Goal: Information Seeking & Learning: Check status

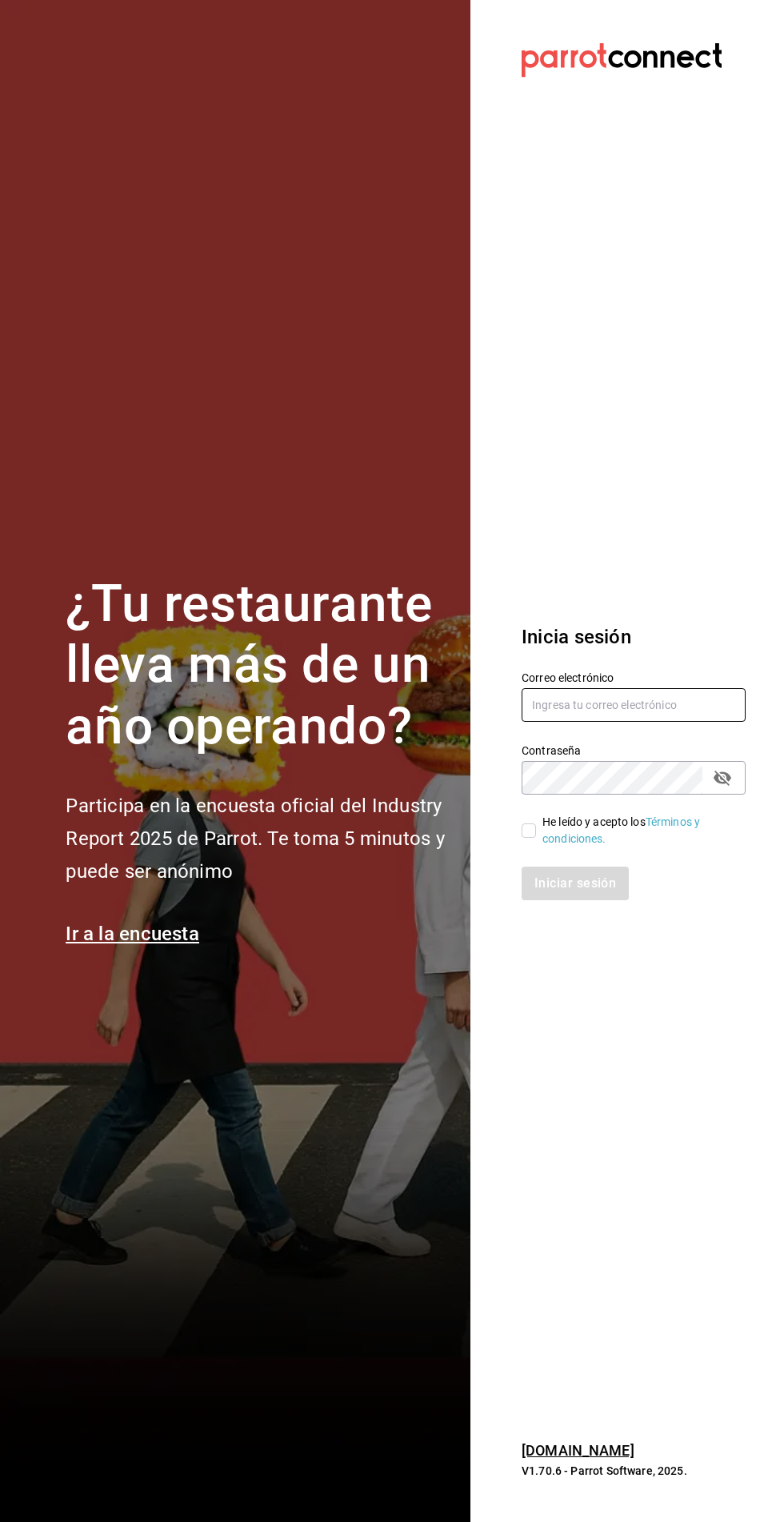
click at [615, 721] on input "text" at bounding box center [634, 705] width 224 height 33
type input "irvmgm@gmail.com"
click at [529, 838] on input "He leído y acepto los Términos y condiciones." at bounding box center [529, 831] width 15 height 15
checkbox input "true"
click at [586, 900] on button "Iniciar sesión" at bounding box center [576, 883] width 109 height 33
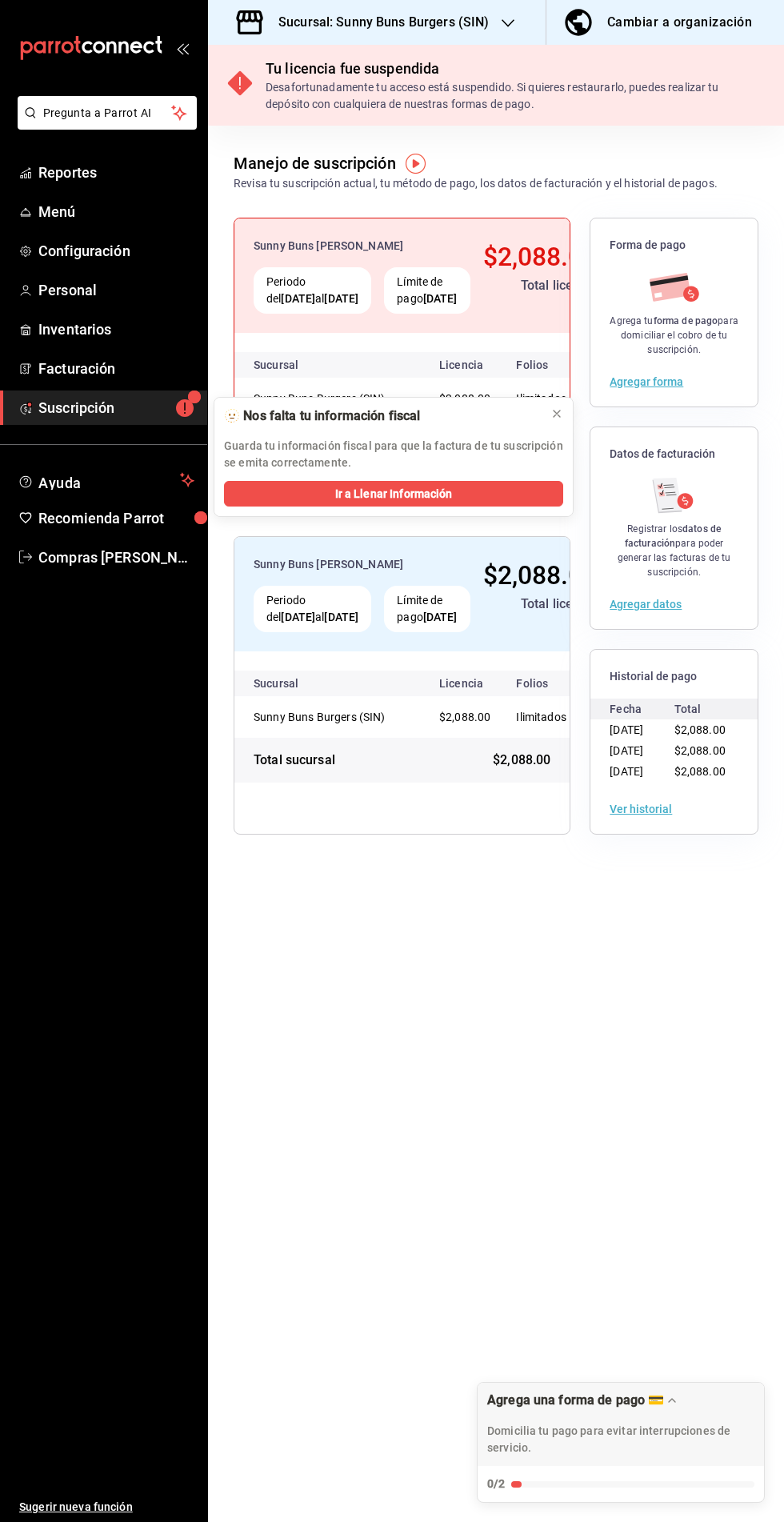
click at [374, 22] on h3 "Sucursal: Sunny Buns Burgers (SIN)" at bounding box center [377, 22] width 223 height 19
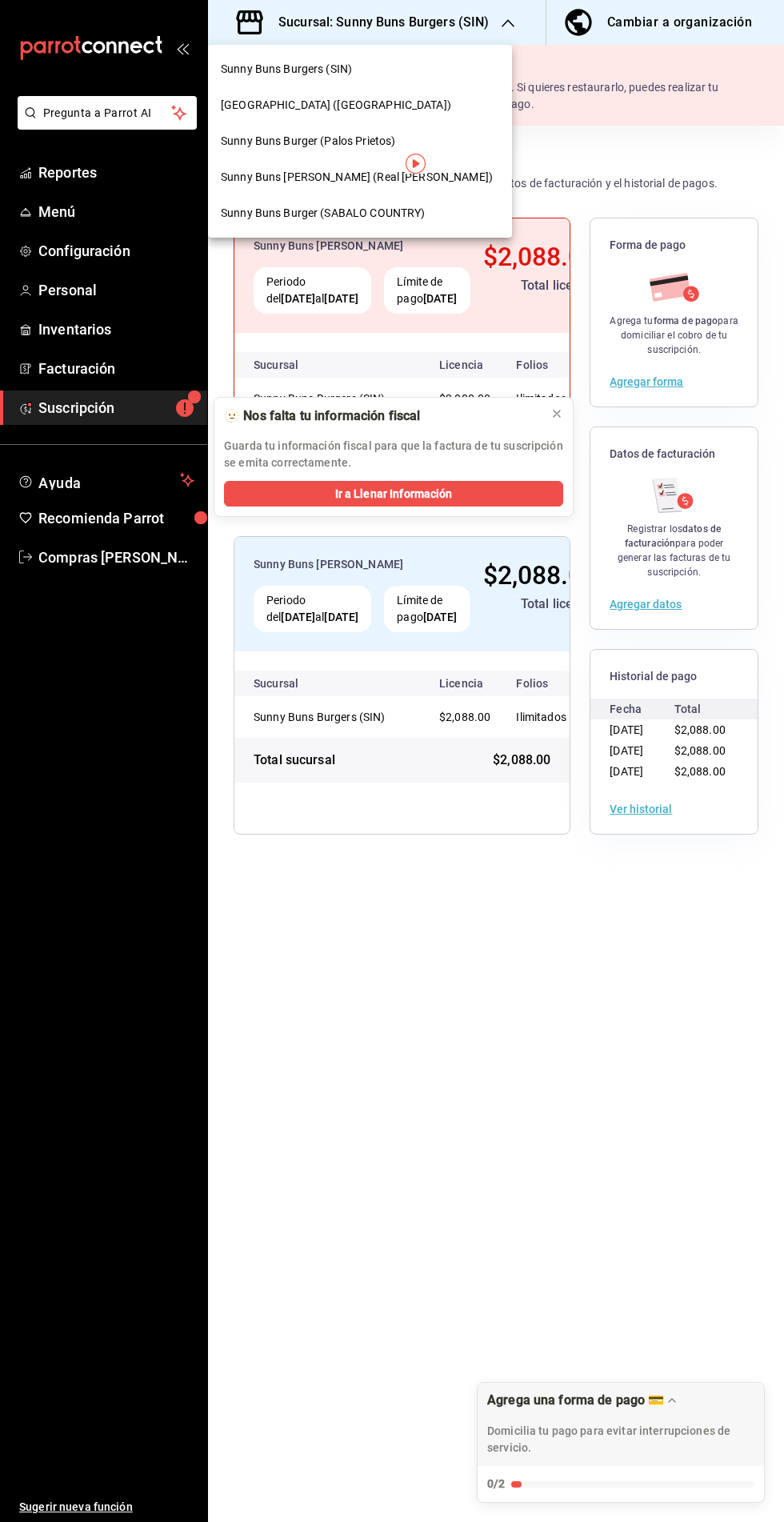
click at [273, 101] on span "[GEOGRAPHIC_DATA] ([GEOGRAPHIC_DATA])" at bounding box center [336, 105] width 231 height 17
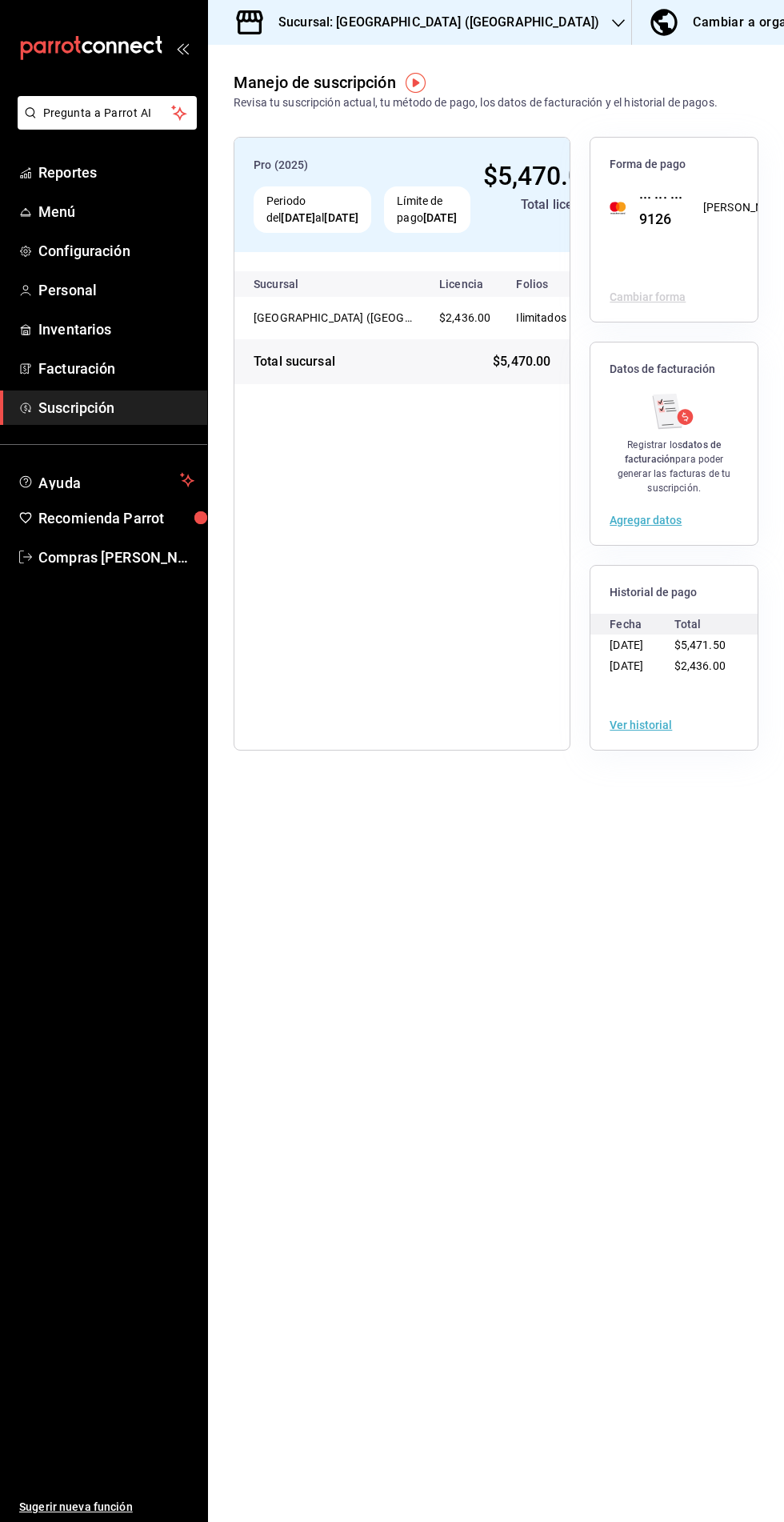
click at [57, 162] on span "Reportes" at bounding box center [116, 172] width 156 height 21
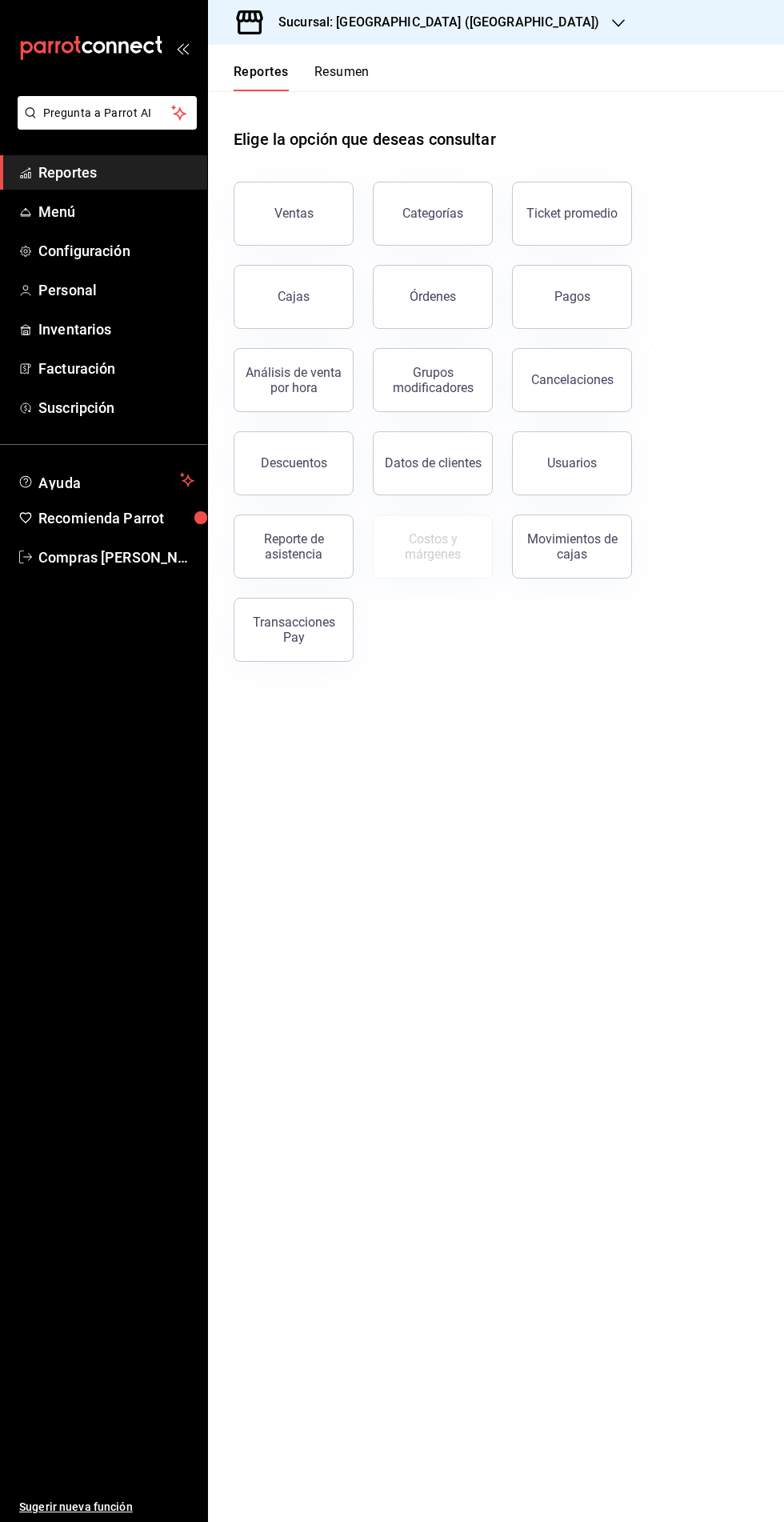
click at [280, 217] on div "Ventas" at bounding box center [294, 213] width 40 height 15
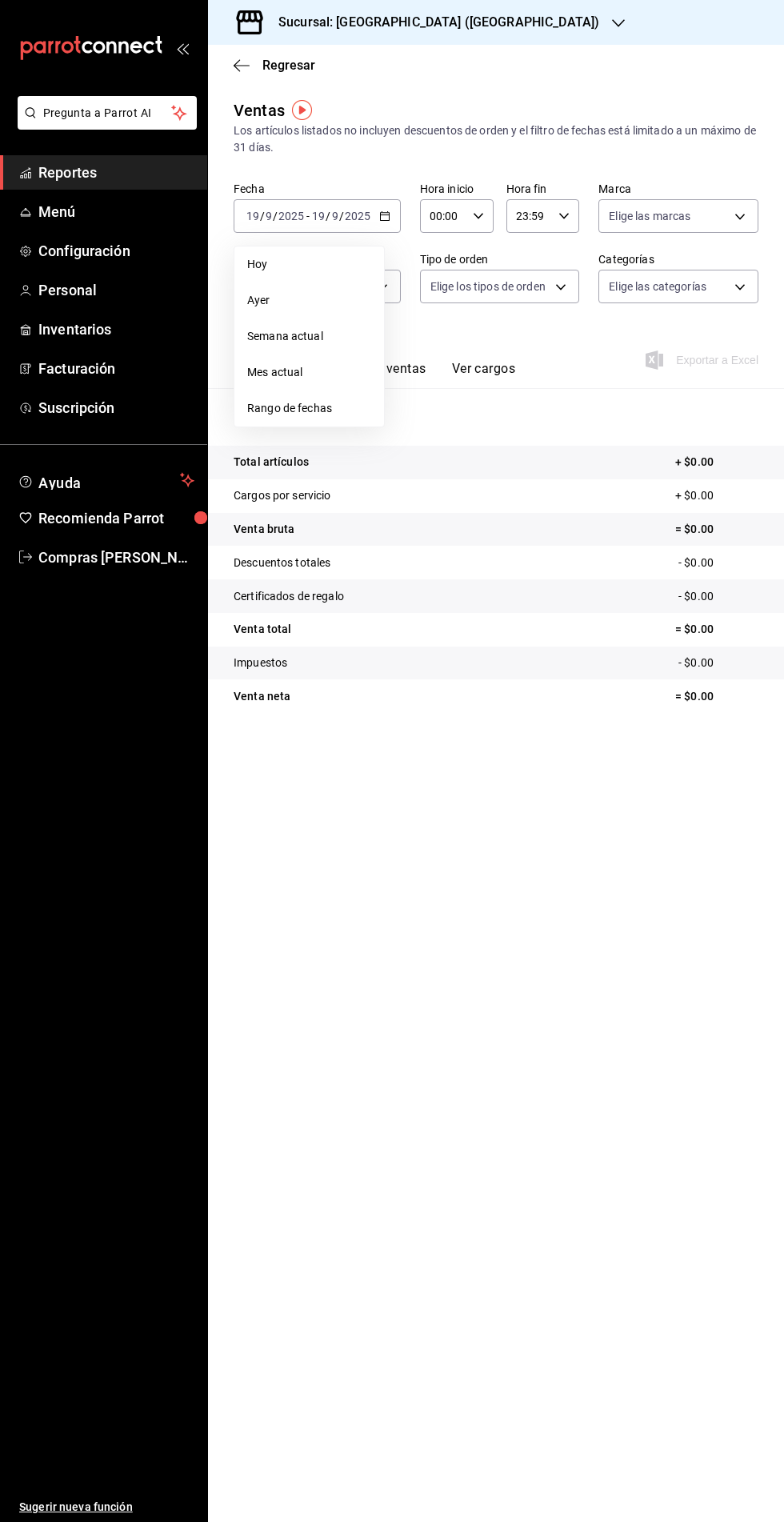
click at [292, 410] on span "Rango de fechas" at bounding box center [309, 409] width 124 height 17
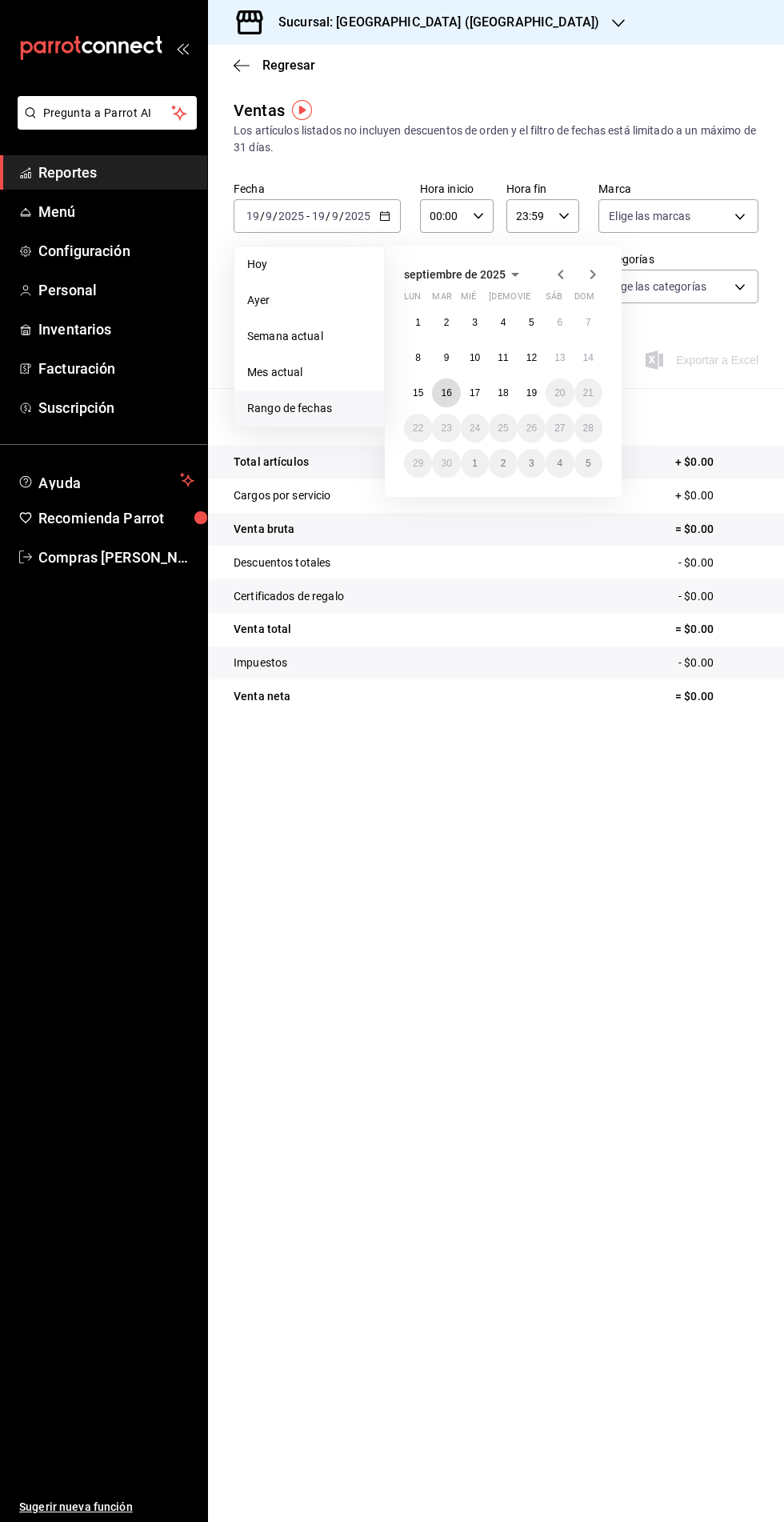
click at [446, 391] on abbr "16" at bounding box center [445, 393] width 10 height 11
click at [444, 389] on abbr "16" at bounding box center [445, 393] width 10 height 11
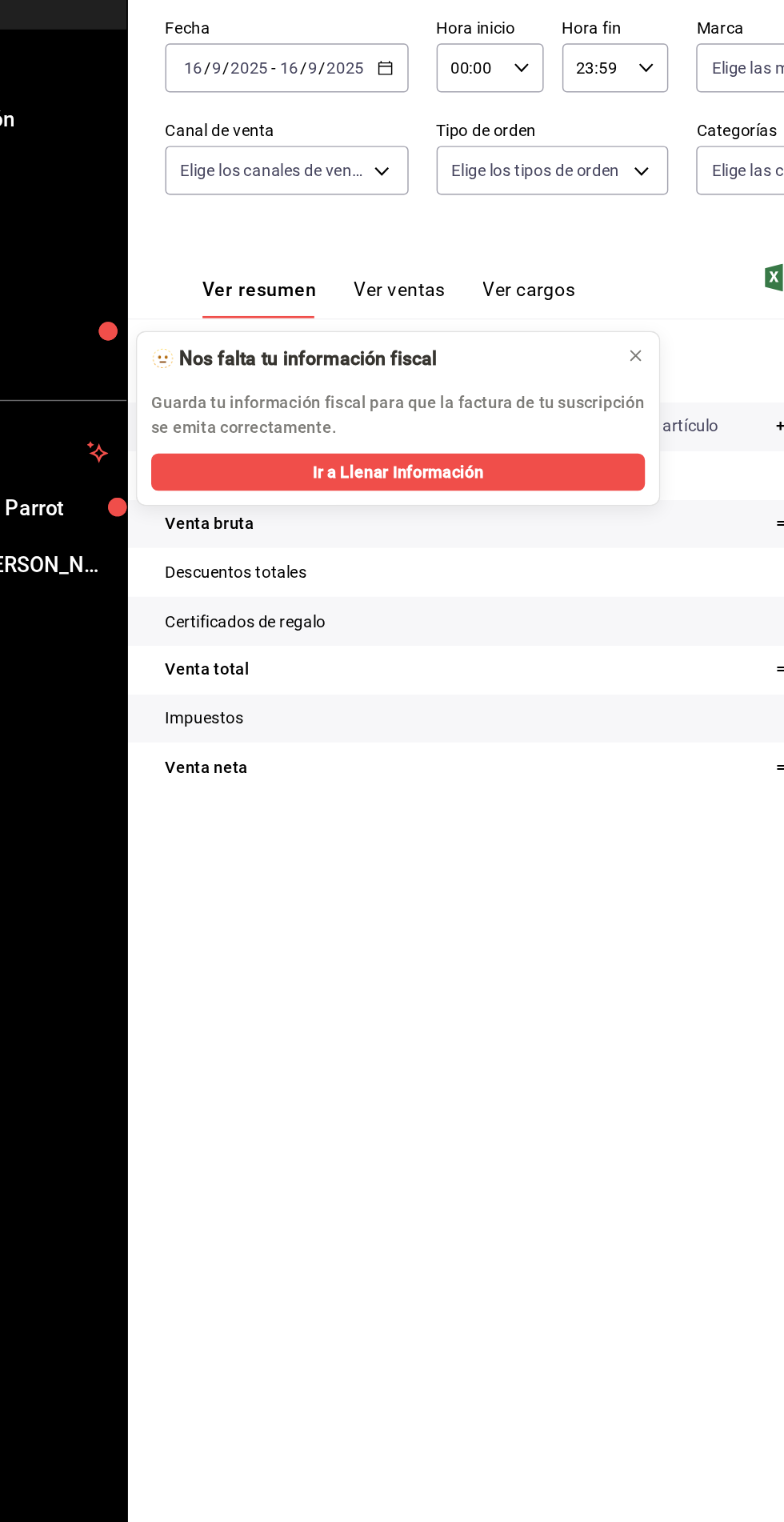
click at [384, 216] on icon "button" at bounding box center [385, 216] width 11 height 11
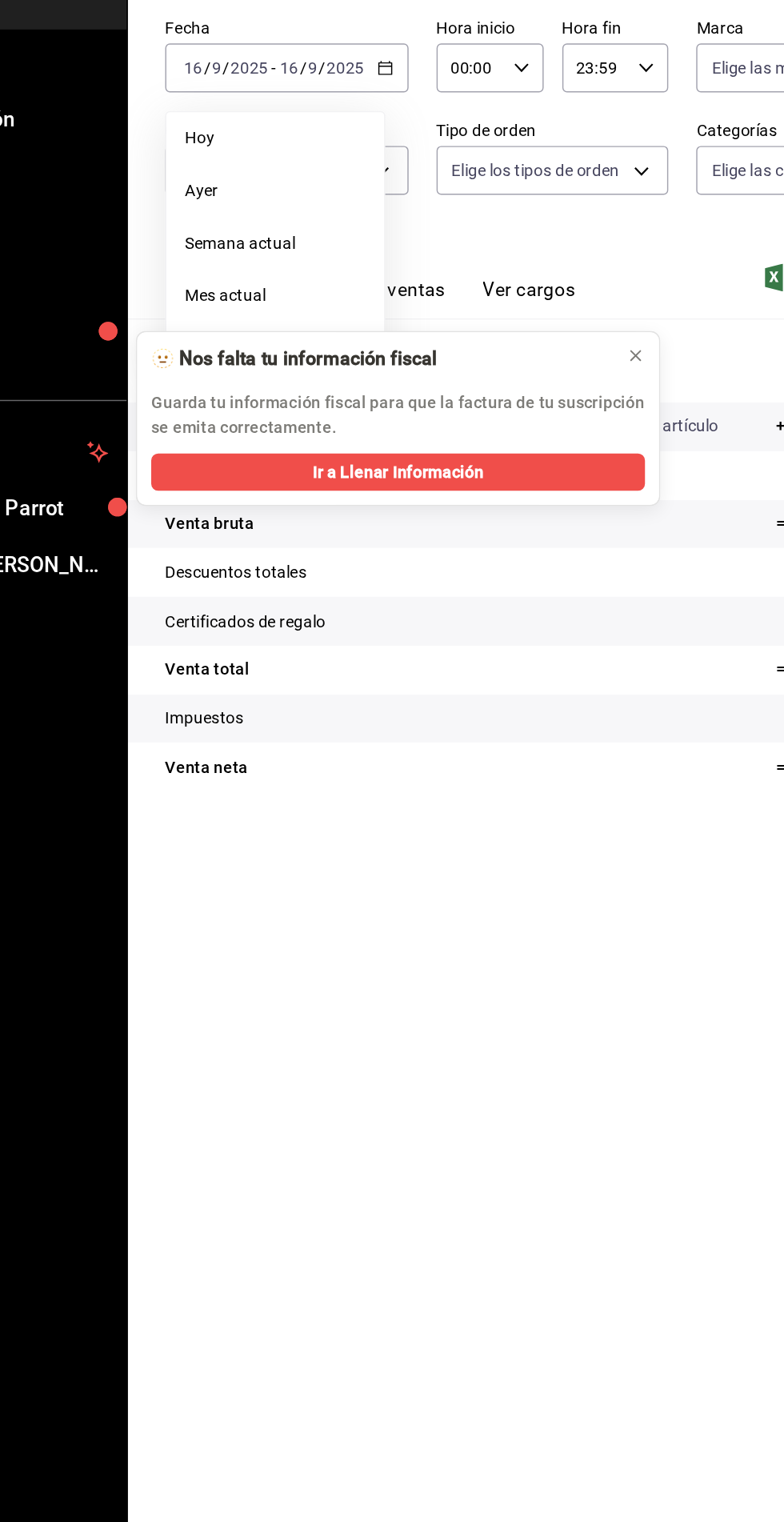
click at [303, 371] on span "Mes actual" at bounding box center [309, 373] width 124 height 17
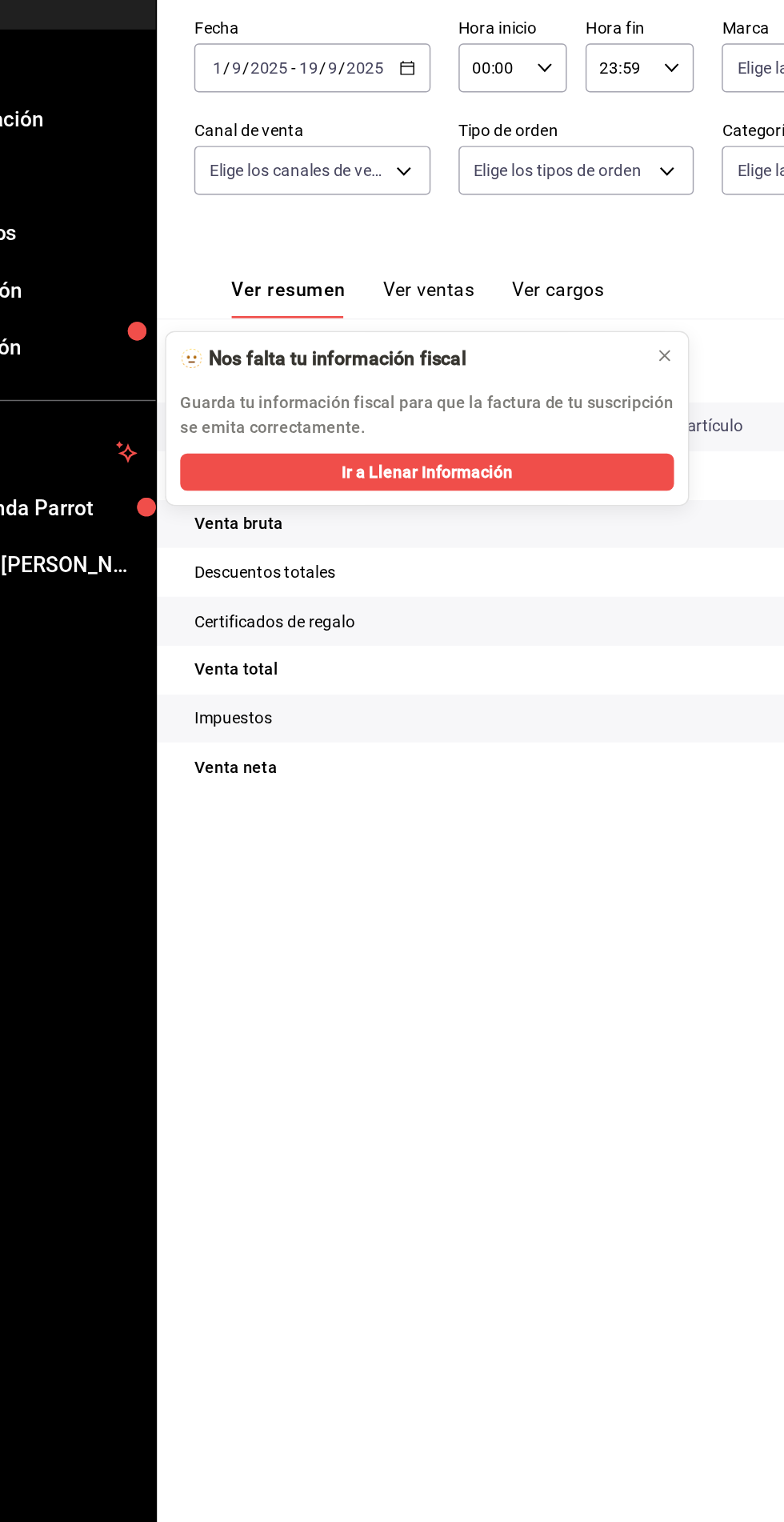
click at [379, 215] on icon "button" at bounding box center [380, 216] width 11 height 11
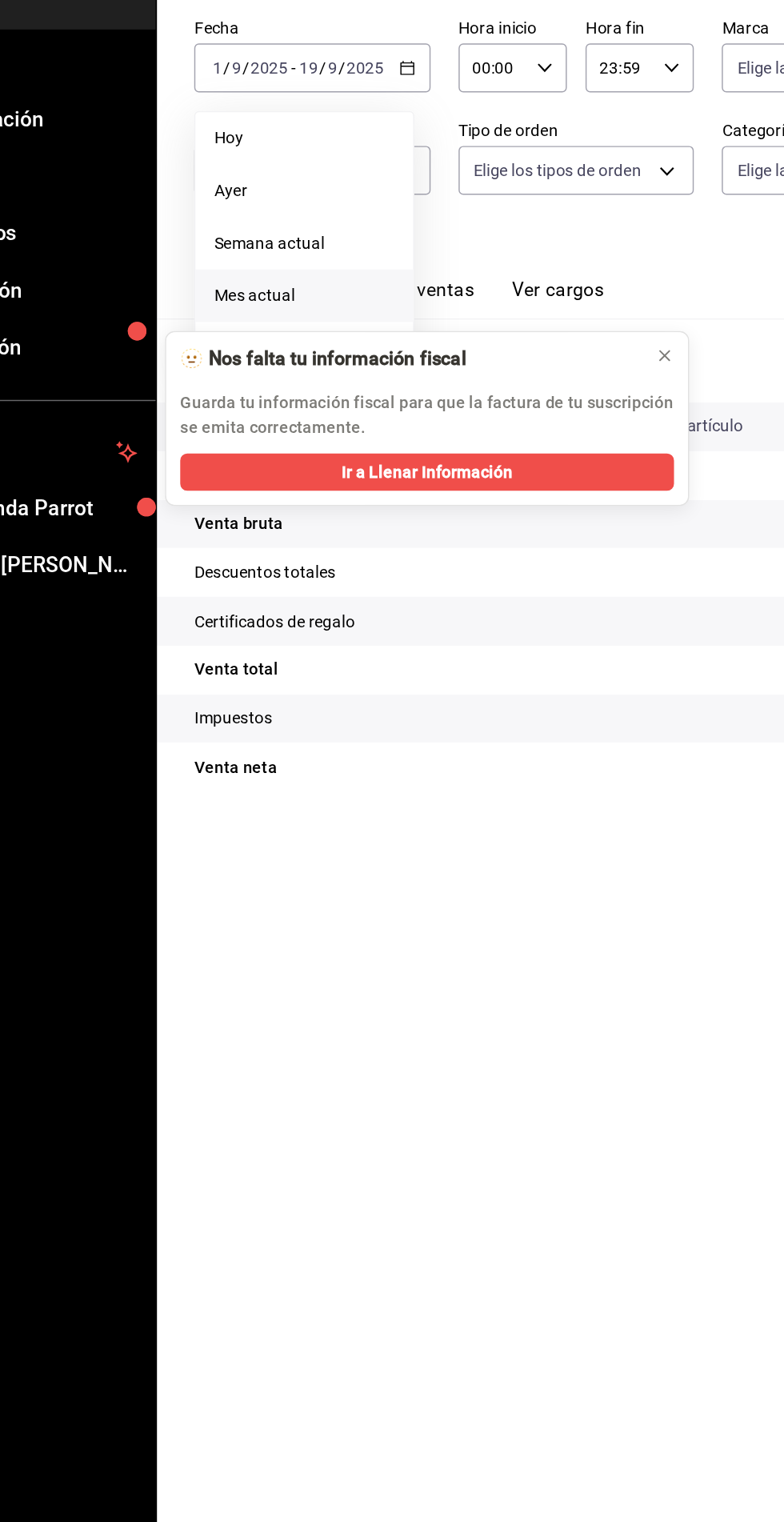
click at [311, 370] on span "Mes actual" at bounding box center [309, 373] width 124 height 17
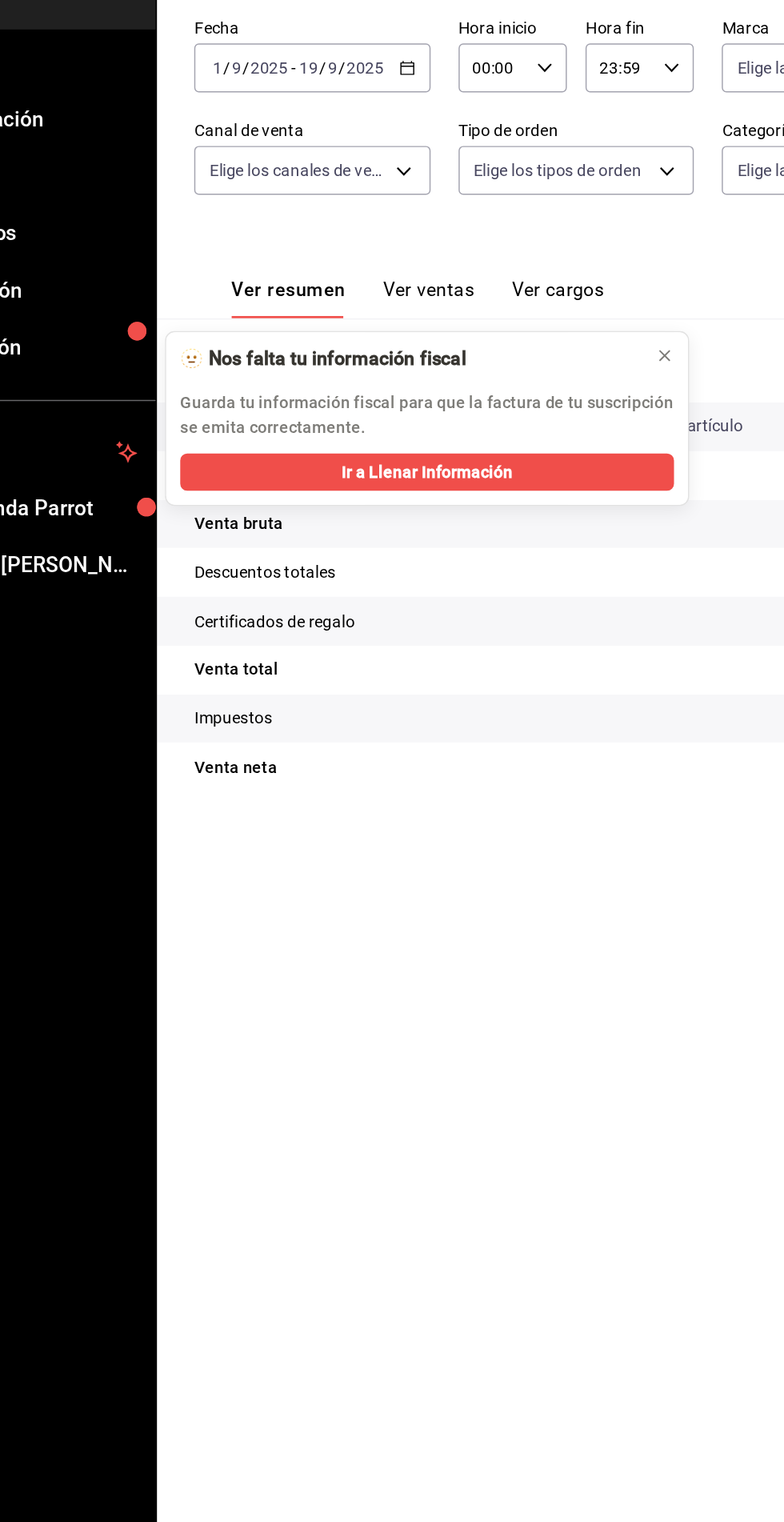
click at [379, 216] on icon "button" at bounding box center [380, 216] width 11 height 11
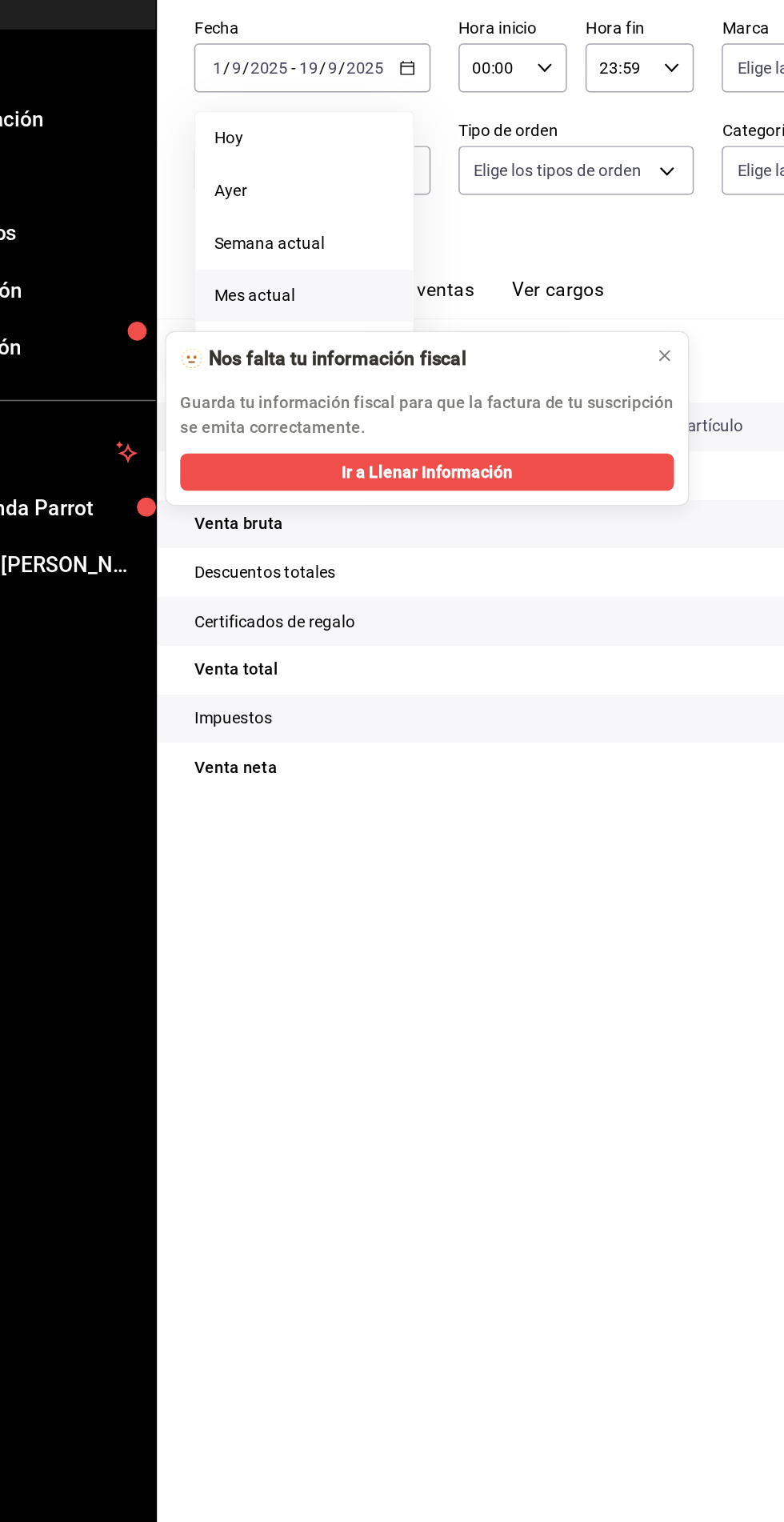
click at [501, 361] on button "Ver cargos" at bounding box center [483, 374] width 64 height 27
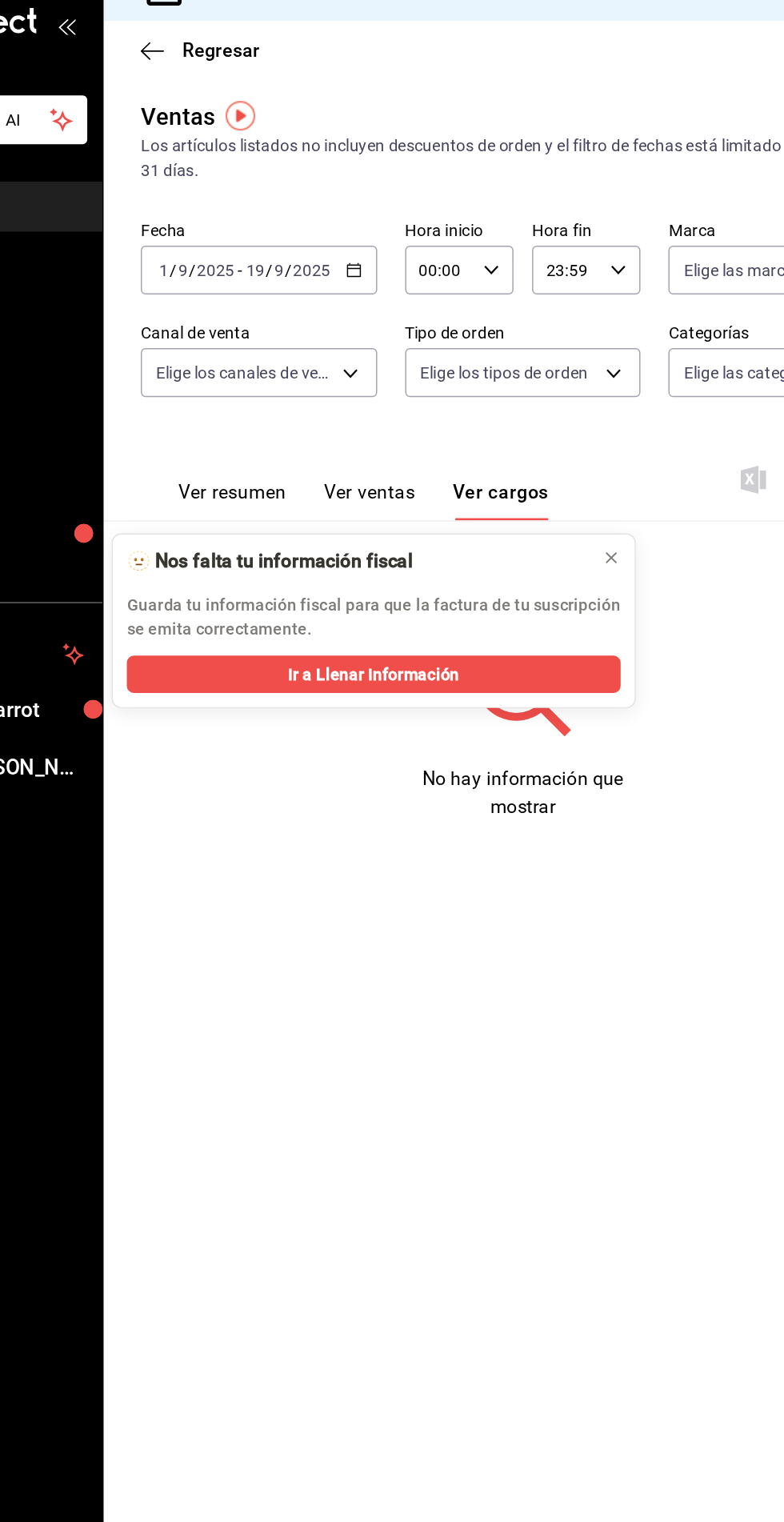
click at [301, 366] on button "Ver resumen" at bounding box center [296, 374] width 75 height 27
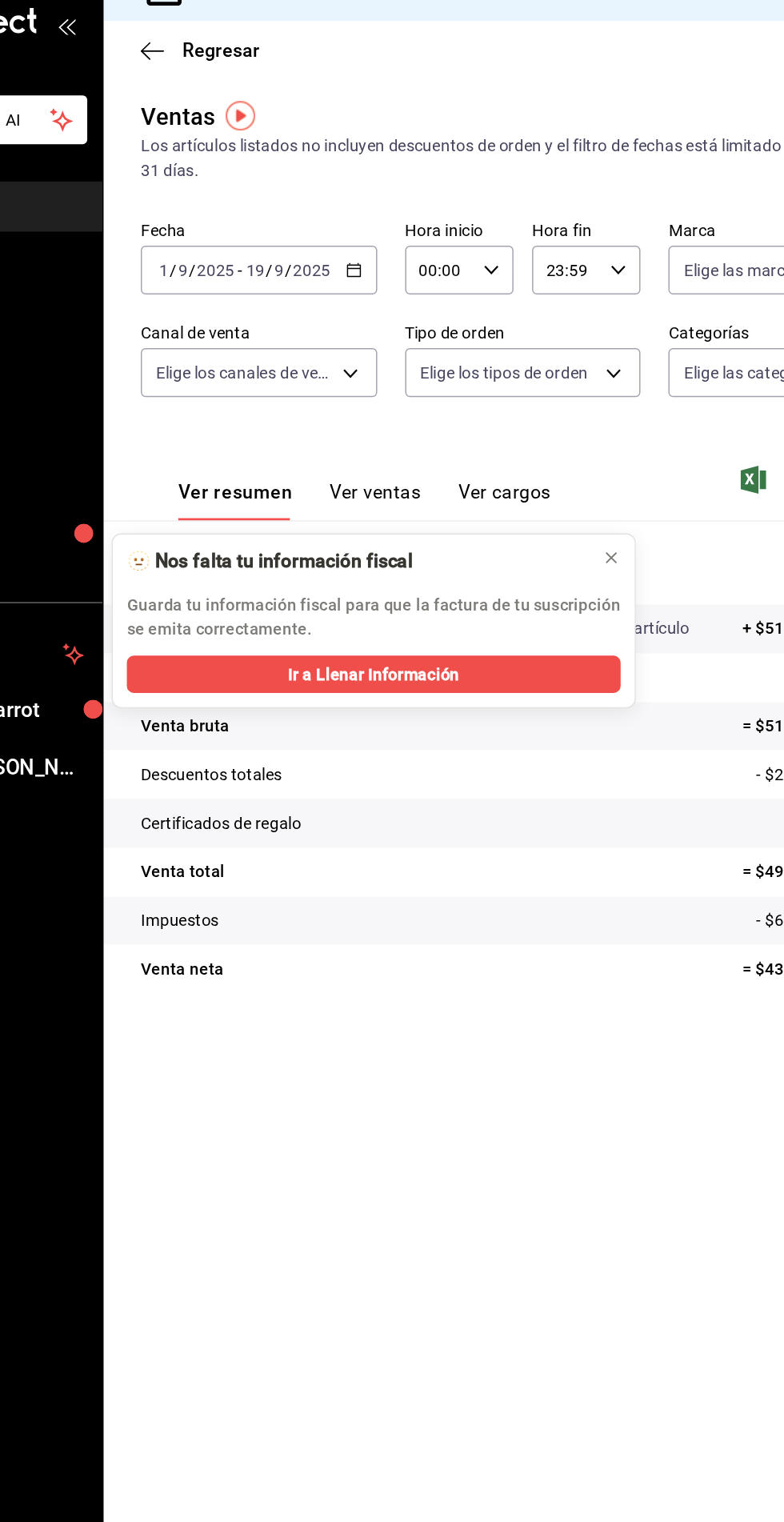
click at [383, 211] on \(Stroke\) "button" at bounding box center [383, 211] width 1 height 1
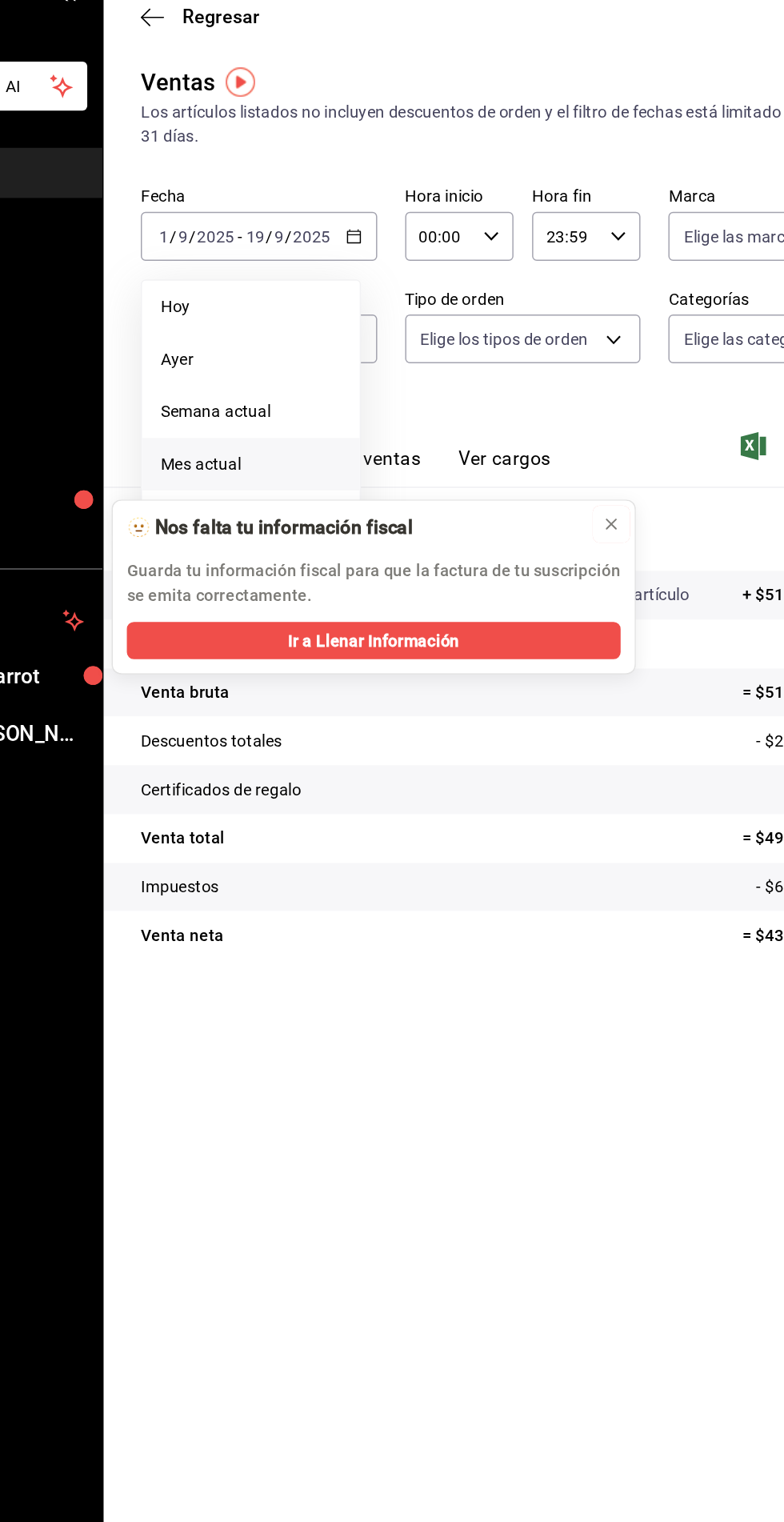
click at [550, 408] on button at bounding box center [557, 414] width 26 height 26
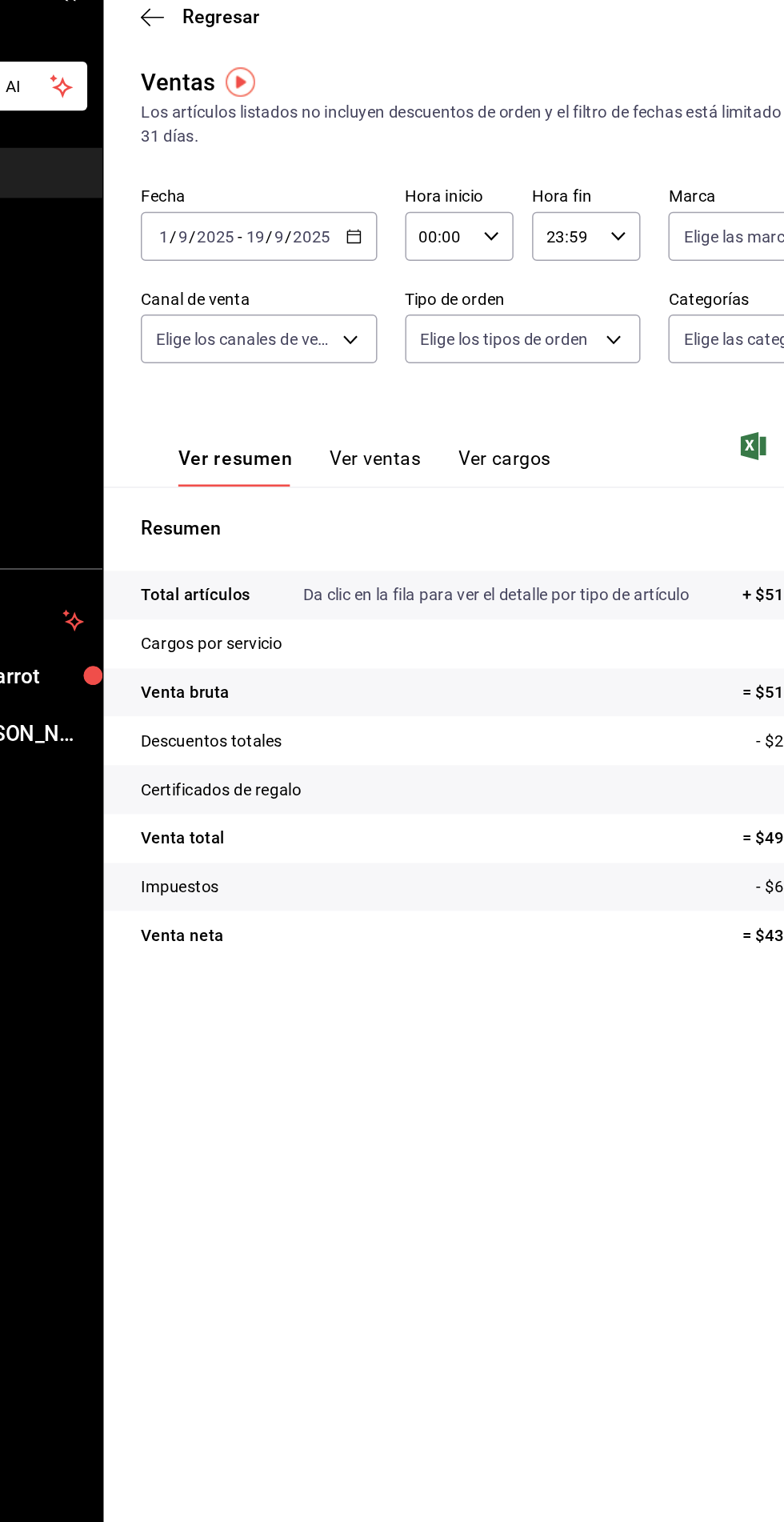
click at [383, 211] on \(Stroke\) "button" at bounding box center [383, 211] width 1 height 1
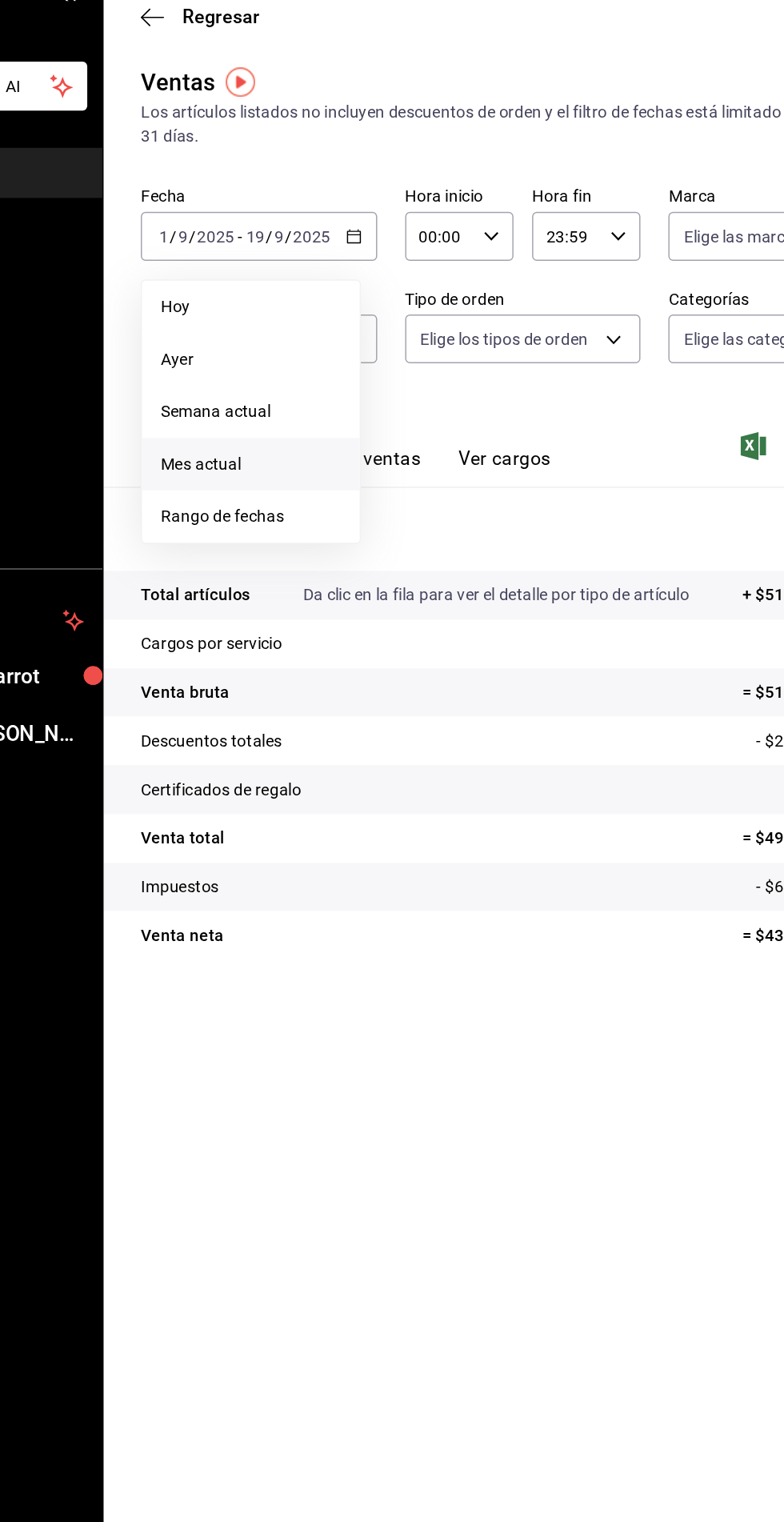
click at [301, 410] on span "Rango de fechas" at bounding box center [309, 409] width 124 height 17
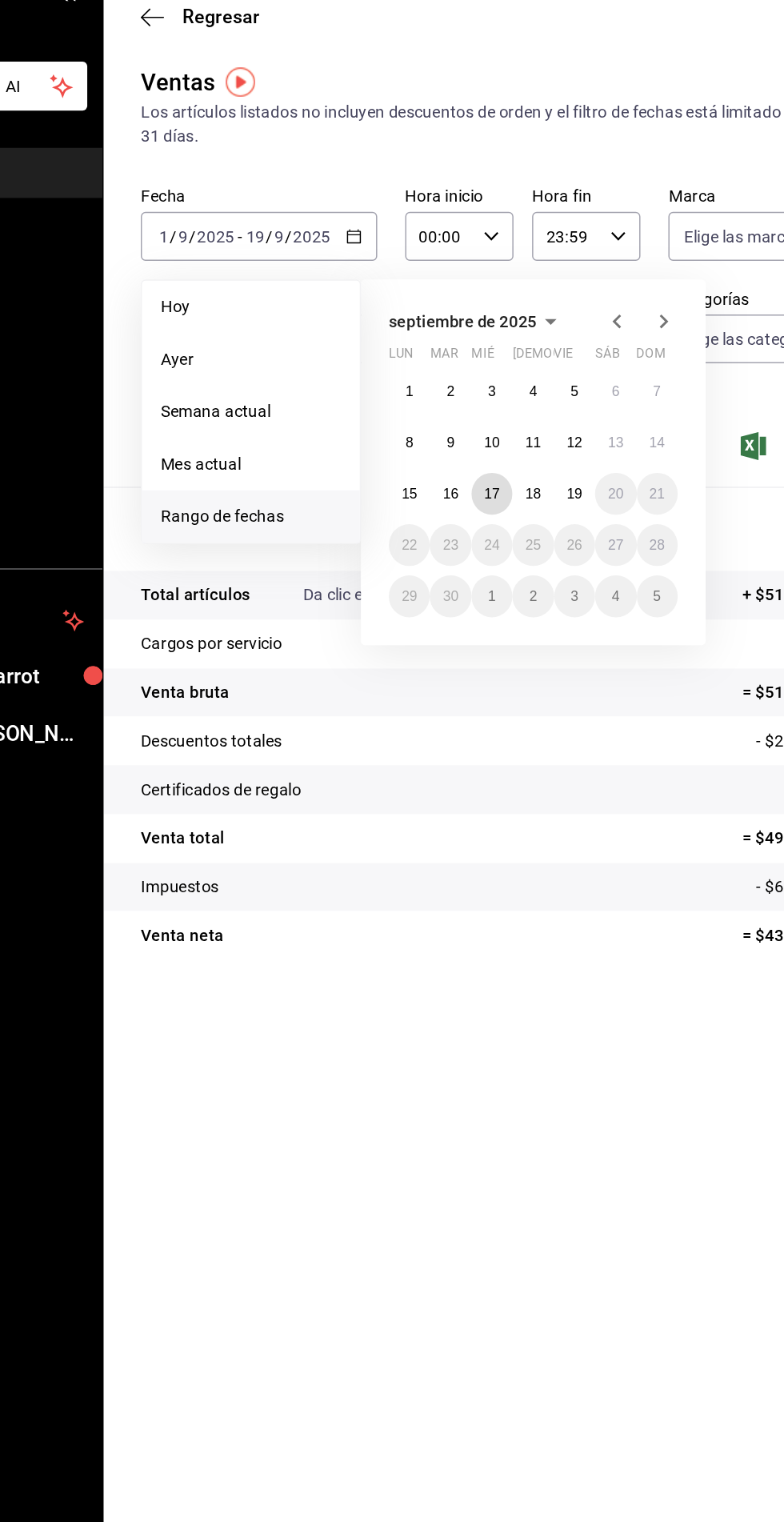
click at [479, 388] on abbr "17" at bounding box center [474, 393] width 10 height 11
click at [474, 391] on abbr "17" at bounding box center [474, 393] width 10 height 11
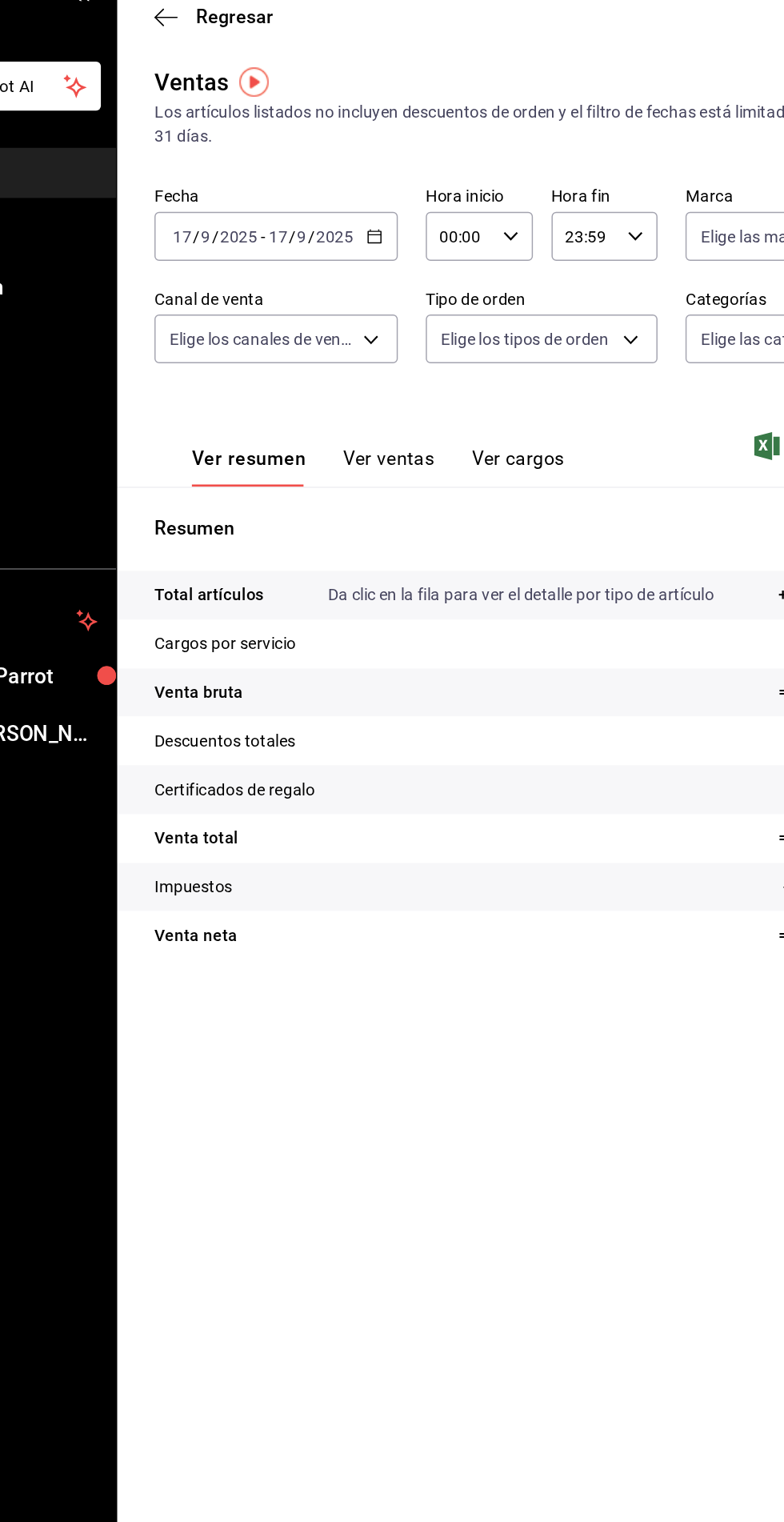
click at [384, 215] on icon "button" at bounding box center [385, 216] width 11 height 11
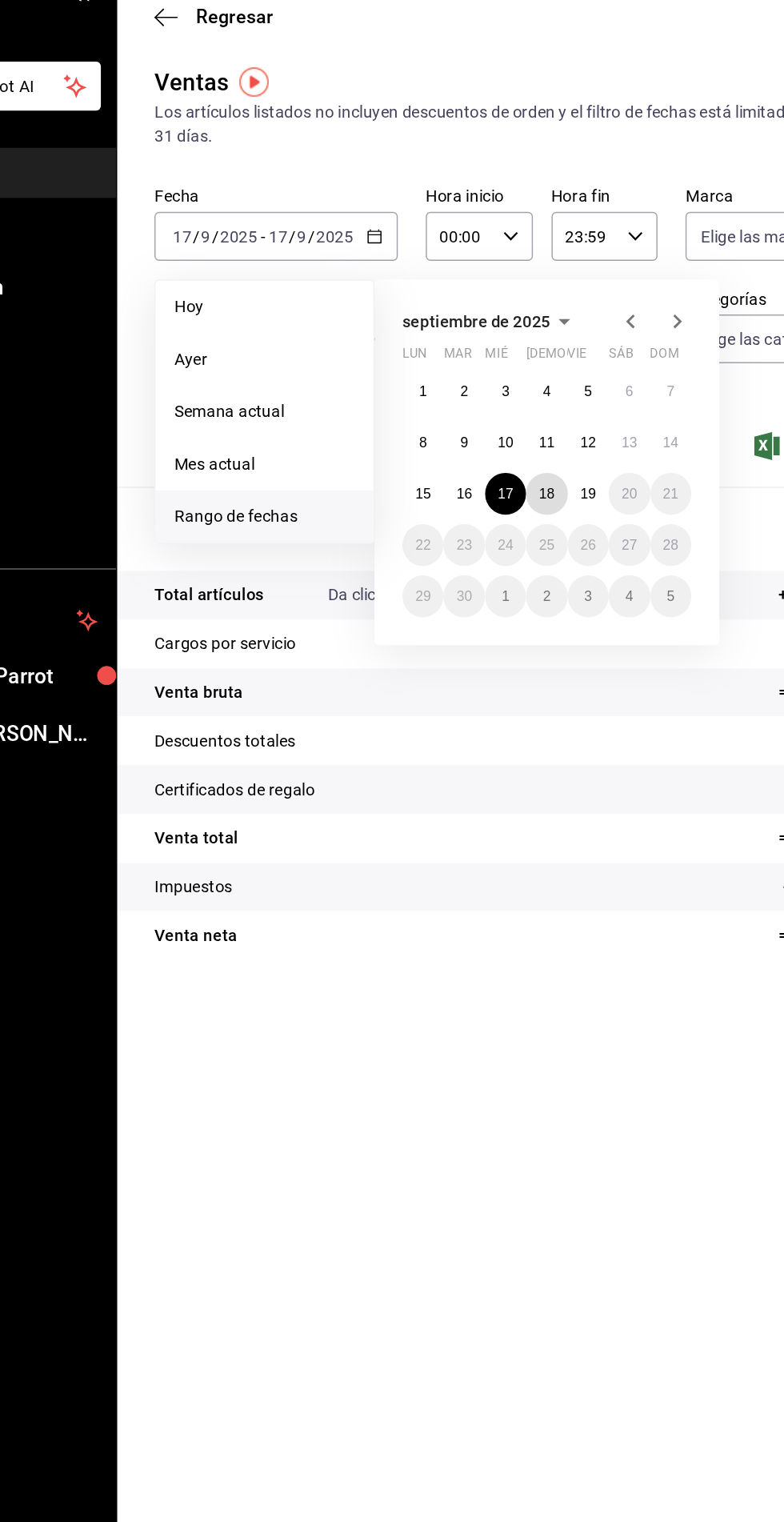
click at [503, 391] on abbr "18" at bounding box center [503, 393] width 10 height 11
click at [505, 387] on abbr "18" at bounding box center [503, 393] width 10 height 11
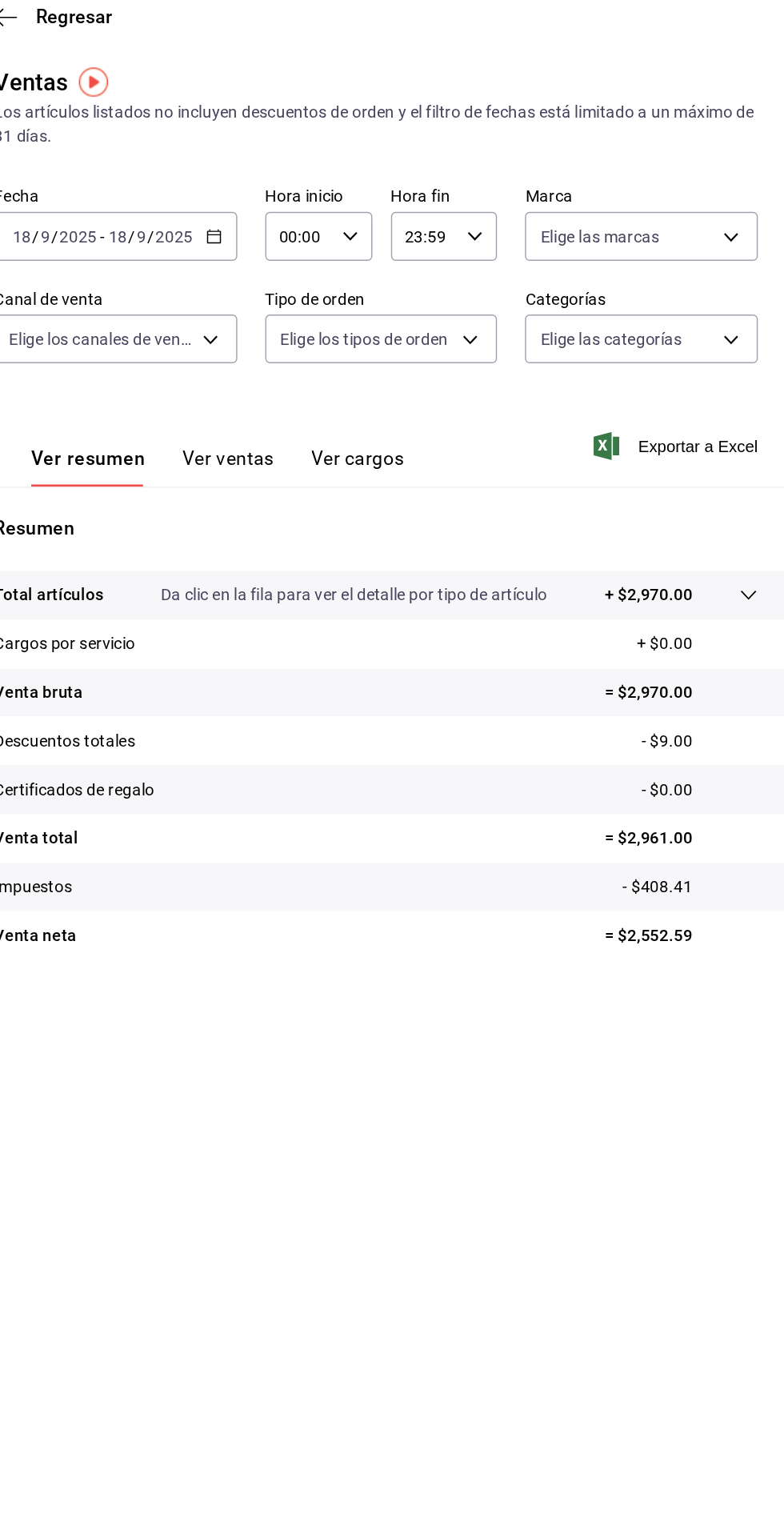
click at [387, 211] on \(Stroke\) "button" at bounding box center [387, 211] width 1 height 1
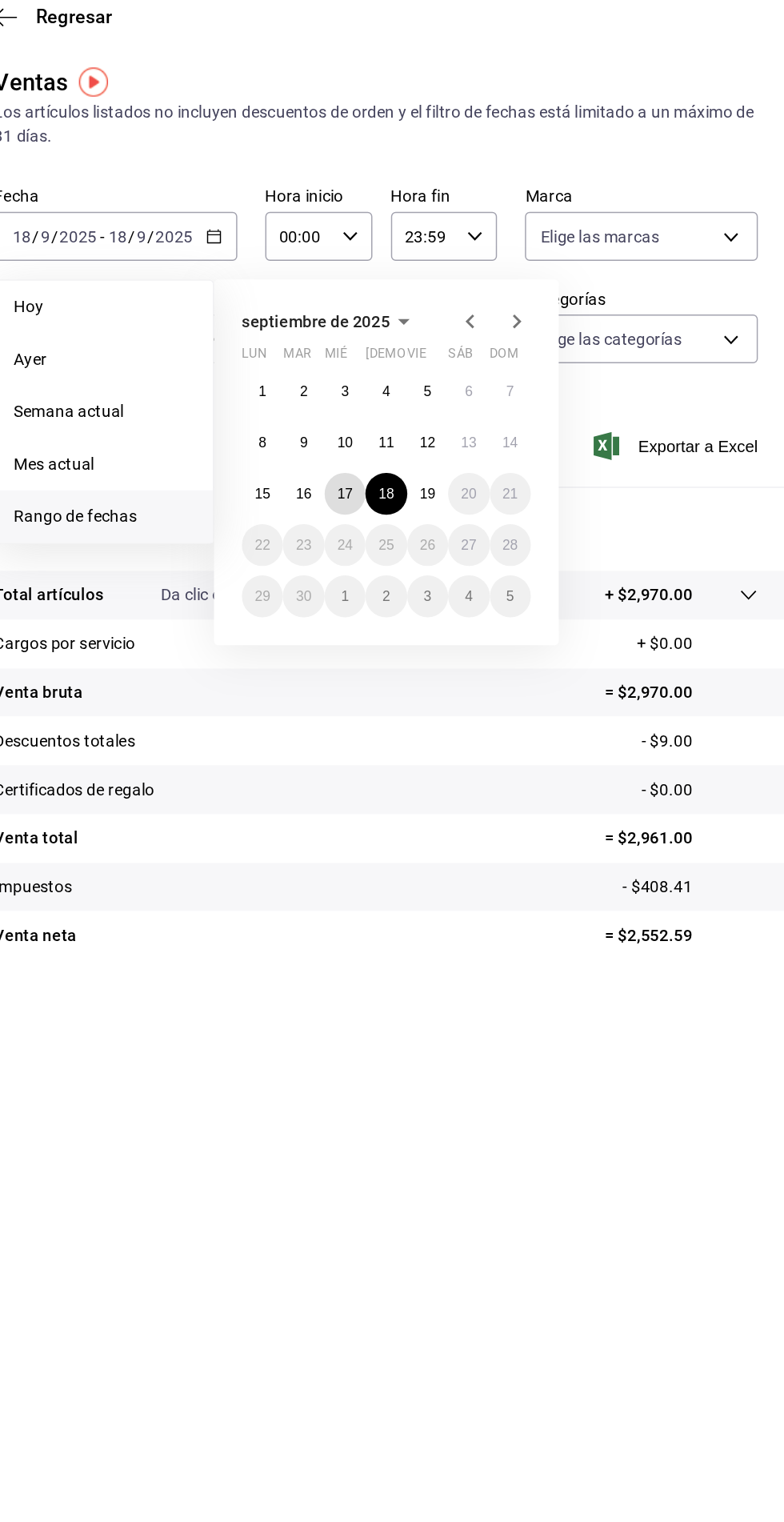
click at [478, 388] on abbr "17" at bounding box center [474, 393] width 10 height 11
click at [474, 391] on abbr "17" at bounding box center [474, 393] width 10 height 11
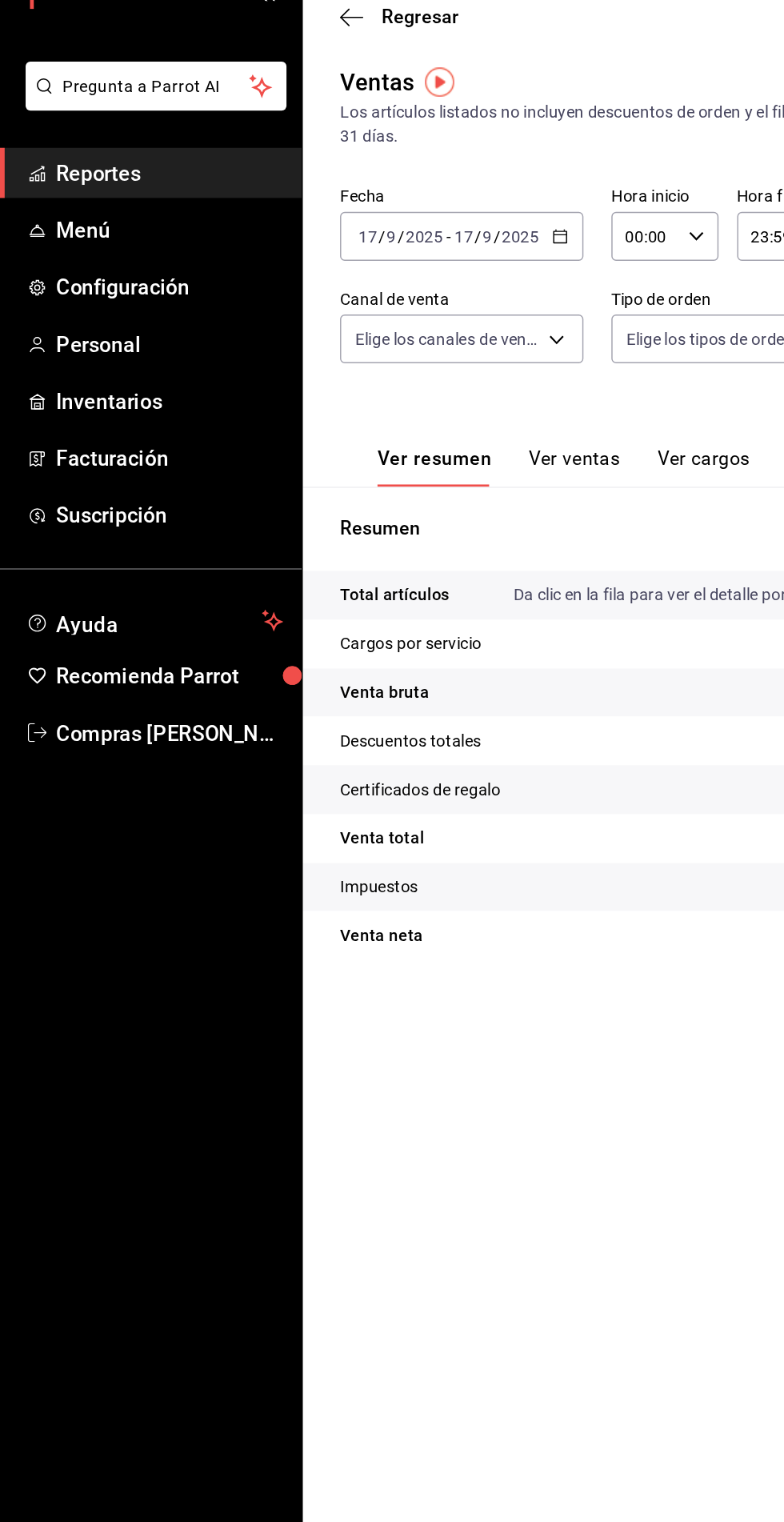
click at [88, 185] on link "Reportes" at bounding box center [103, 172] width 208 height 34
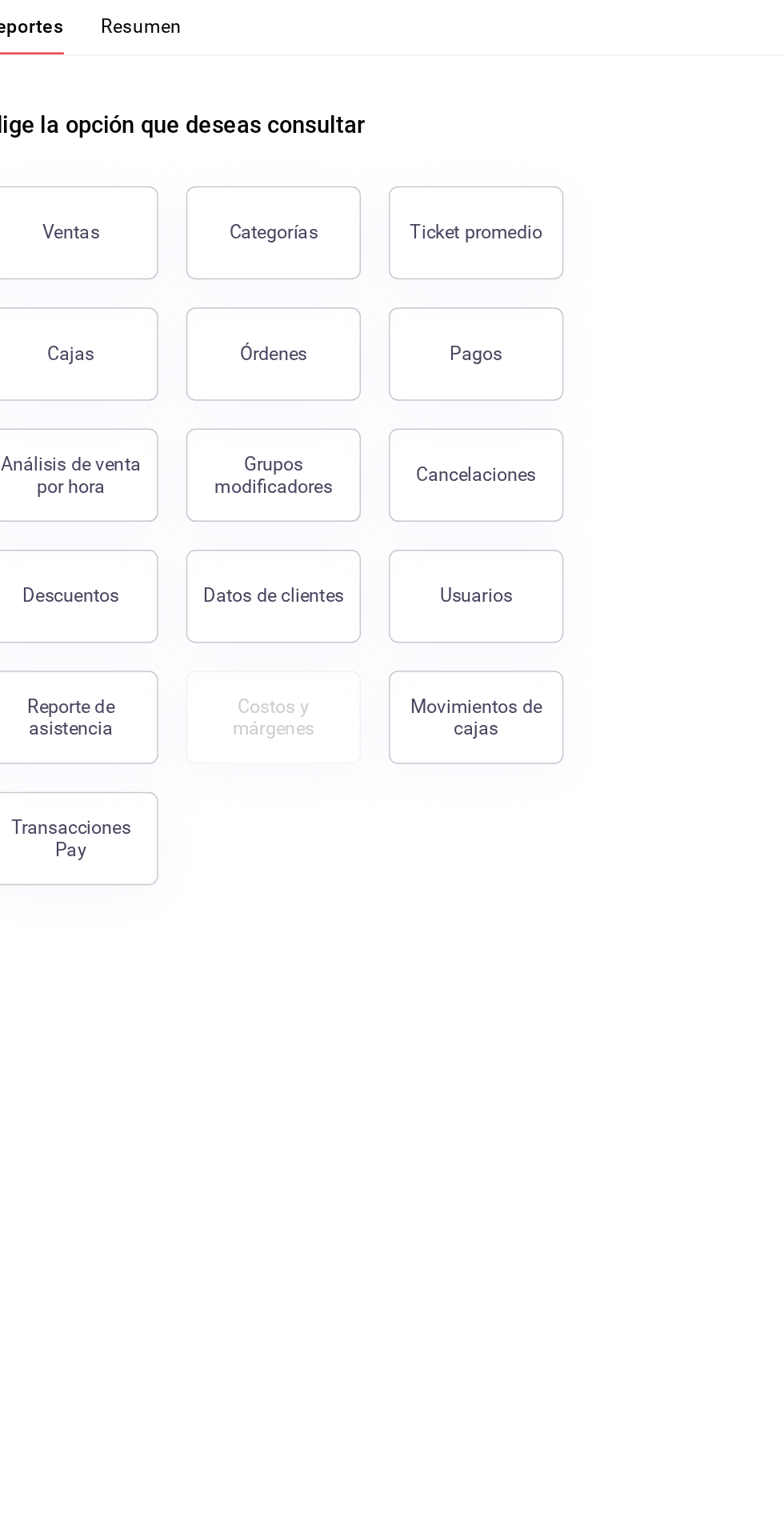
click at [293, 461] on div "Descuentos" at bounding box center [294, 463] width 66 height 15
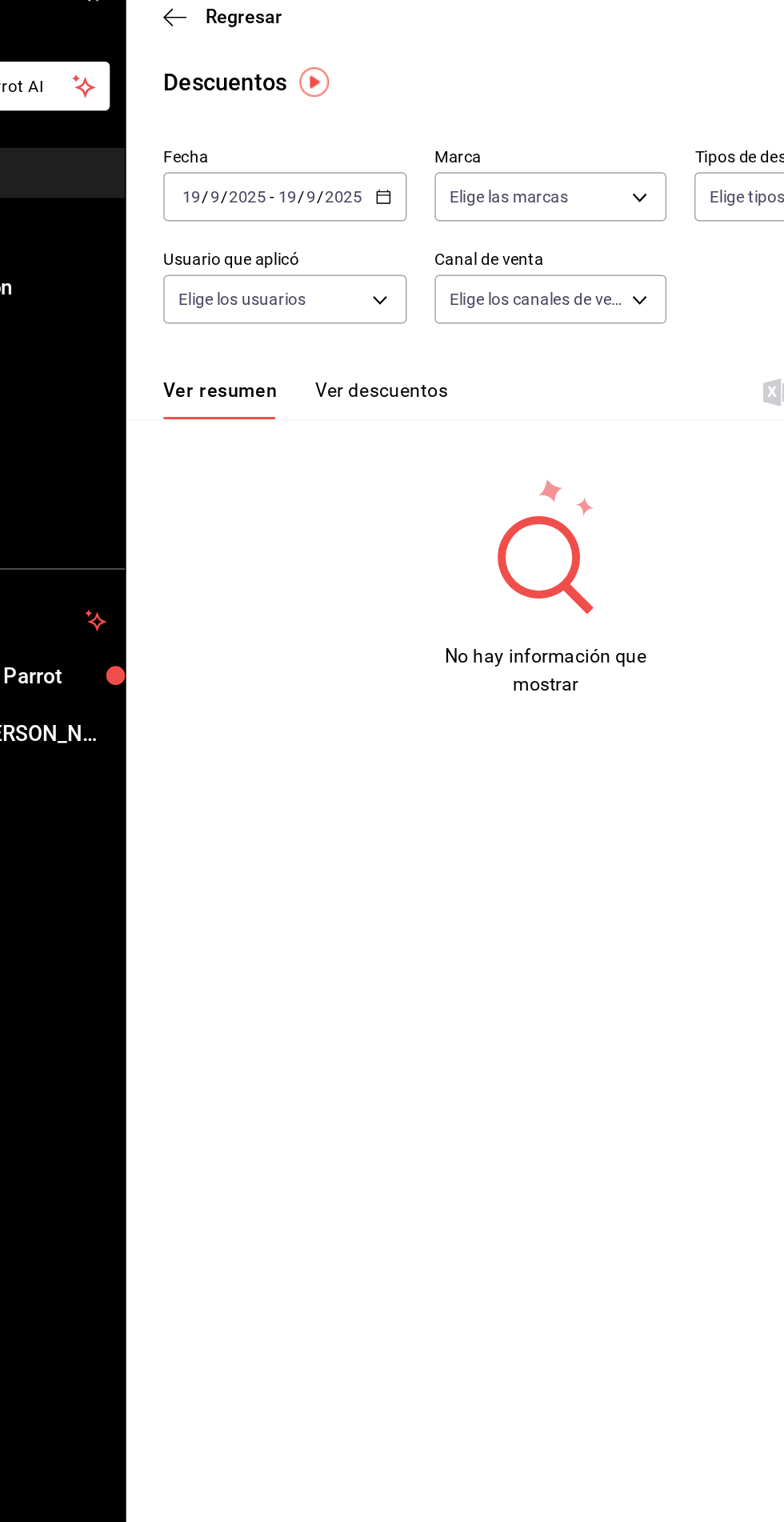
click at [384, 189] on icon "button" at bounding box center [385, 189] width 11 height 11
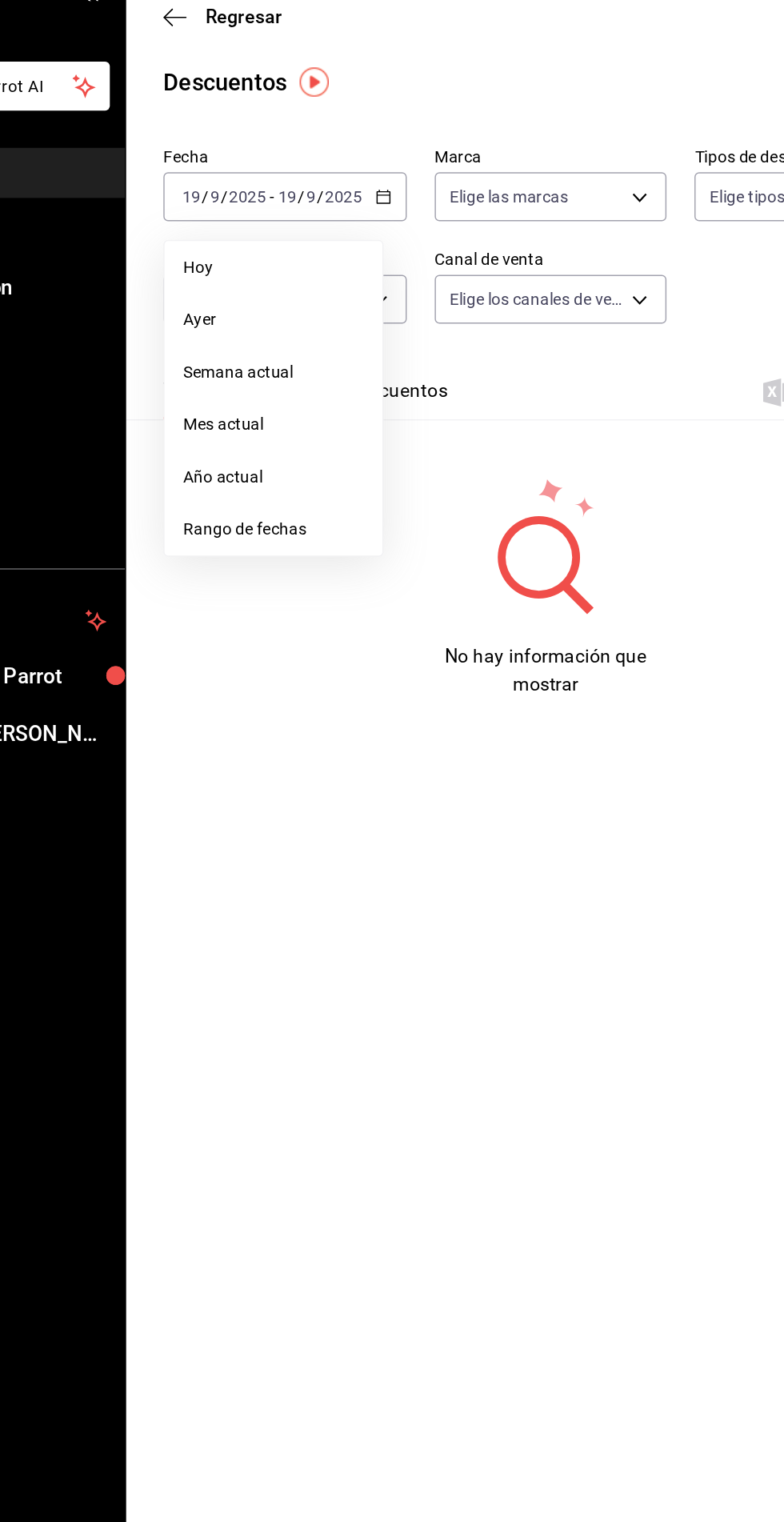
click at [294, 417] on span "Rango de fechas" at bounding box center [309, 417] width 124 height 17
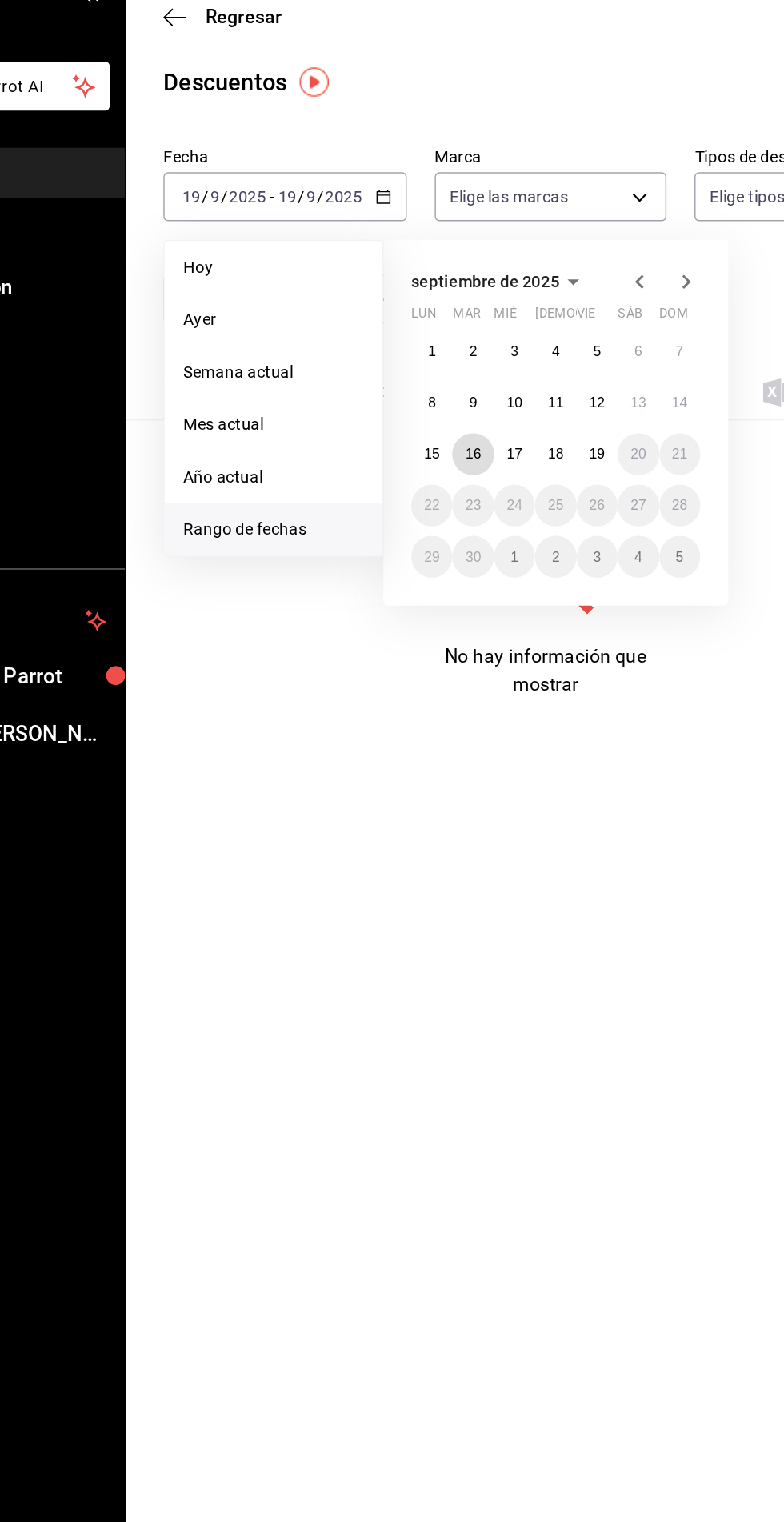
click at [446, 365] on abbr "16" at bounding box center [445, 365] width 10 height 11
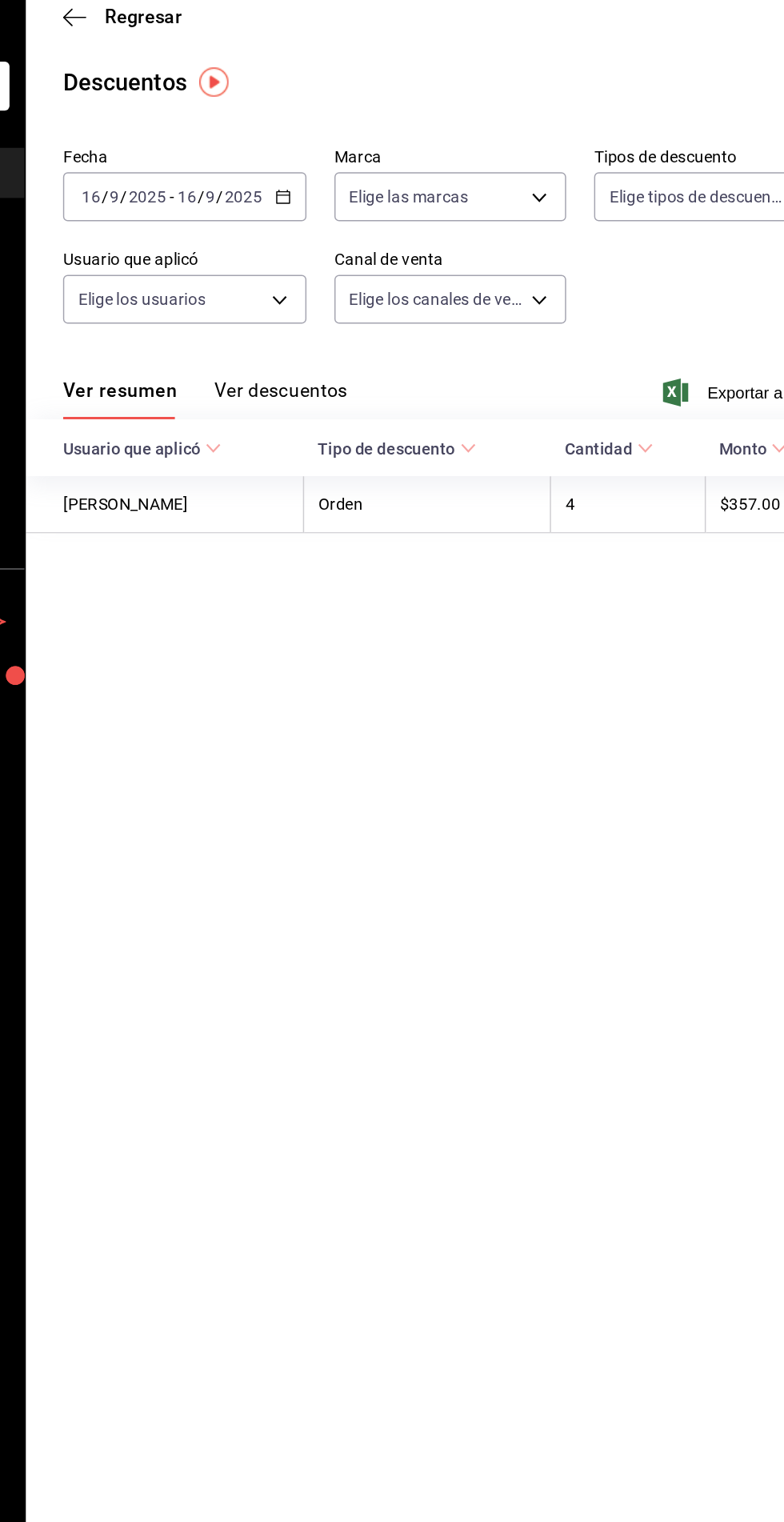
click at [398, 315] on button "Ver descuentos" at bounding box center [383, 327] width 91 height 27
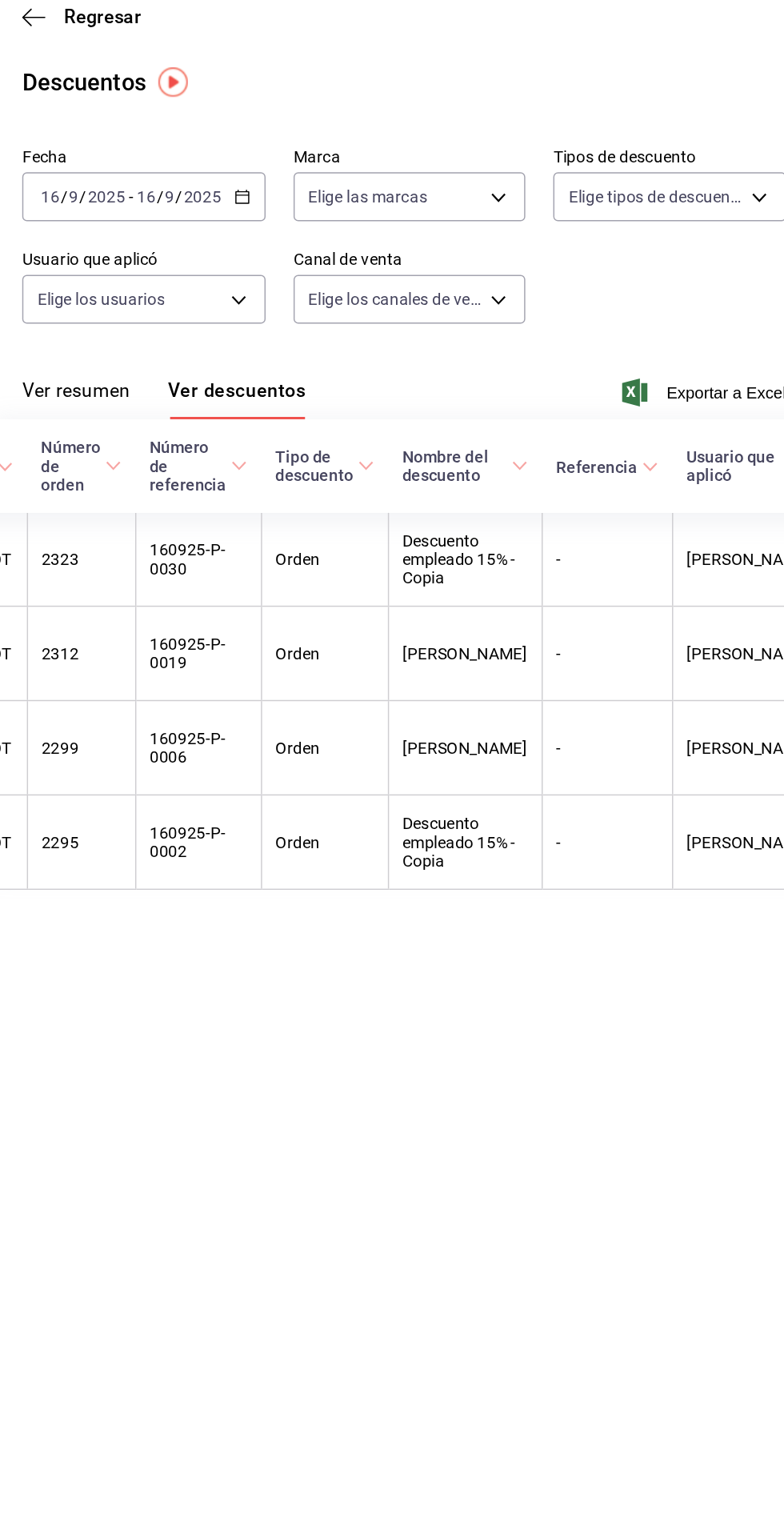
scroll to position [0, 287]
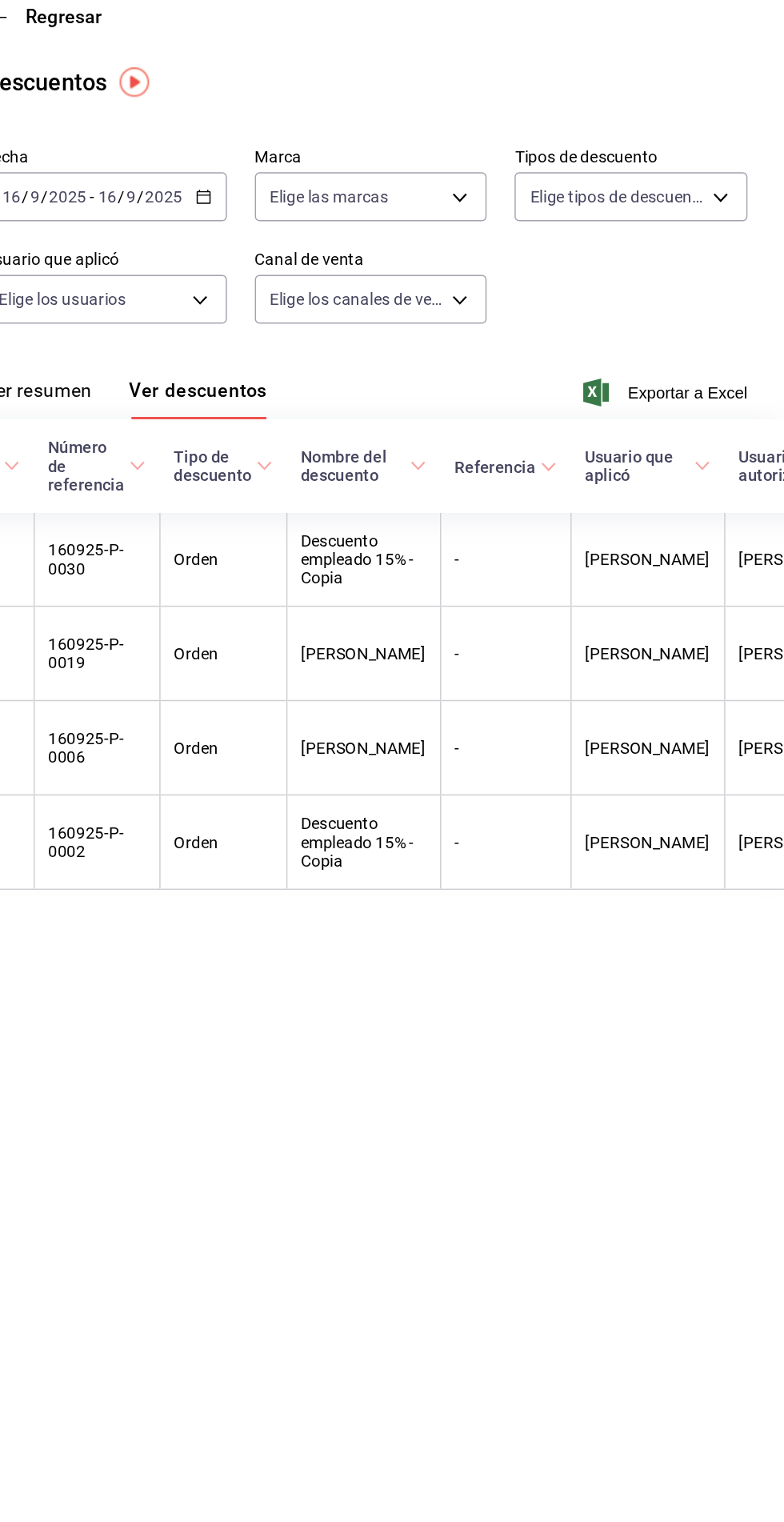
click at [387, 184] on \(Stroke\) "button" at bounding box center [387, 184] width 1 height 1
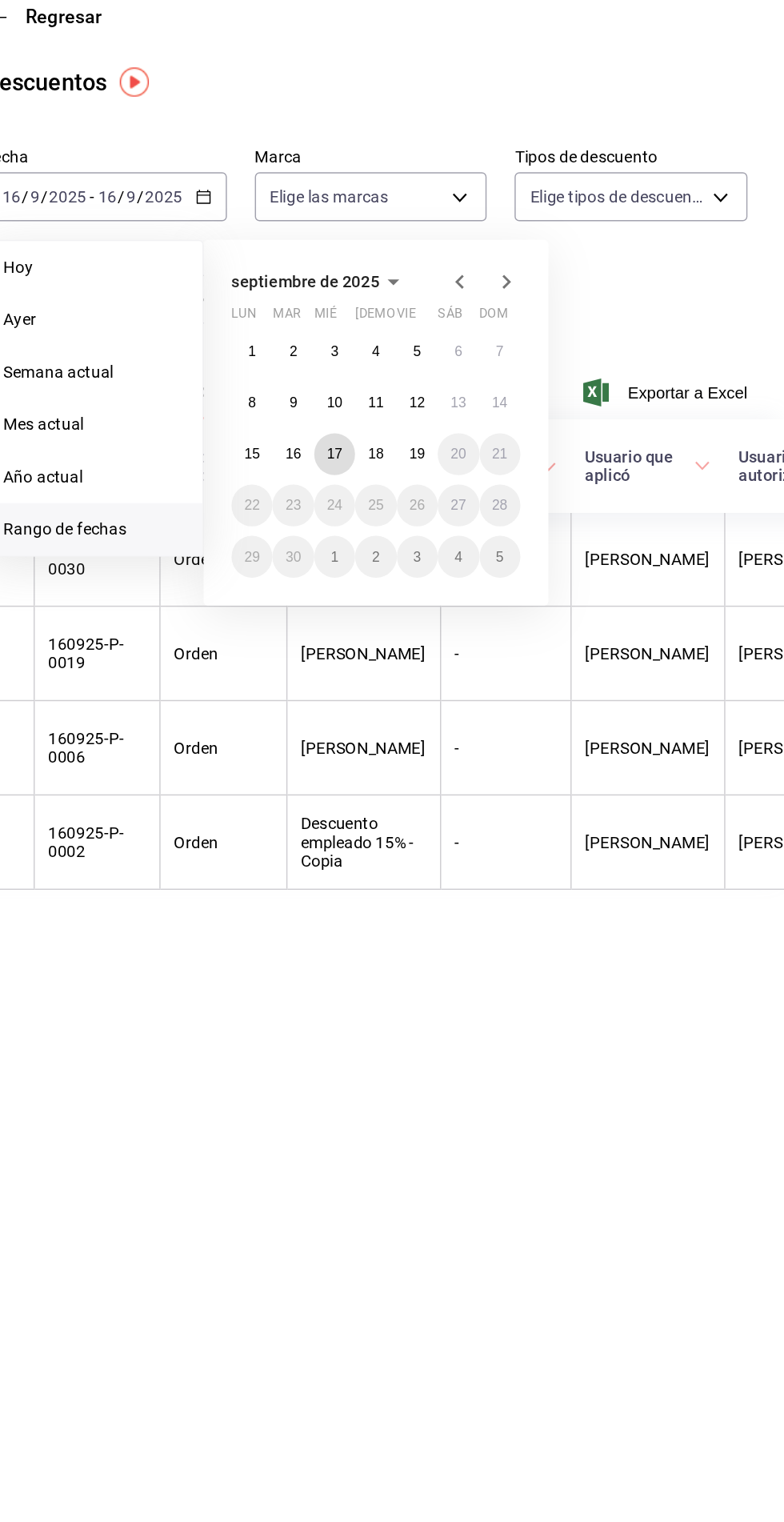
click at [474, 364] on abbr "17" at bounding box center [474, 365] width 10 height 11
click at [475, 362] on abbr "17" at bounding box center [474, 365] width 10 height 11
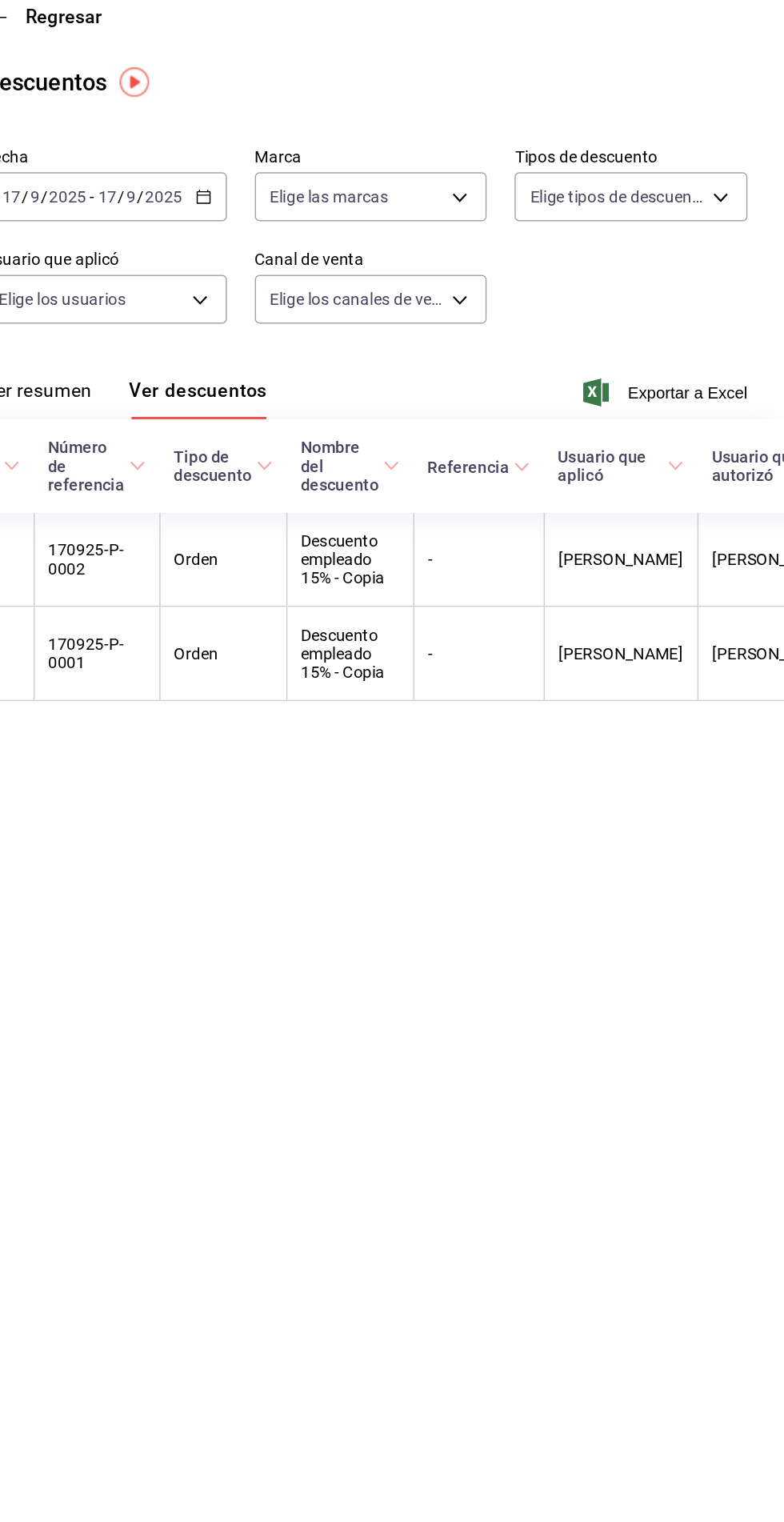
scroll to position [0, 284]
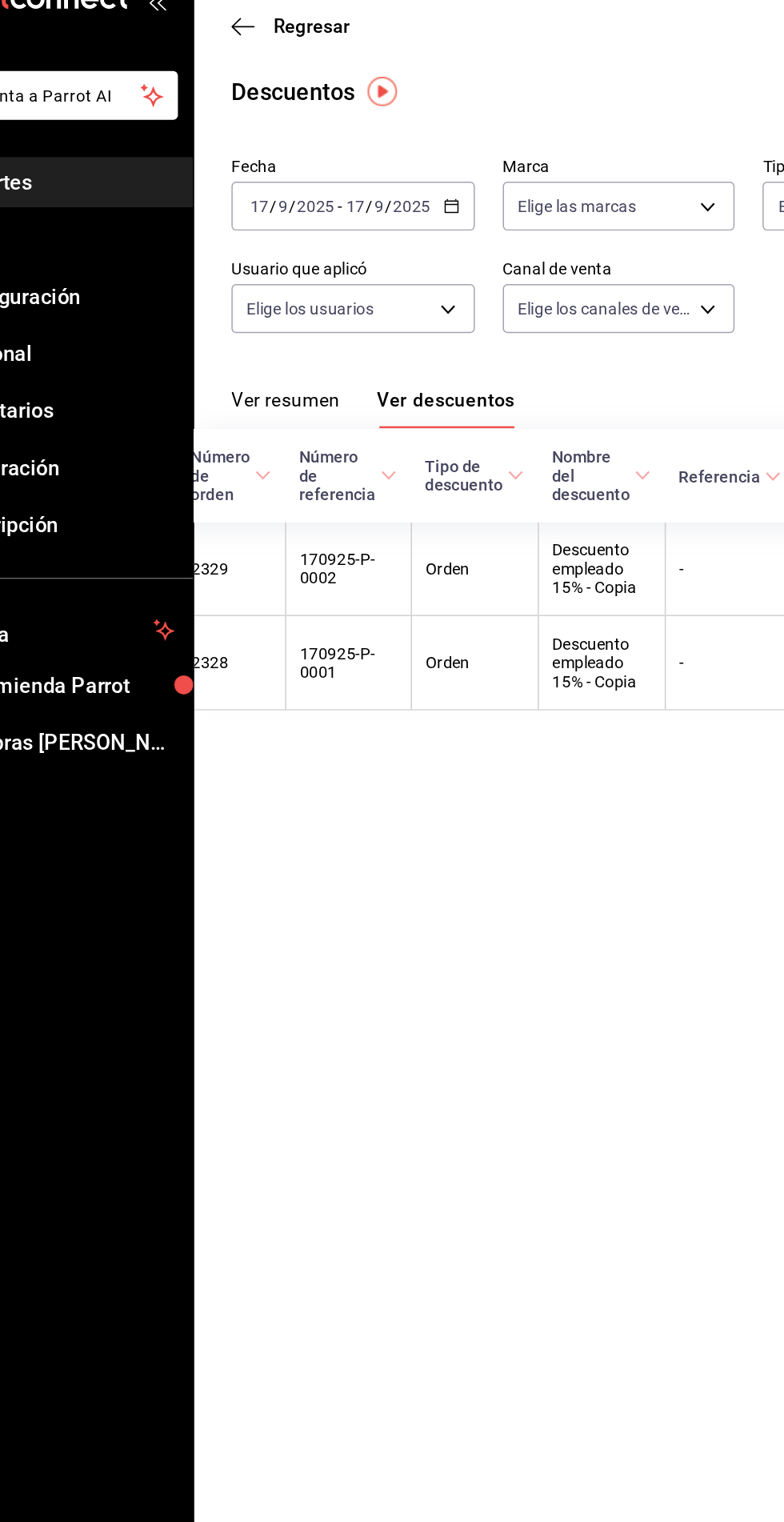
click at [386, 186] on icon "button" at bounding box center [385, 189] width 11 height 11
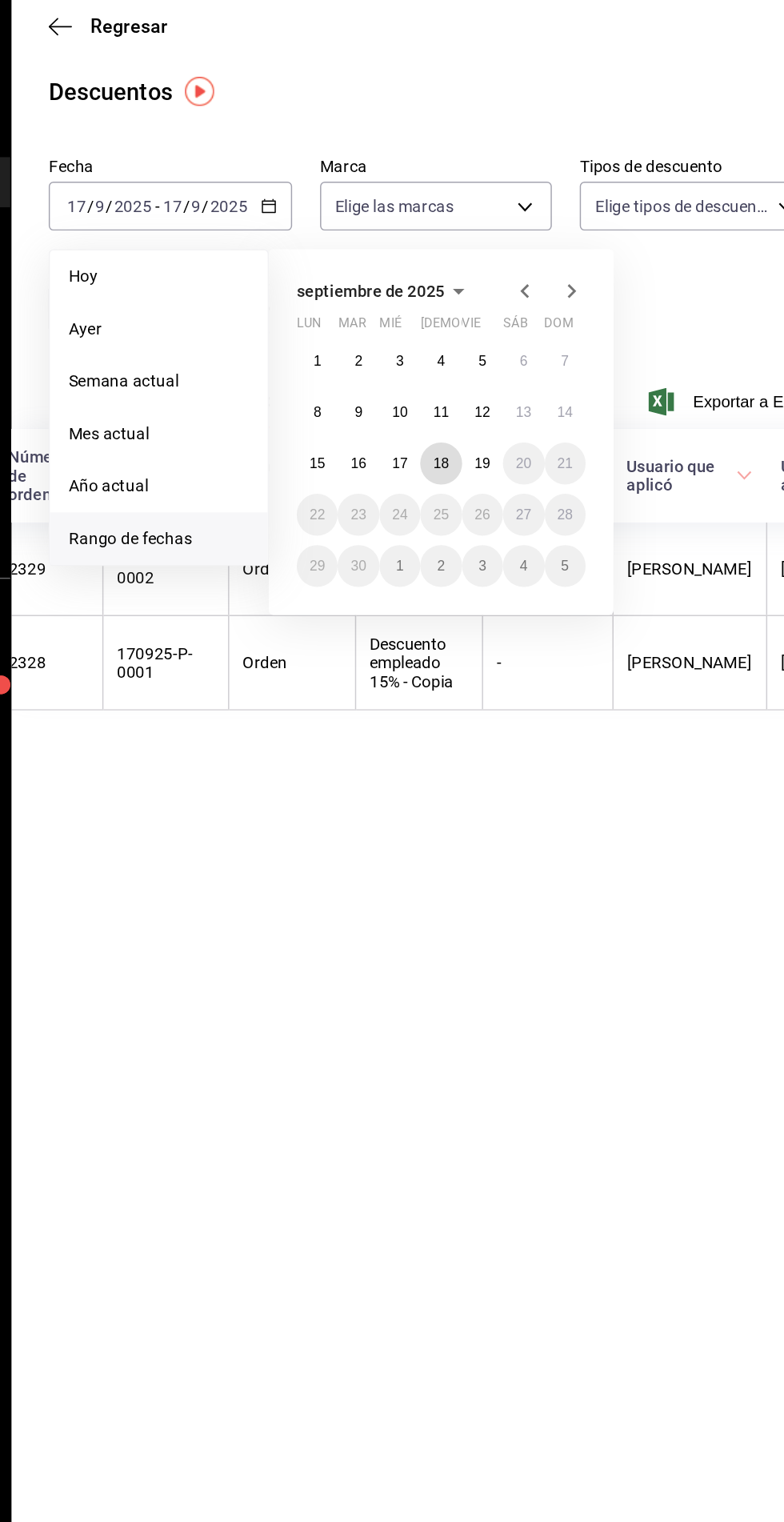
click at [503, 365] on abbr "18" at bounding box center [503, 365] width 10 height 11
click at [503, 363] on abbr "18" at bounding box center [503, 365] width 10 height 11
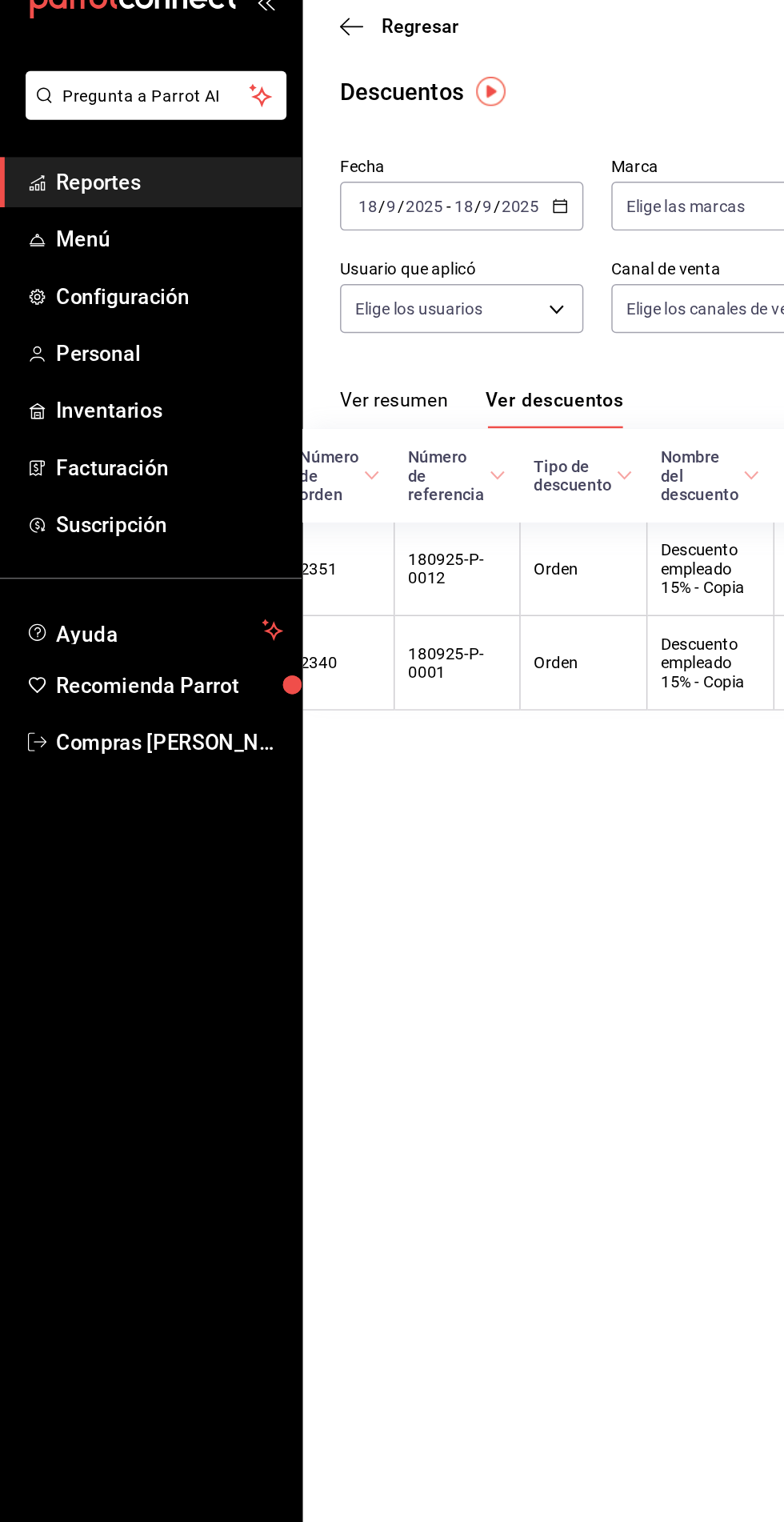
click at [89, 164] on span "Reportes" at bounding box center [116, 172] width 156 height 21
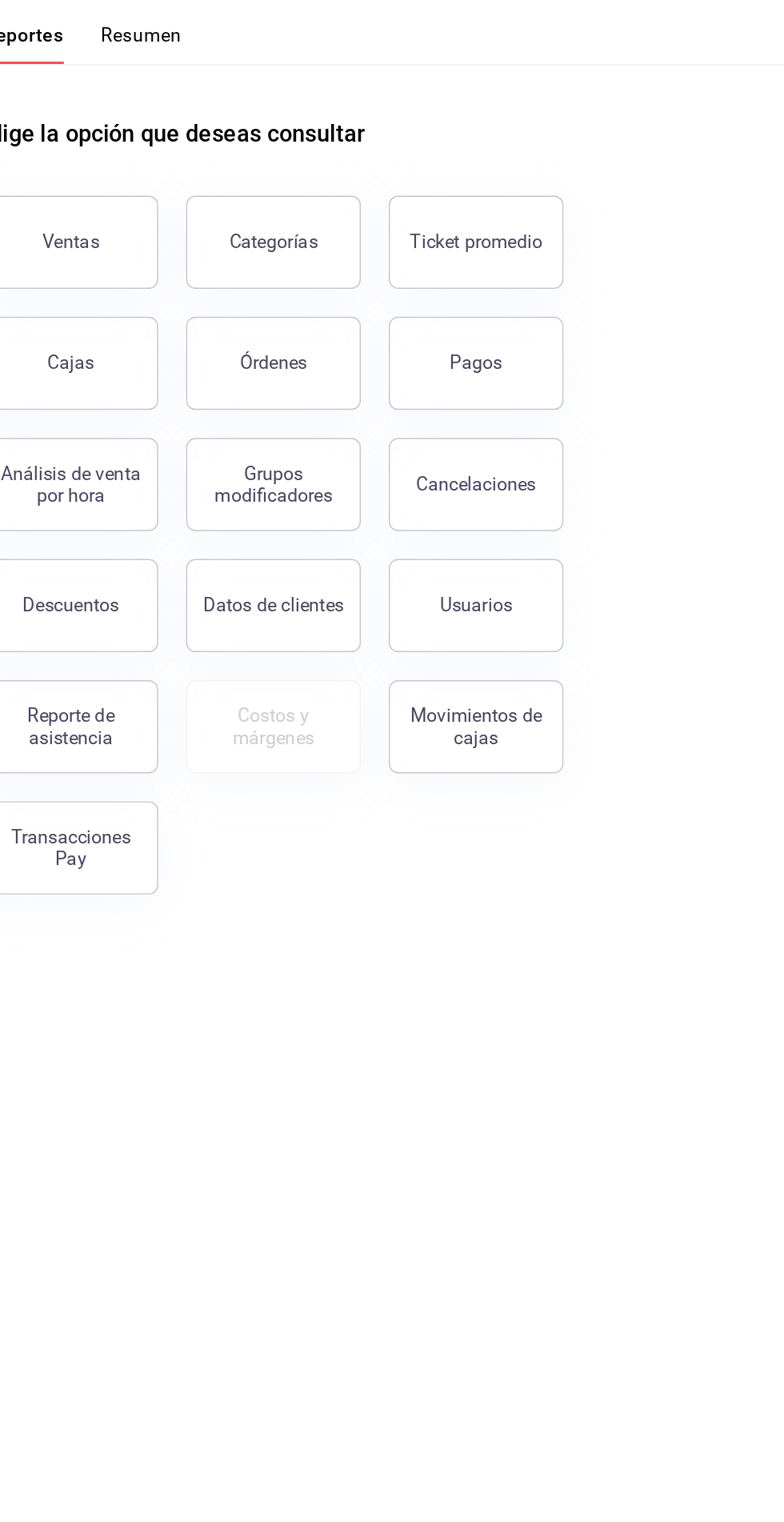
click at [571, 278] on button "Pagos" at bounding box center [572, 296] width 120 height 64
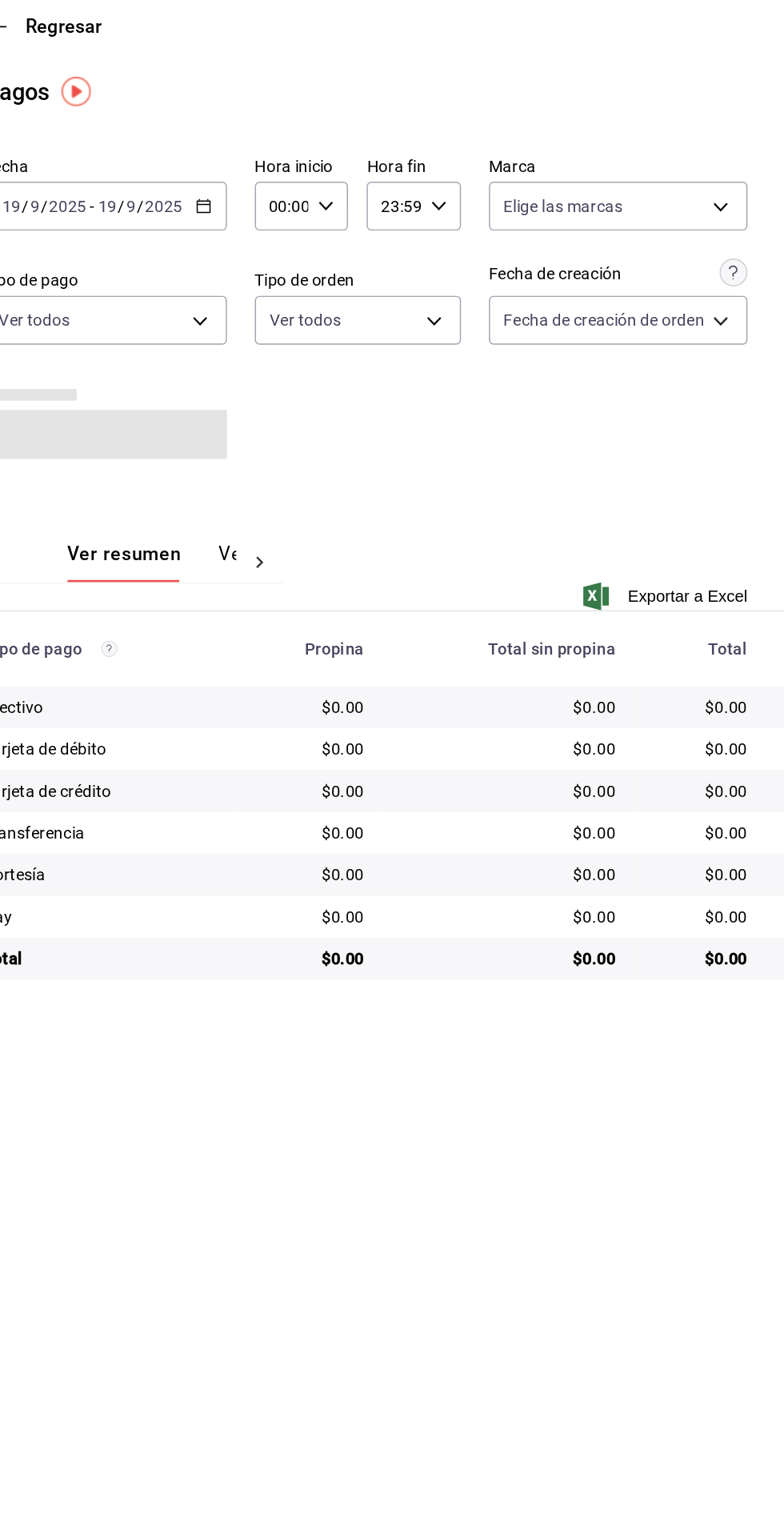
click at [382, 190] on icon "button" at bounding box center [385, 189] width 11 height 11
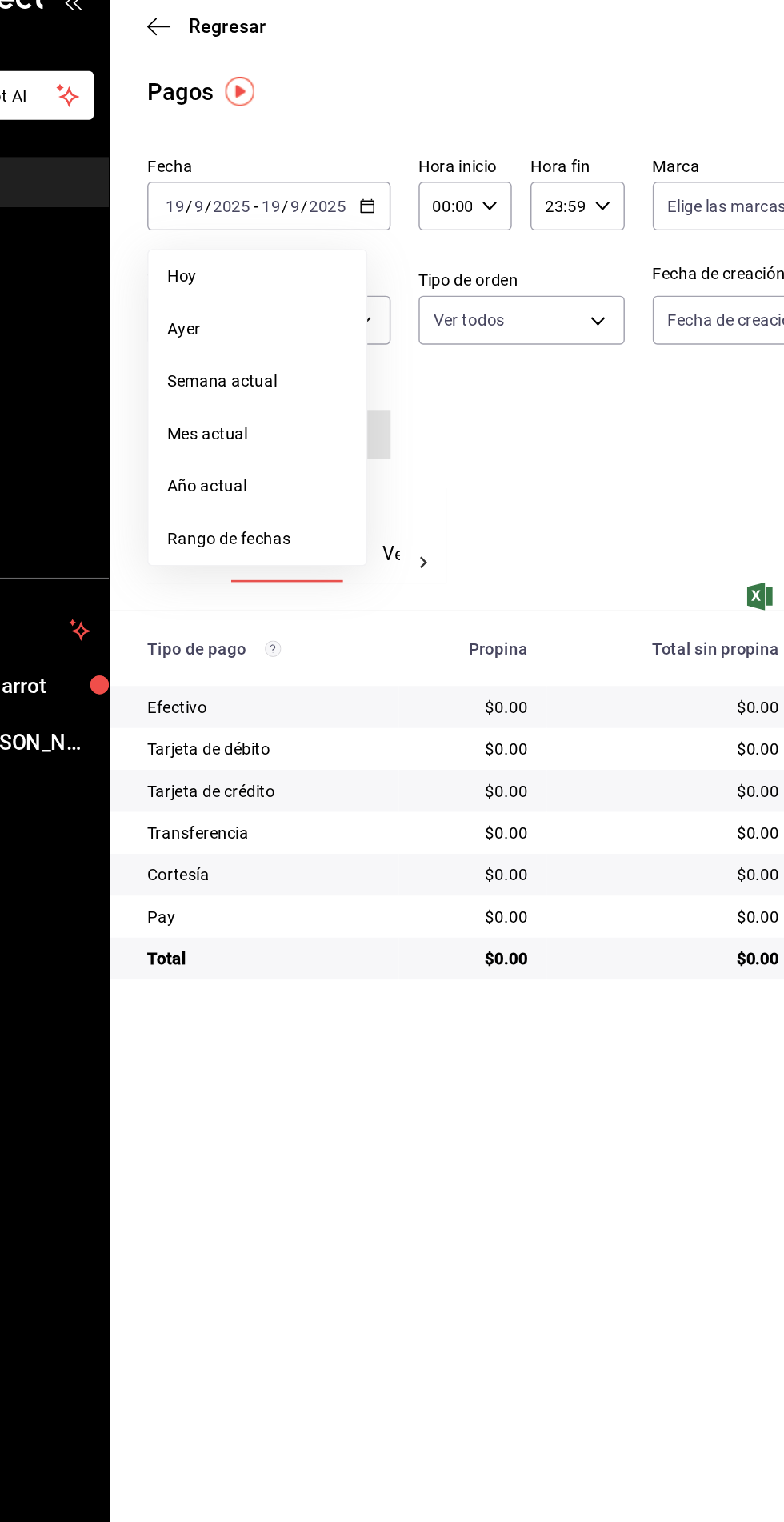
click at [294, 410] on span "Rango de fechas" at bounding box center [309, 417] width 124 height 17
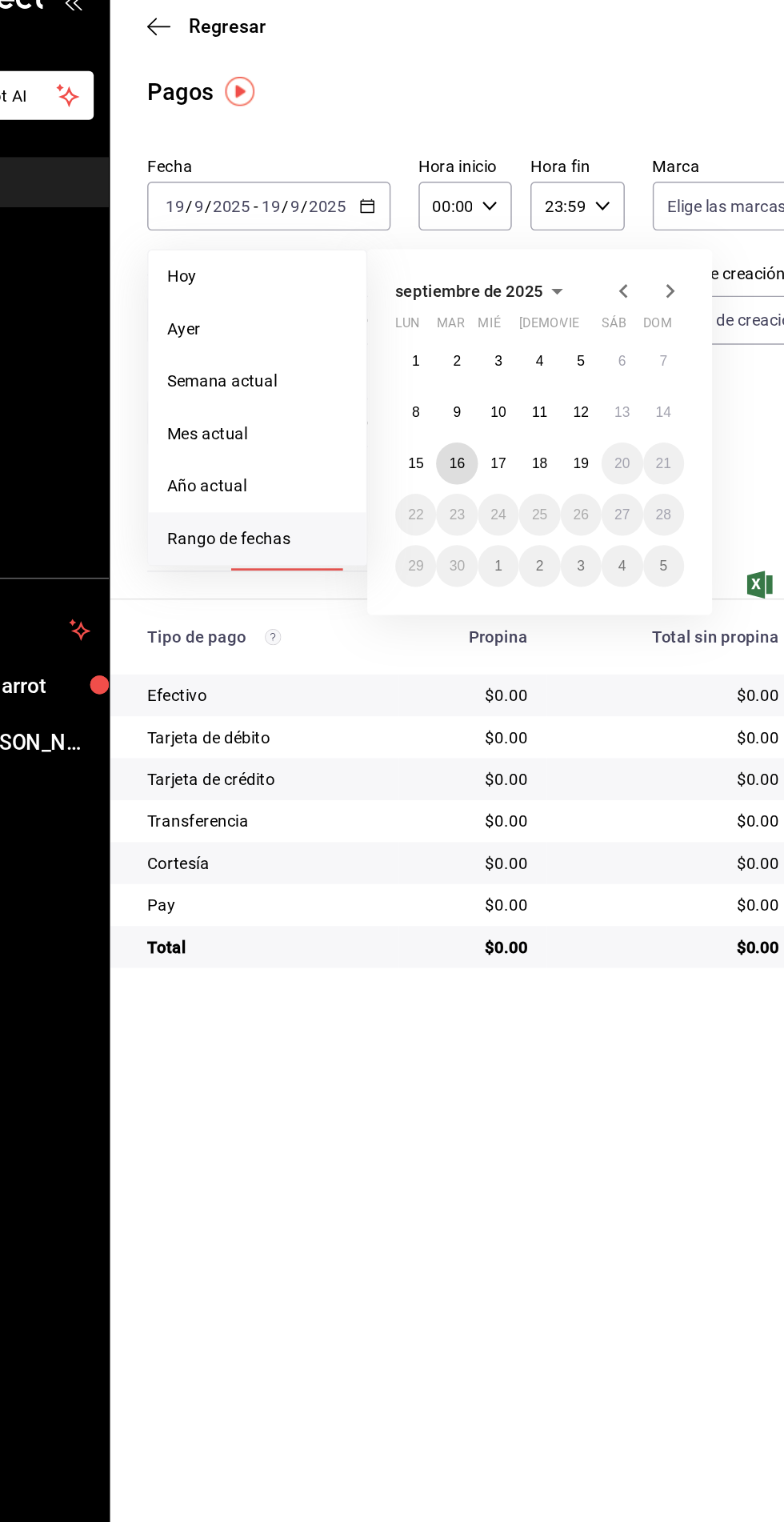
click at [446, 364] on abbr "16" at bounding box center [445, 365] width 10 height 11
click at [446, 365] on abbr "16" at bounding box center [445, 365] width 10 height 11
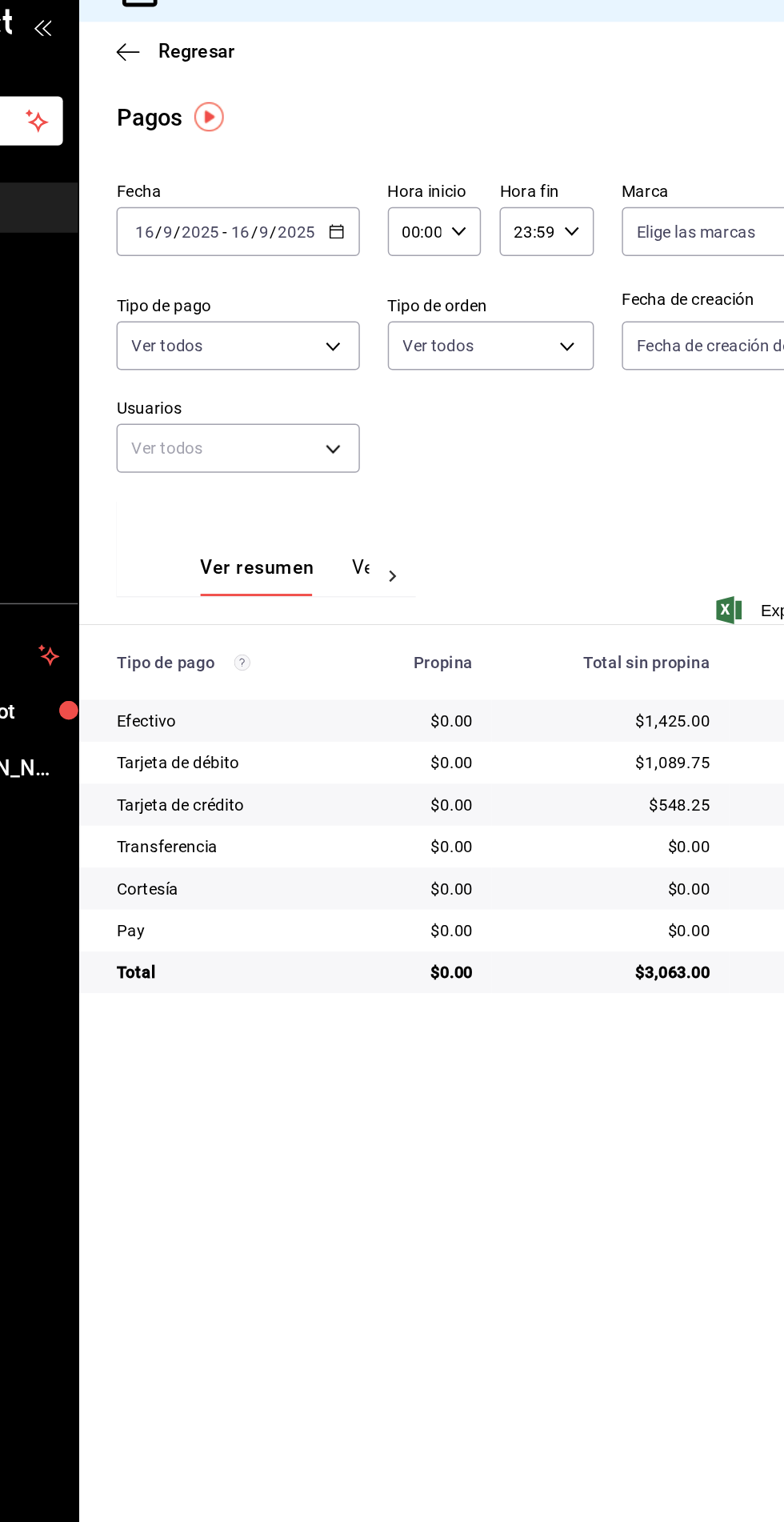
click at [382, 184] on \(Stroke\) "button" at bounding box center [382, 184] width 1 height 1
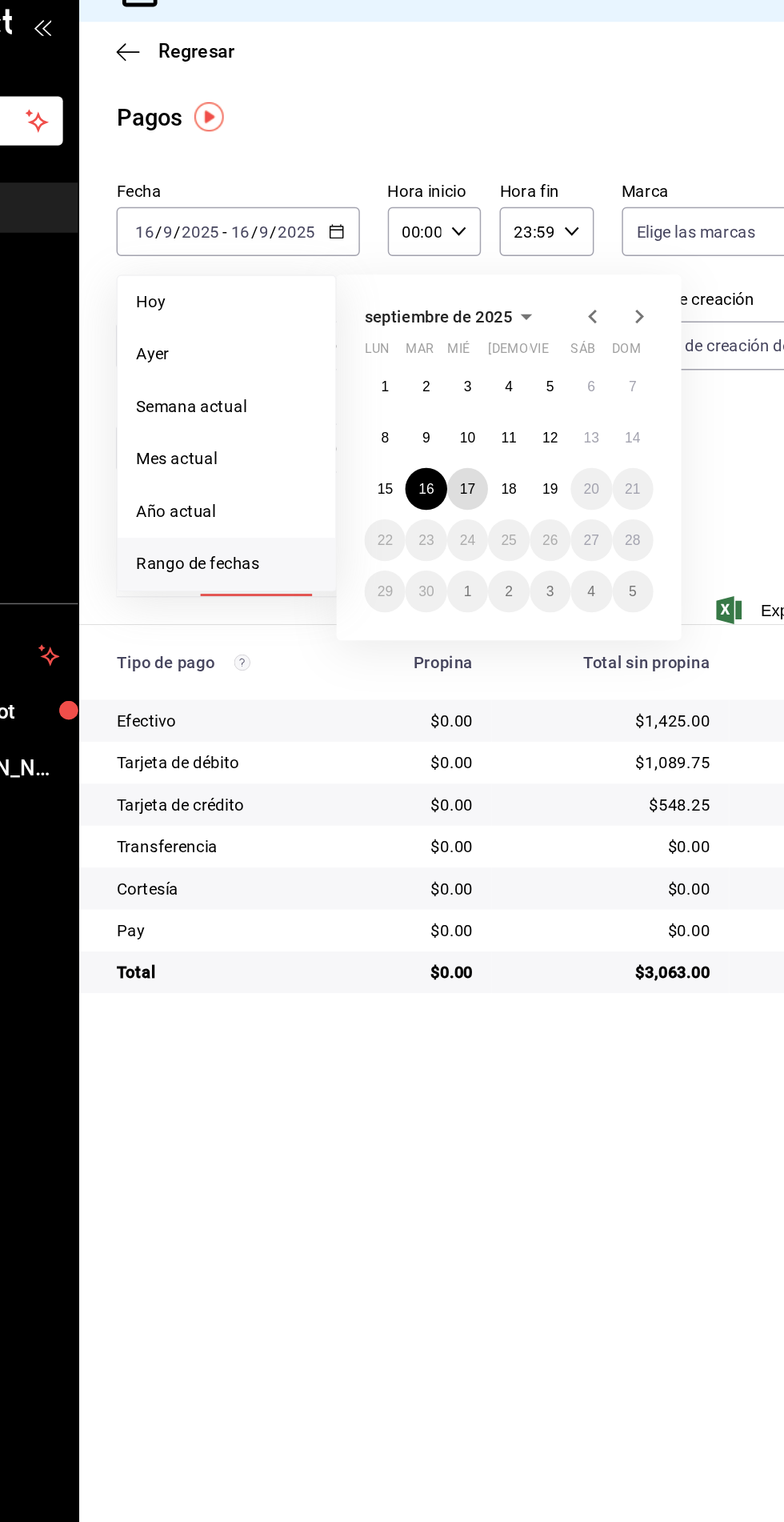
click at [474, 365] on abbr "17" at bounding box center [474, 365] width 10 height 11
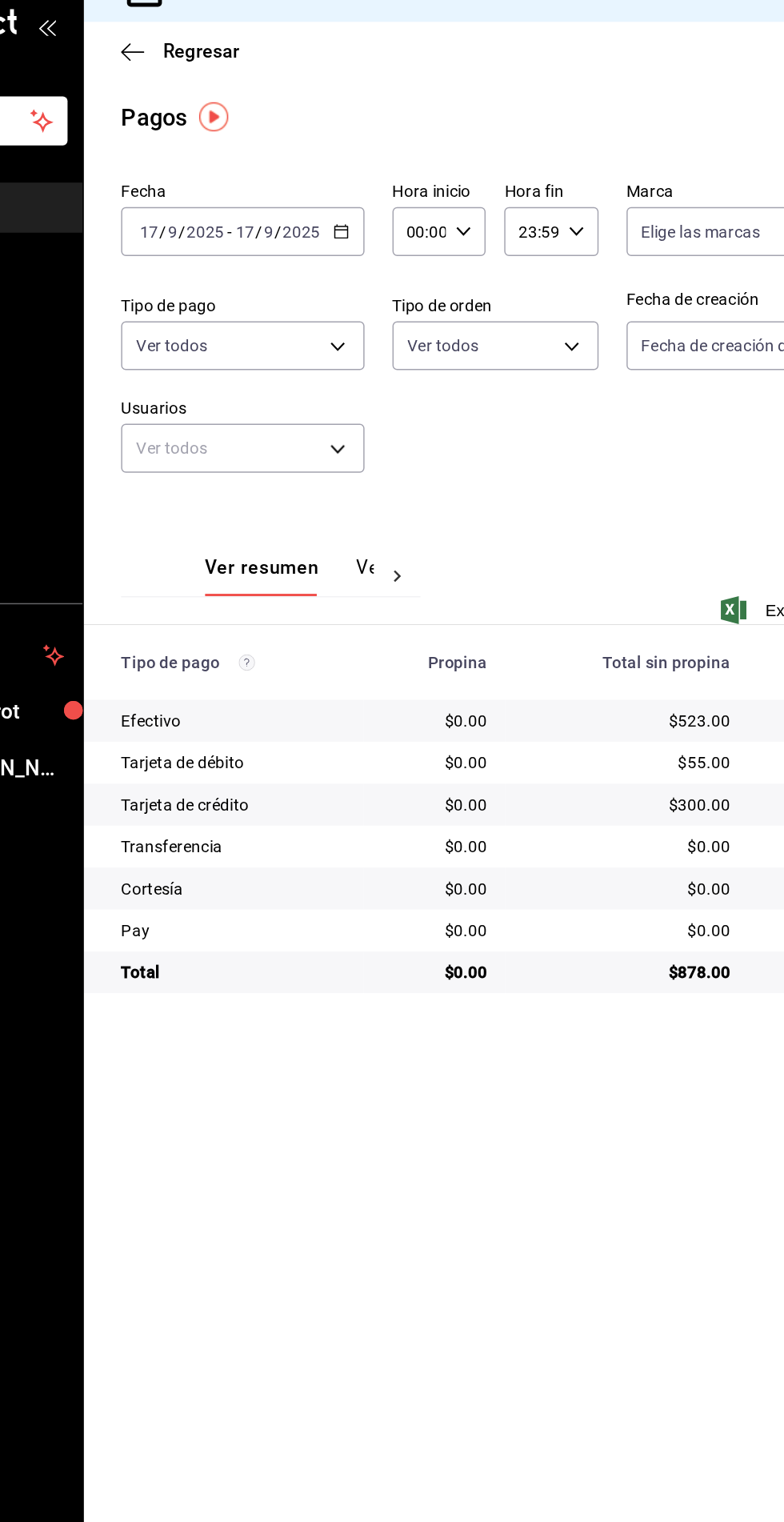
click at [388, 190] on \(Stroke\) "button" at bounding box center [385, 189] width 9 height 9
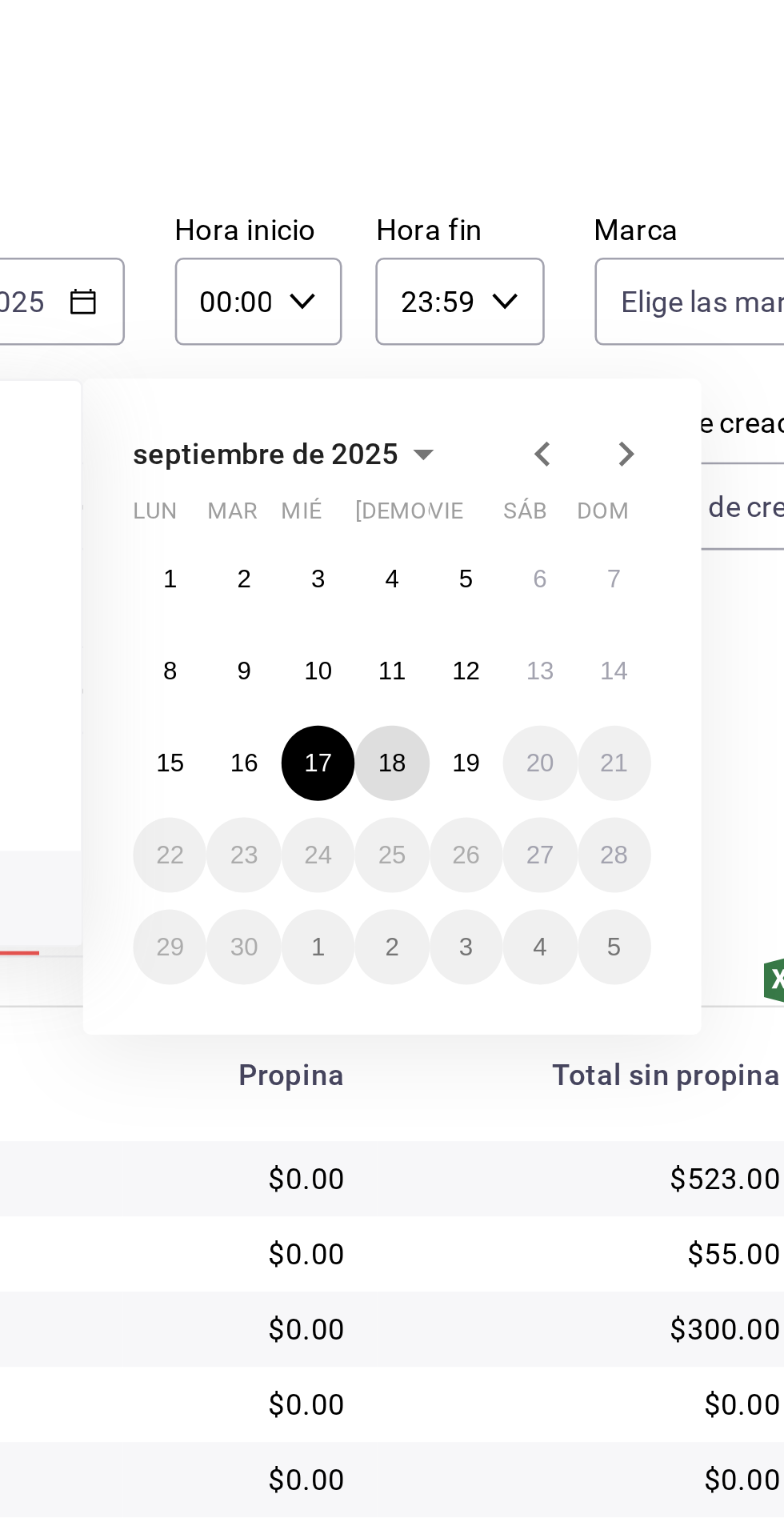
click at [505, 366] on abbr "18" at bounding box center [503, 365] width 10 height 11
click at [504, 362] on abbr "18" at bounding box center [503, 365] width 10 height 11
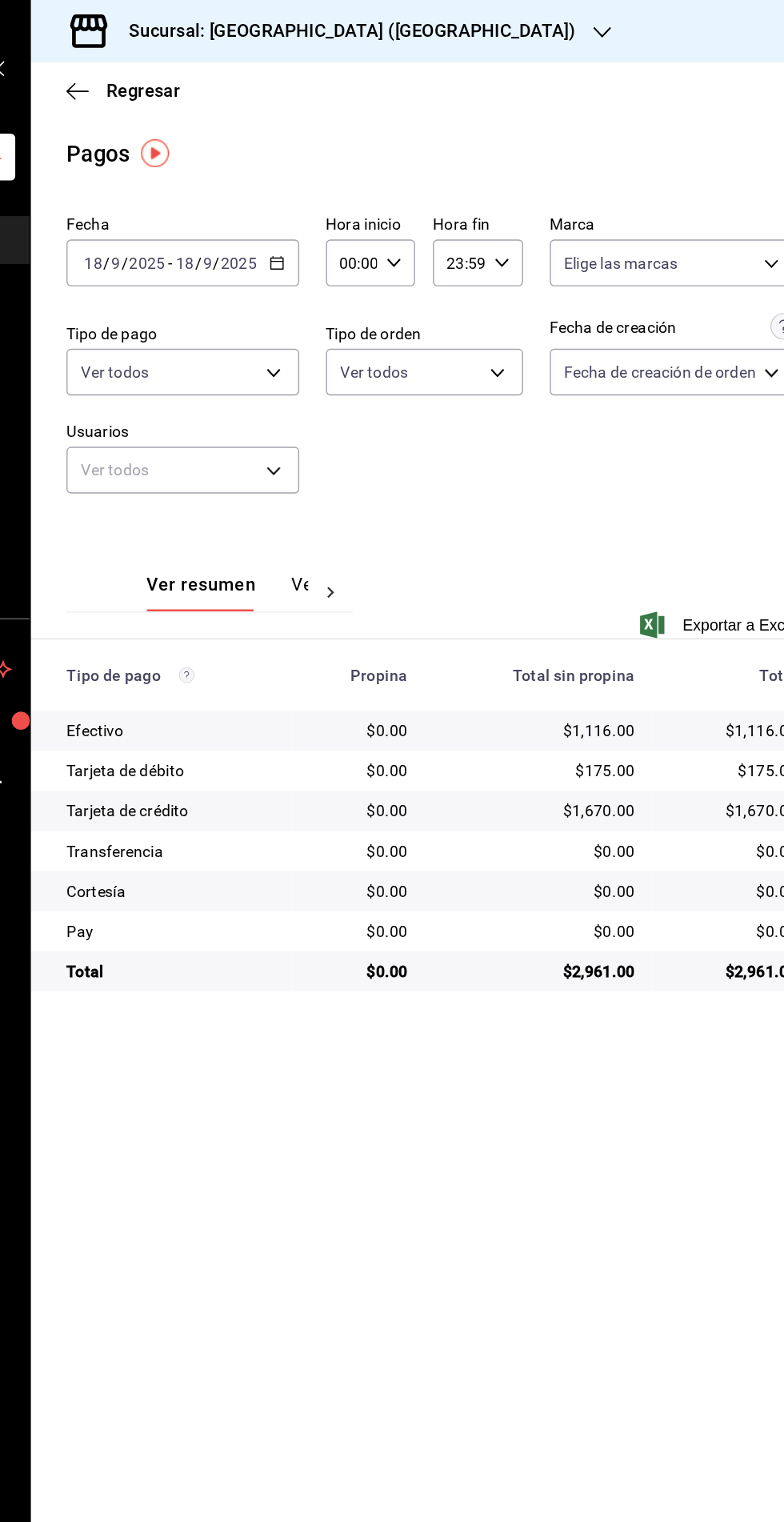
click at [381, 186] on icon "button" at bounding box center [385, 189] width 11 height 11
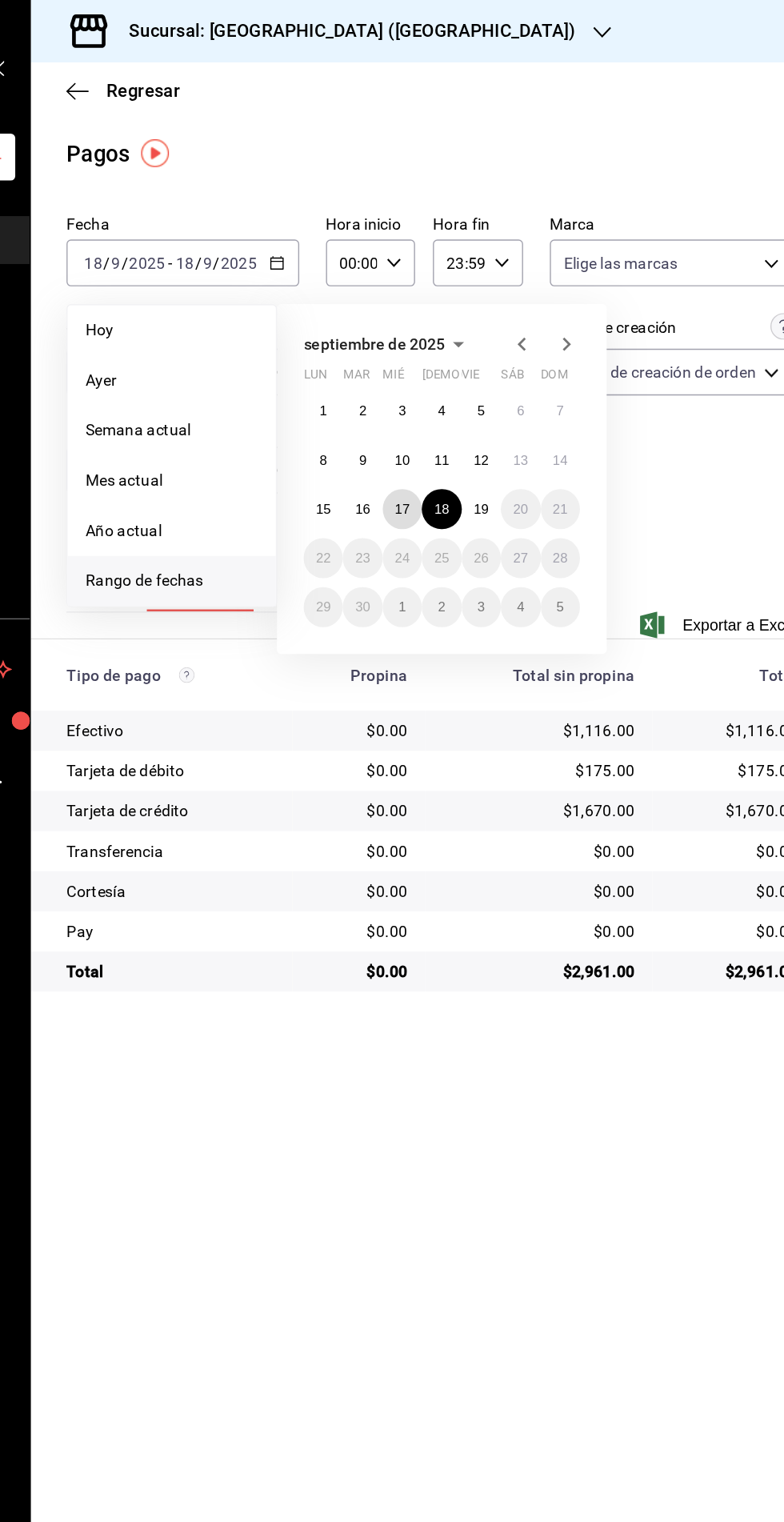
click at [474, 364] on abbr "17" at bounding box center [474, 365] width 10 height 11
click at [474, 362] on abbr "17" at bounding box center [474, 365] width 10 height 11
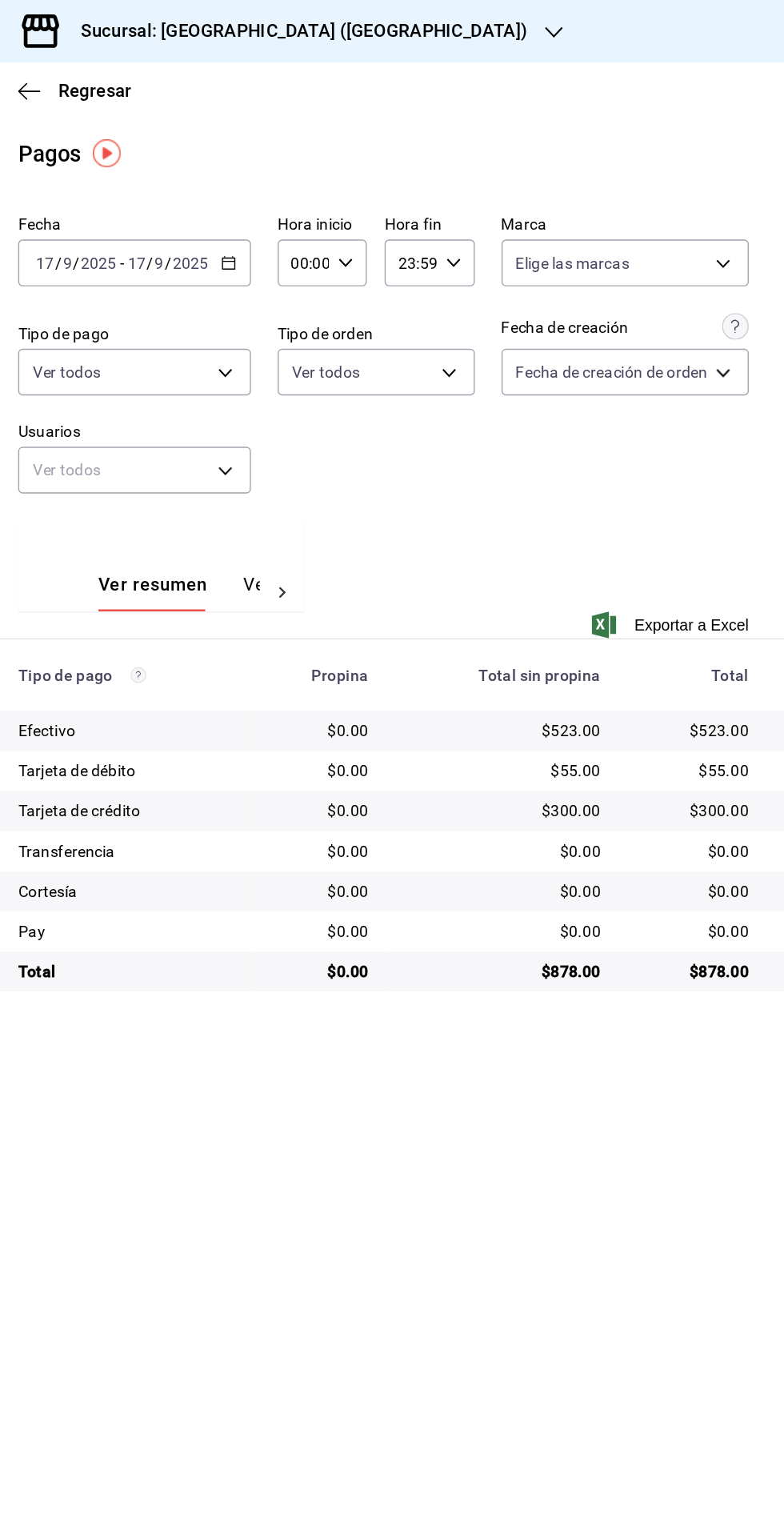
click at [386, 184] on icon "button" at bounding box center [385, 189] width 11 height 11
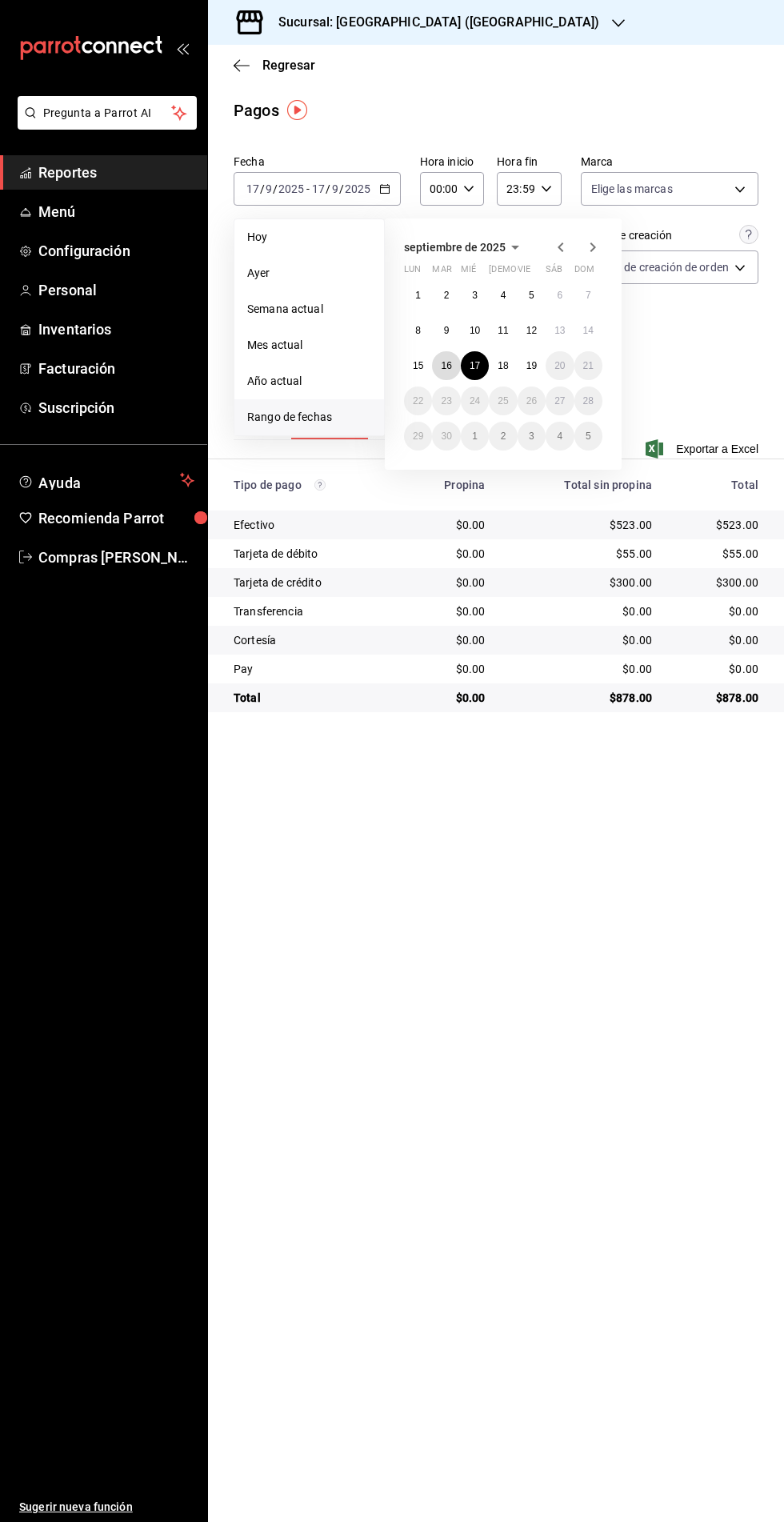
click at [446, 365] on abbr "16" at bounding box center [445, 365] width 10 height 11
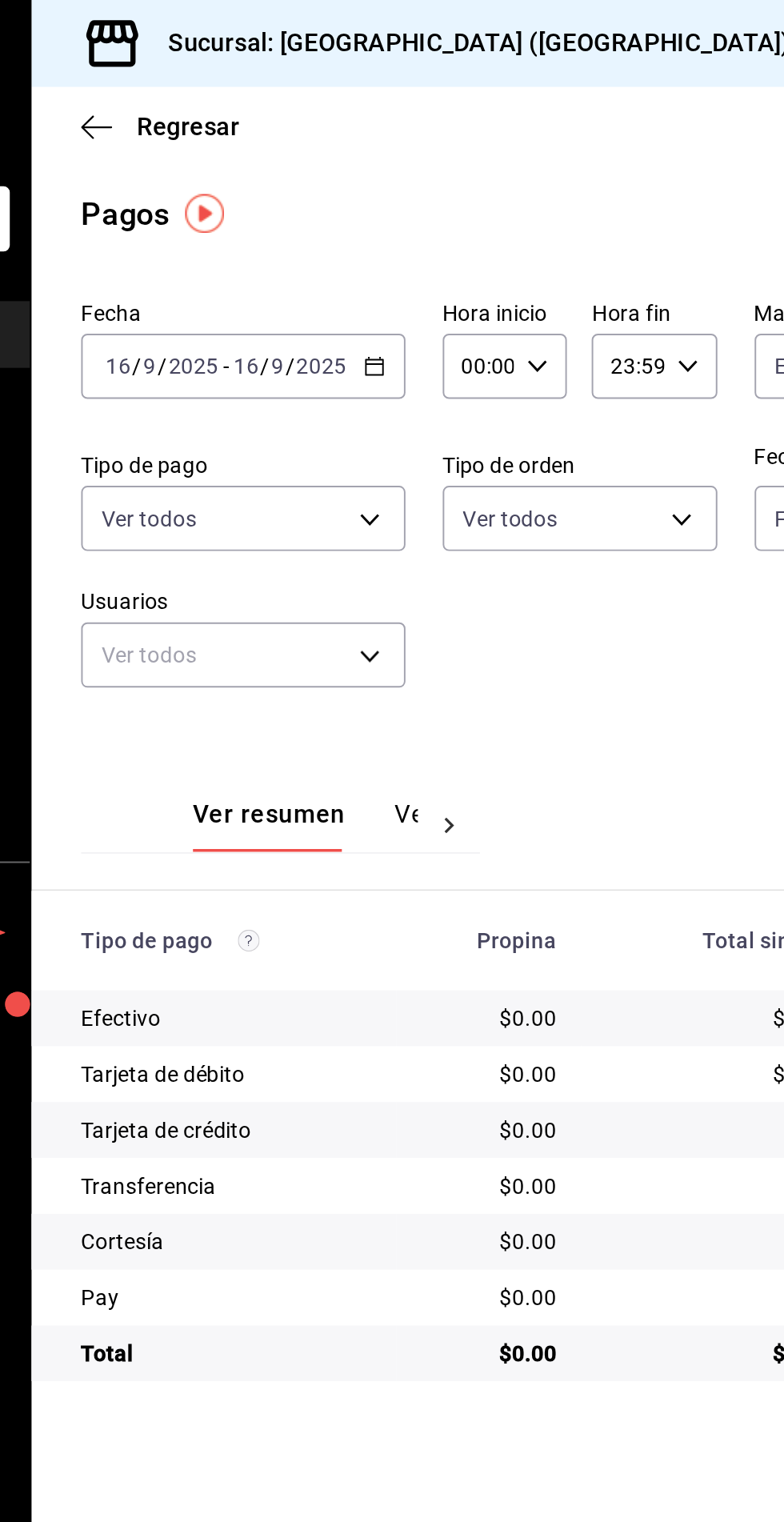
click at [612, 24] on icon "button" at bounding box center [619, 23] width 13 height 8
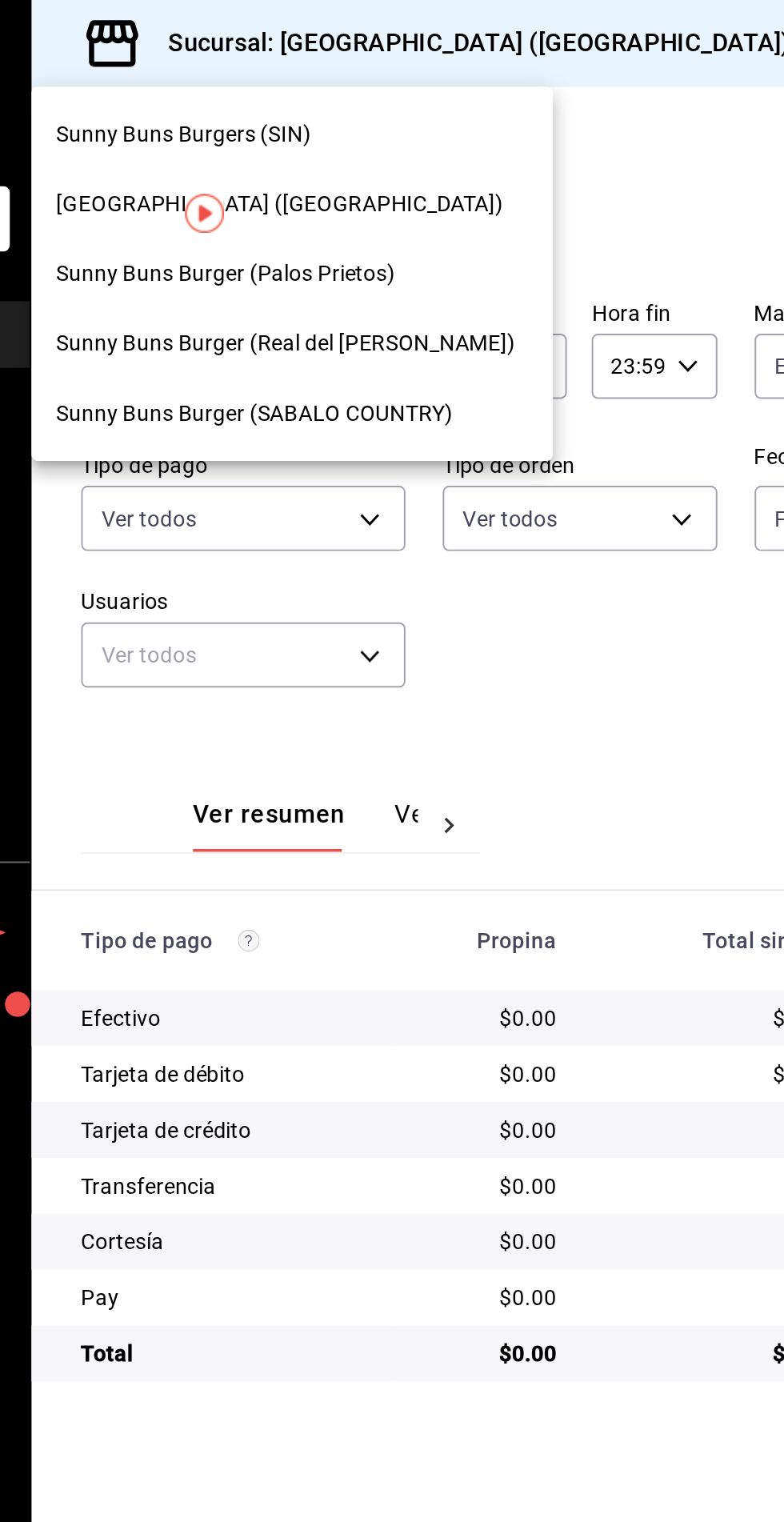
click at [347, 176] on span "Sunny Buns [PERSON_NAME] (Real [PERSON_NAME])" at bounding box center [339, 177] width 237 height 17
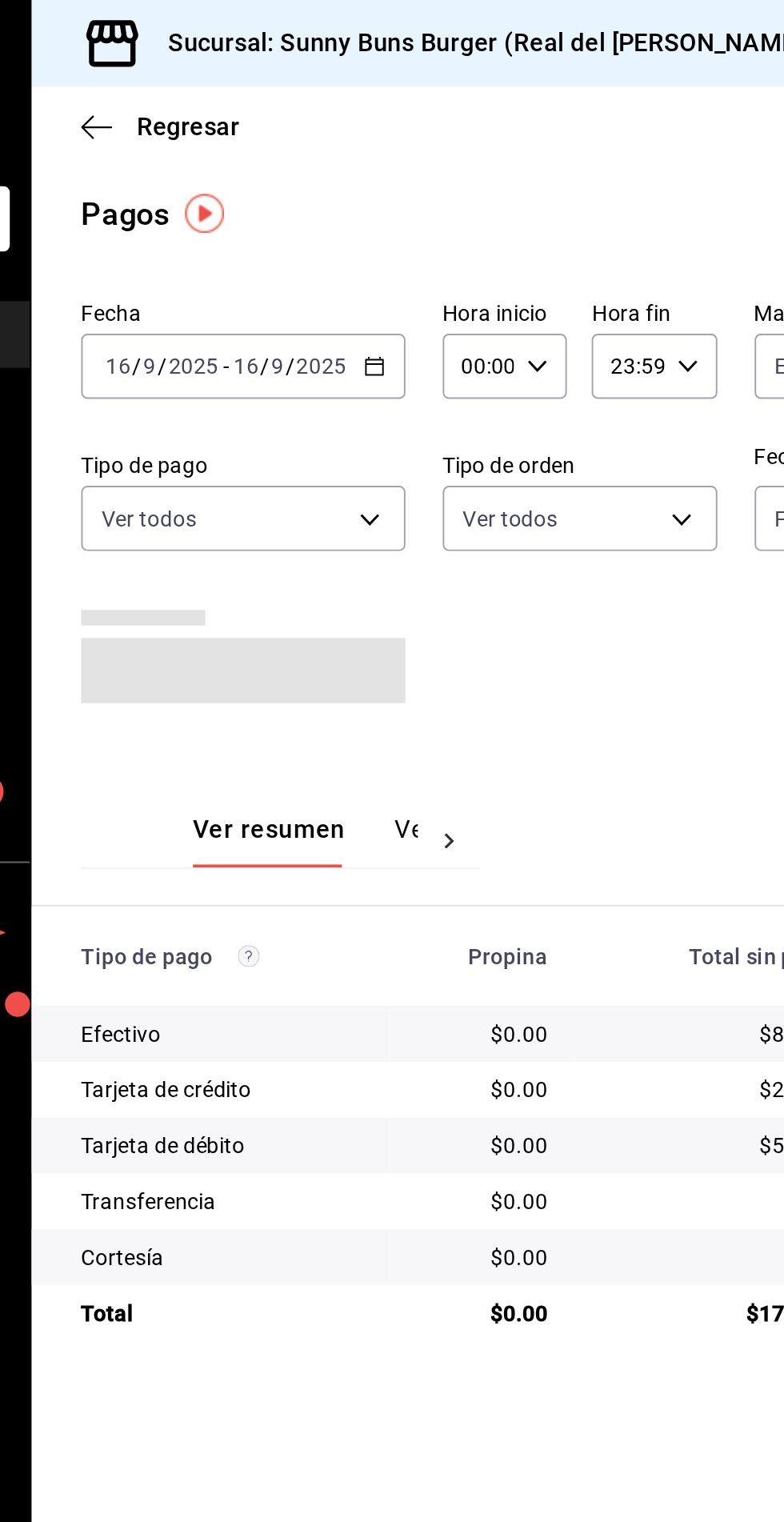
click at [382, 190] on icon "button" at bounding box center [385, 189] width 11 height 11
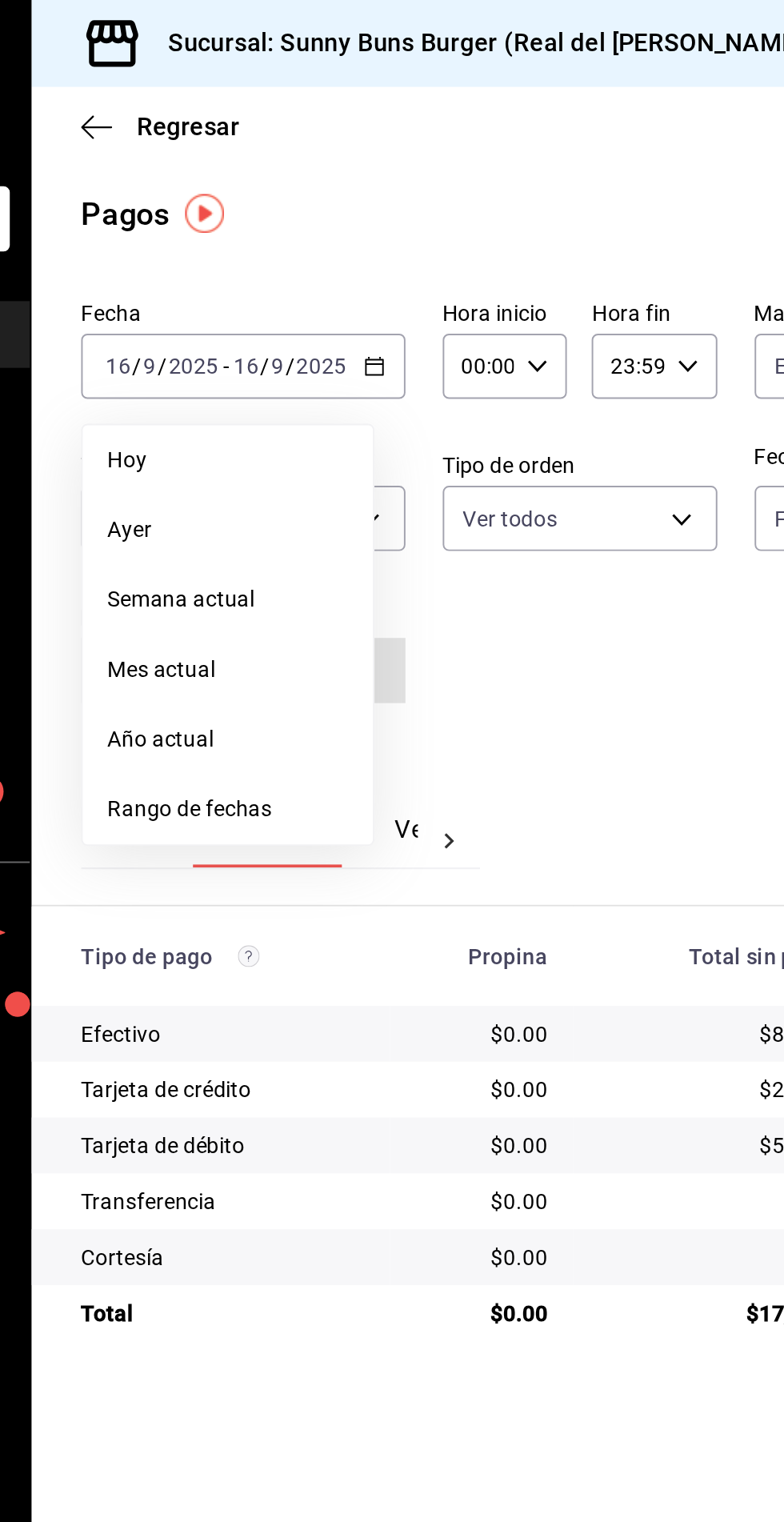
click at [292, 416] on span "Rango de fechas" at bounding box center [309, 417] width 124 height 17
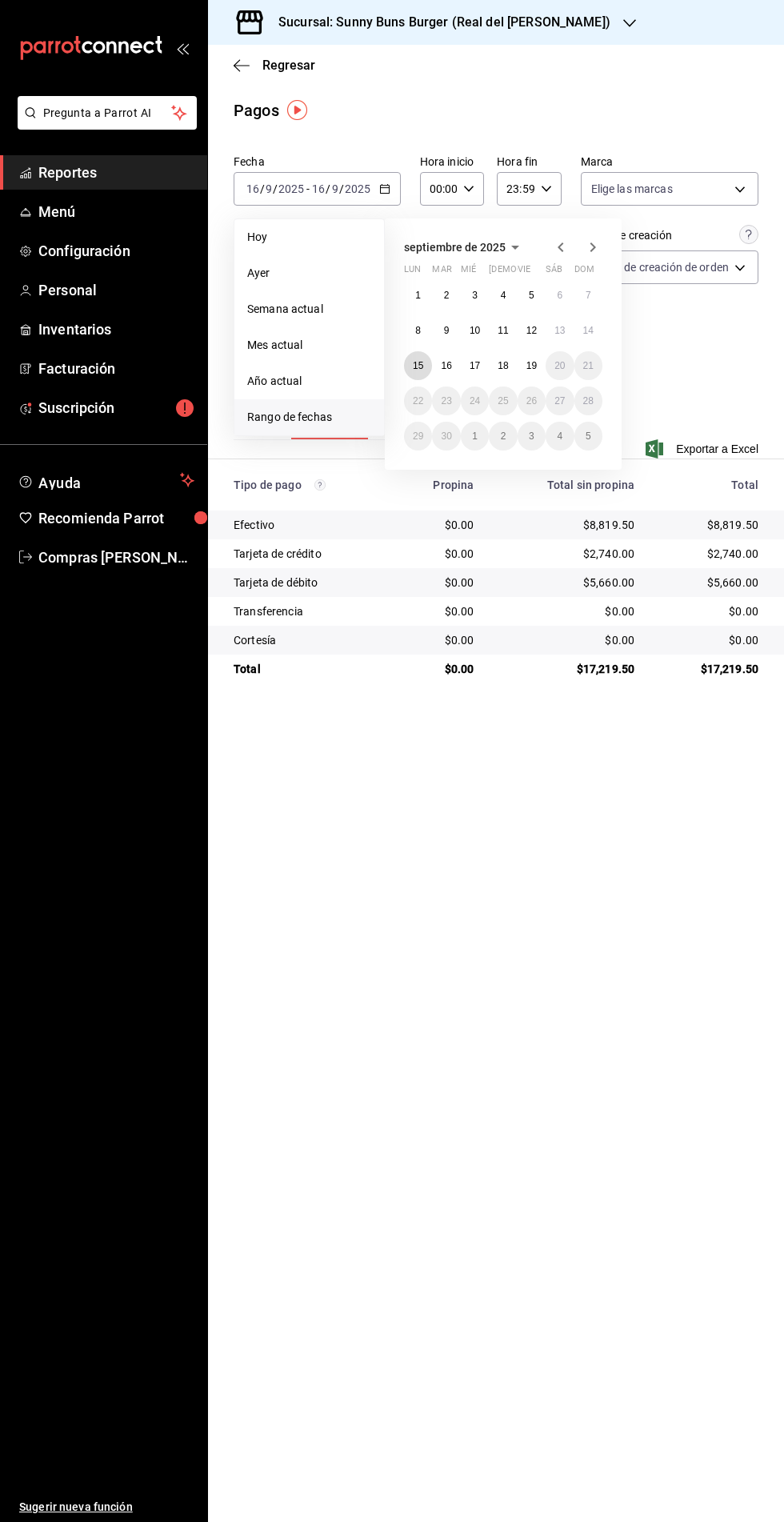
click at [418, 365] on abbr "15" at bounding box center [418, 365] width 10 height 11
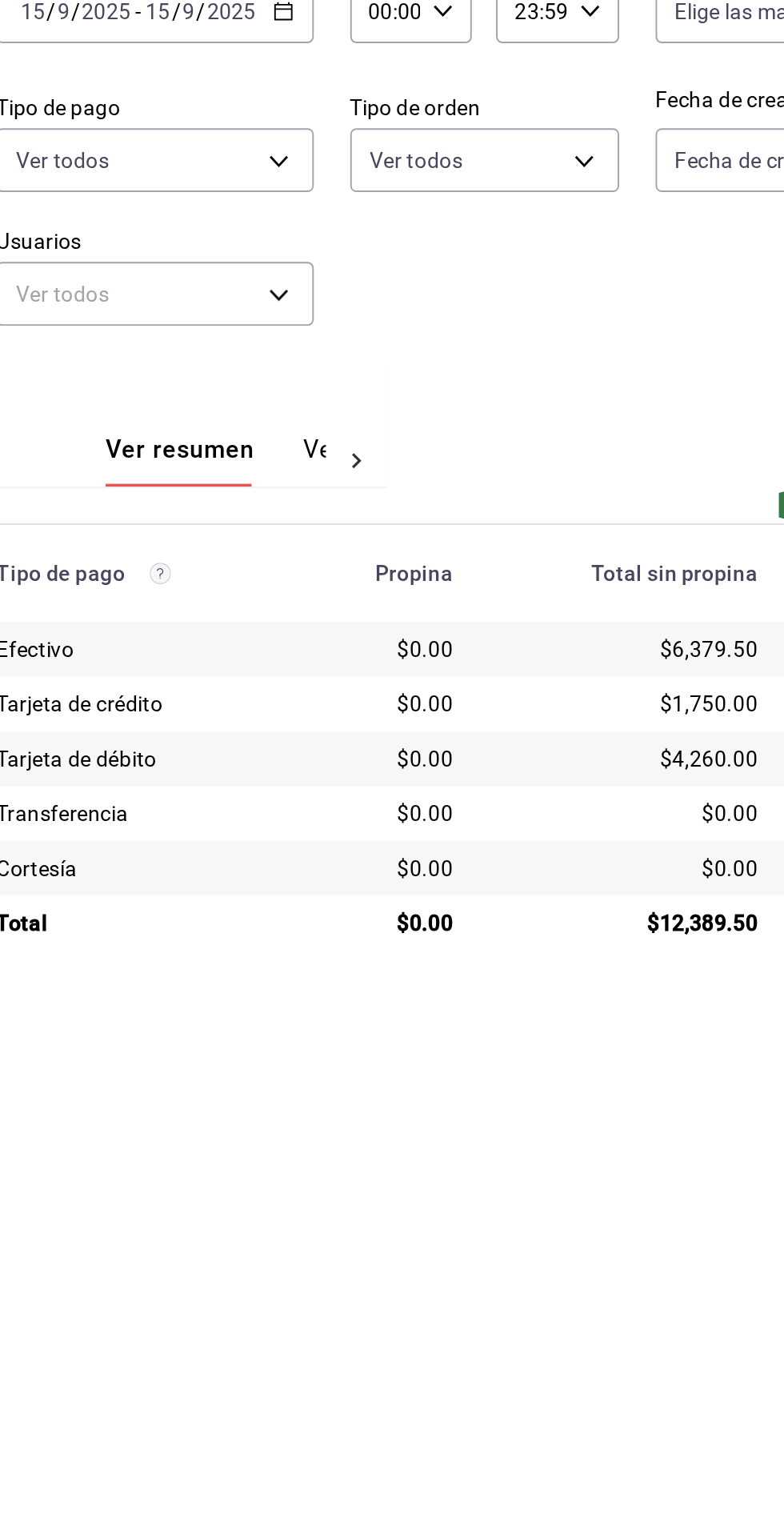
click at [630, 232] on div "Fecha de creación" at bounding box center [626, 235] width 91 height 17
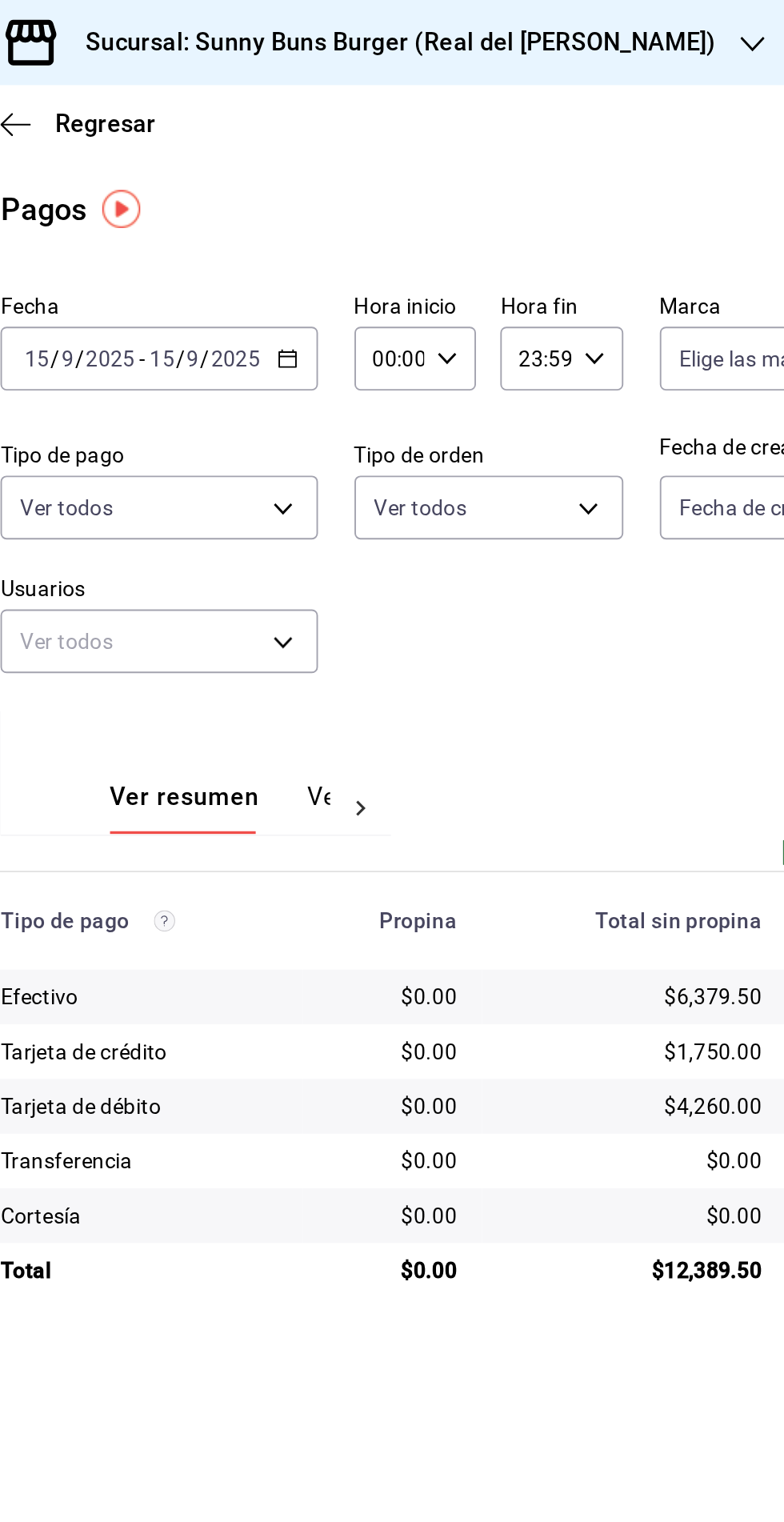
click at [387, 184] on \(Stroke\) "button" at bounding box center [387, 184] width 1 height 1
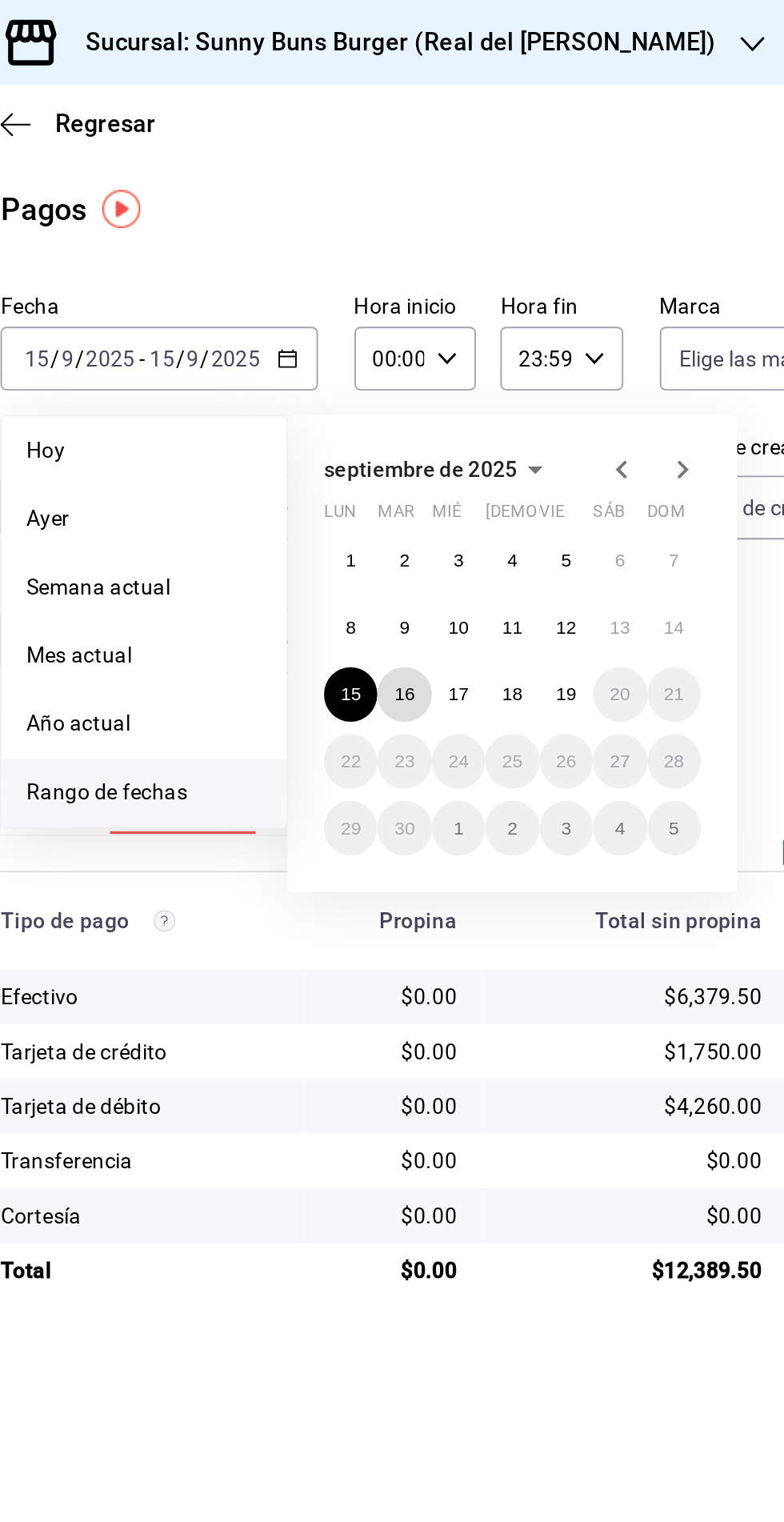
click at [446, 365] on abbr "16" at bounding box center [445, 365] width 10 height 11
click at [445, 365] on abbr "16" at bounding box center [445, 365] width 10 height 11
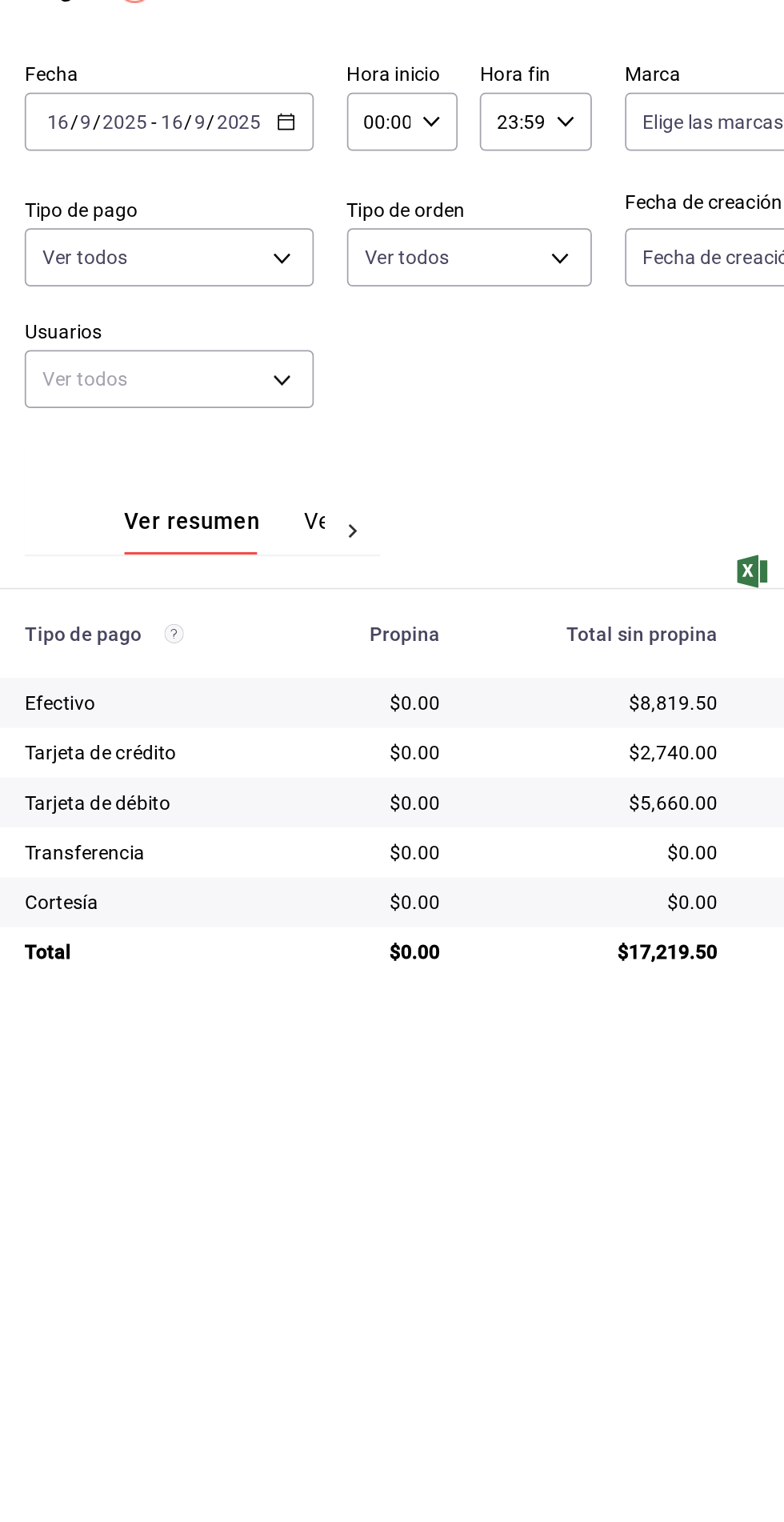
click at [384, 188] on icon "button" at bounding box center [385, 189] width 11 height 11
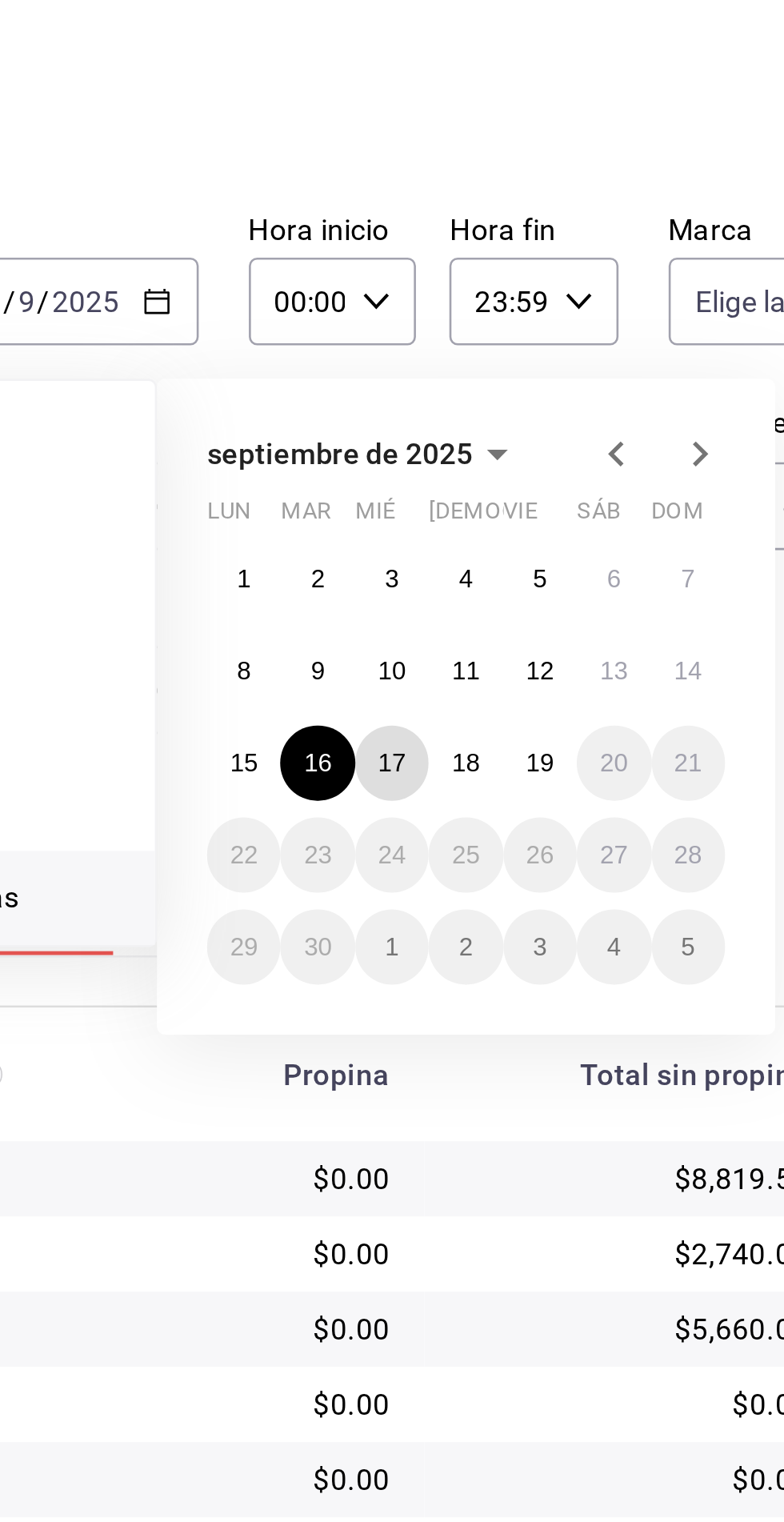
click at [475, 363] on abbr "17" at bounding box center [474, 365] width 10 height 11
click at [476, 365] on abbr "17" at bounding box center [474, 365] width 10 height 11
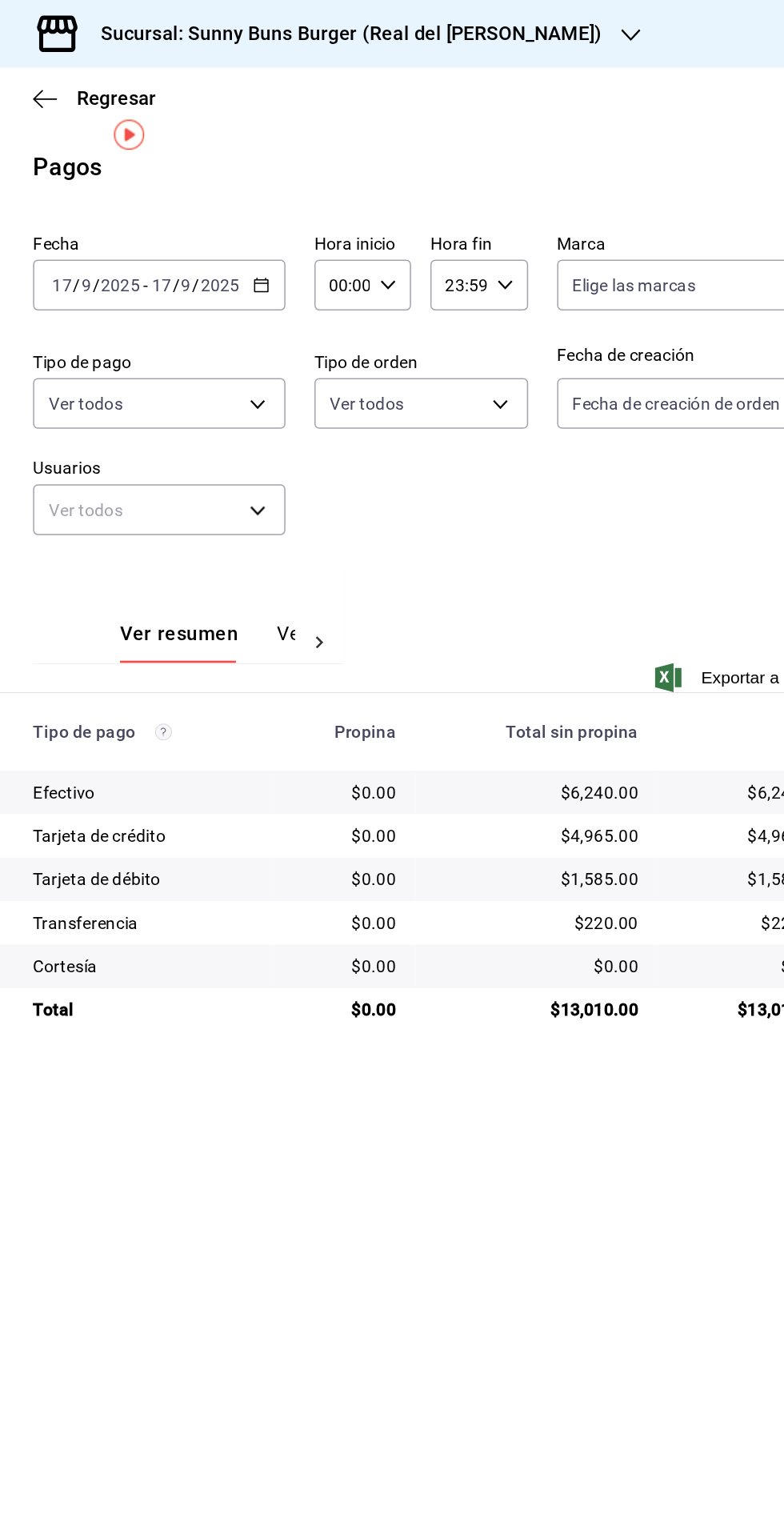
scroll to position [20, 0]
click at [384, 184] on icon "button" at bounding box center [385, 189] width 11 height 11
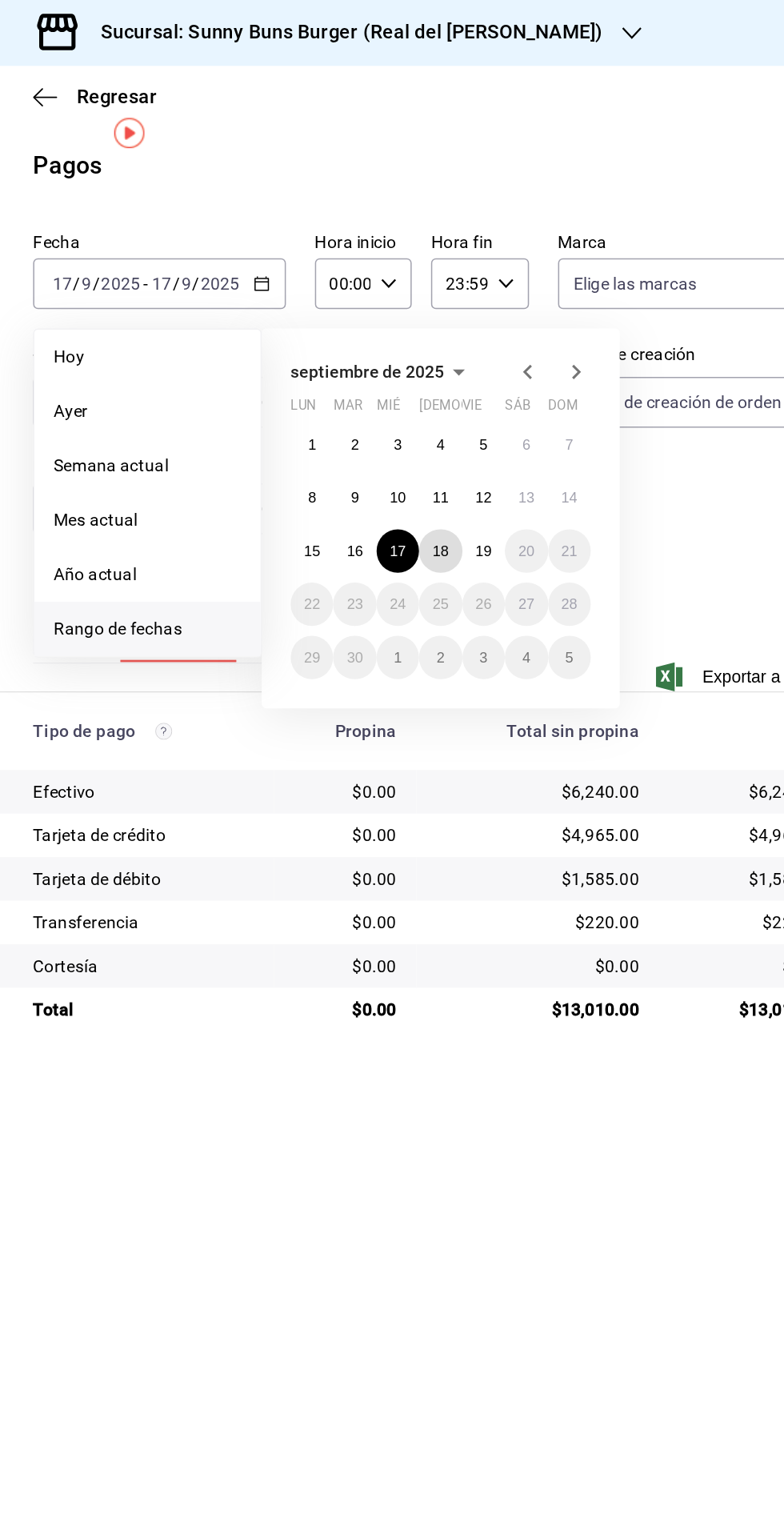
click at [506, 360] on abbr "18" at bounding box center [503, 365] width 10 height 11
click at [507, 360] on abbr "18" at bounding box center [503, 365] width 10 height 11
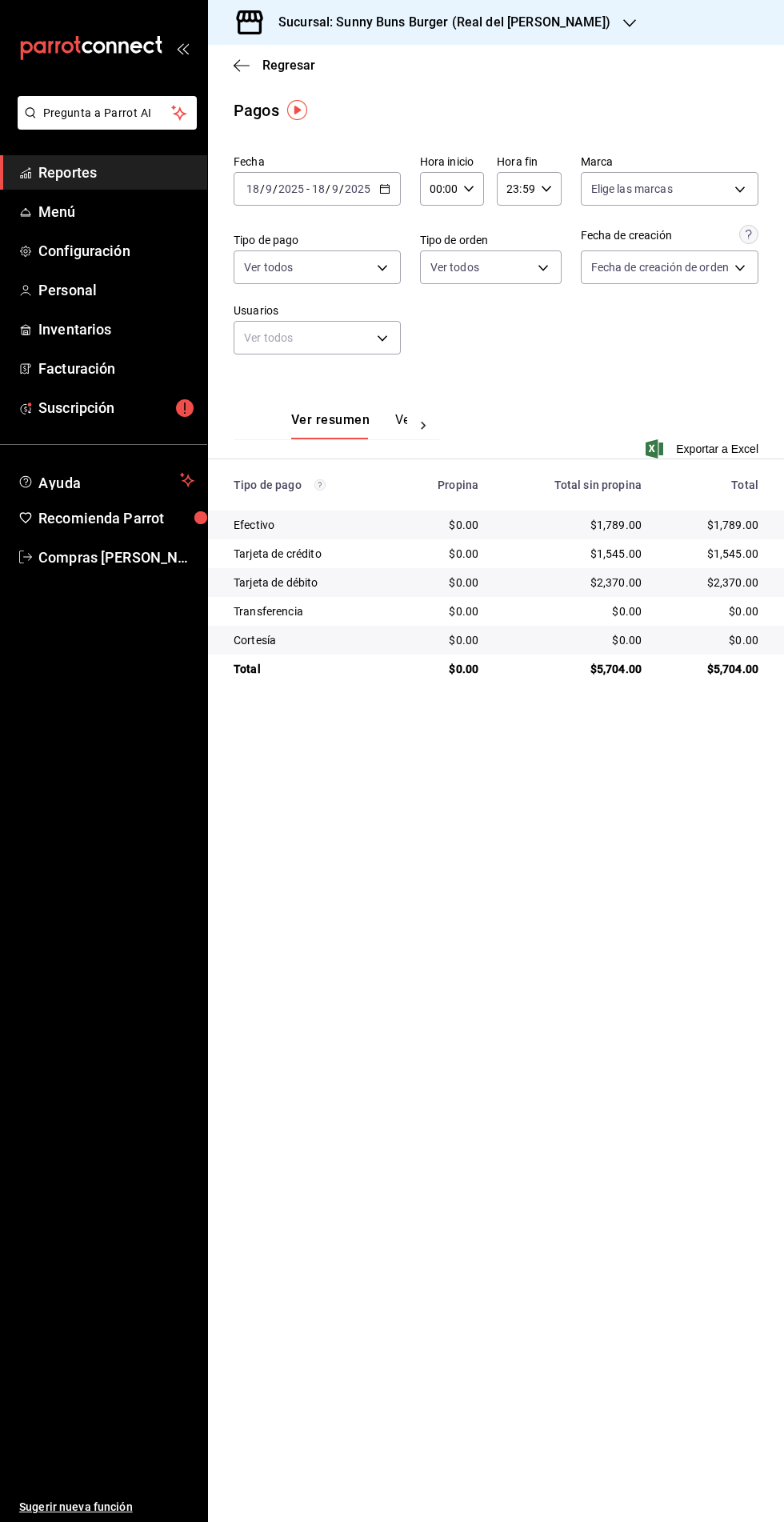
click at [89, 175] on span "Reportes" at bounding box center [116, 172] width 156 height 21
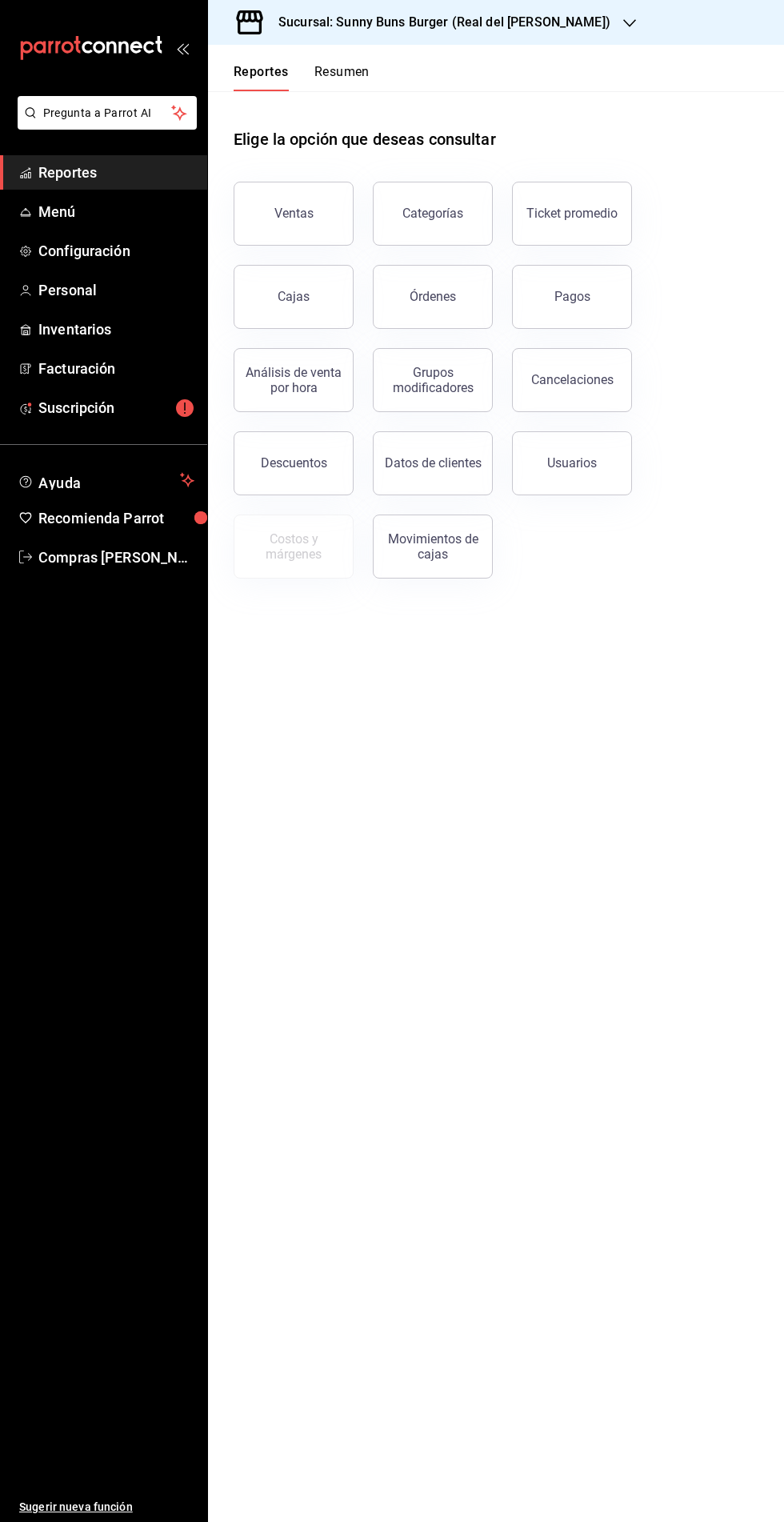
click at [292, 207] on div "Ventas" at bounding box center [294, 213] width 40 height 15
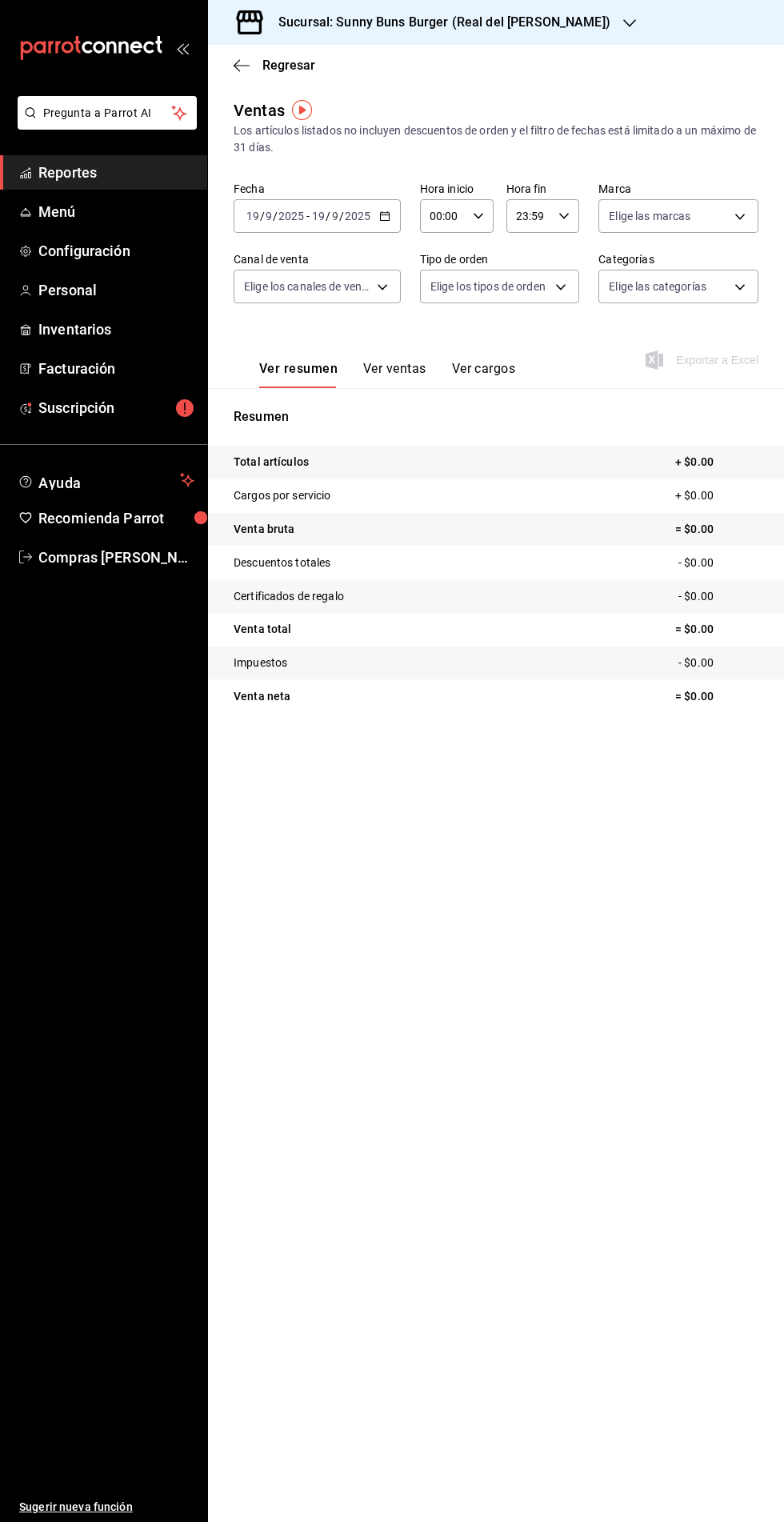
click at [384, 215] on icon "button" at bounding box center [385, 216] width 11 height 11
click at [304, 410] on span "Rango de fechas" at bounding box center [309, 409] width 124 height 17
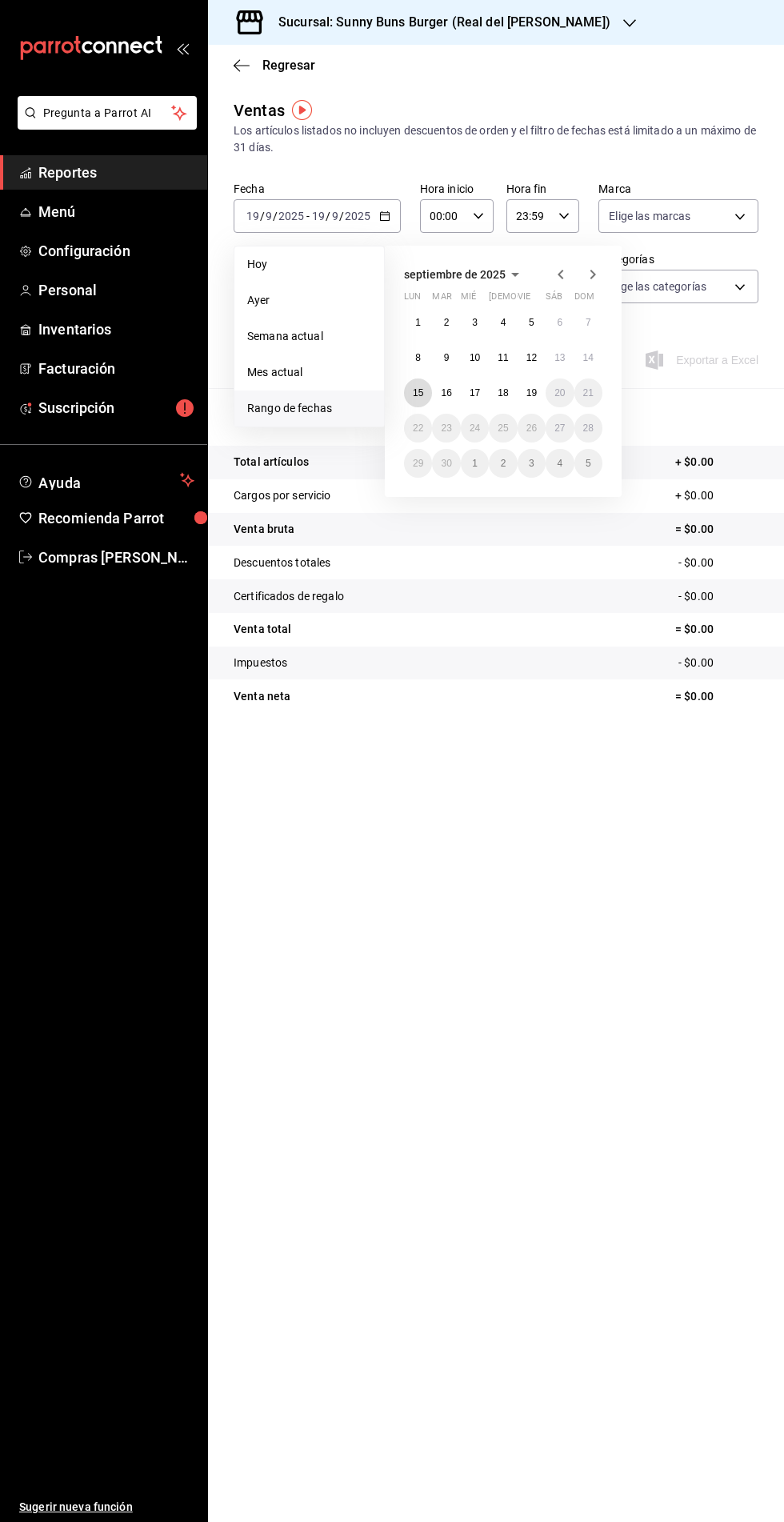
click at [418, 391] on abbr "15" at bounding box center [418, 393] width 10 height 11
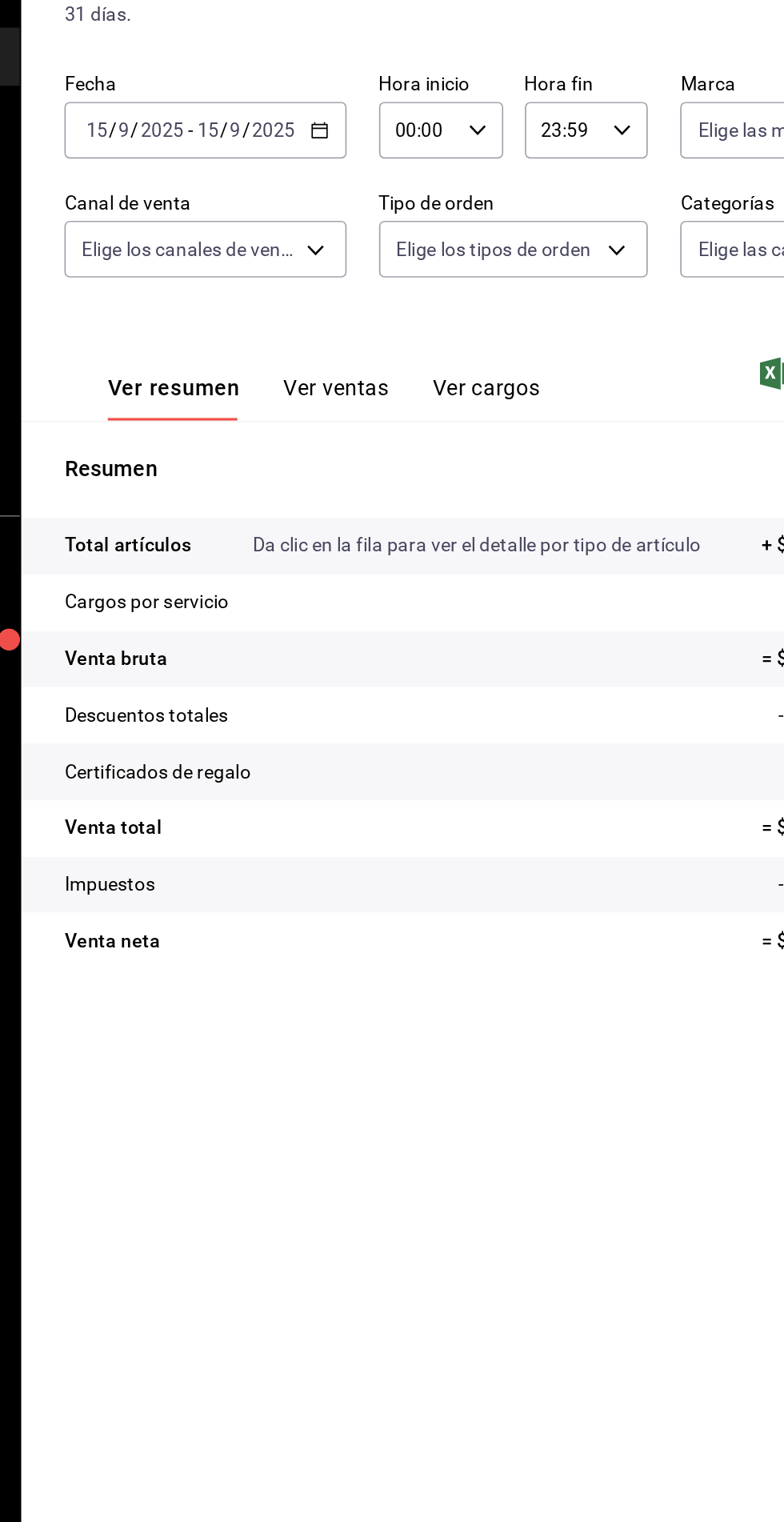
click at [384, 220] on icon "button" at bounding box center [385, 216] width 11 height 11
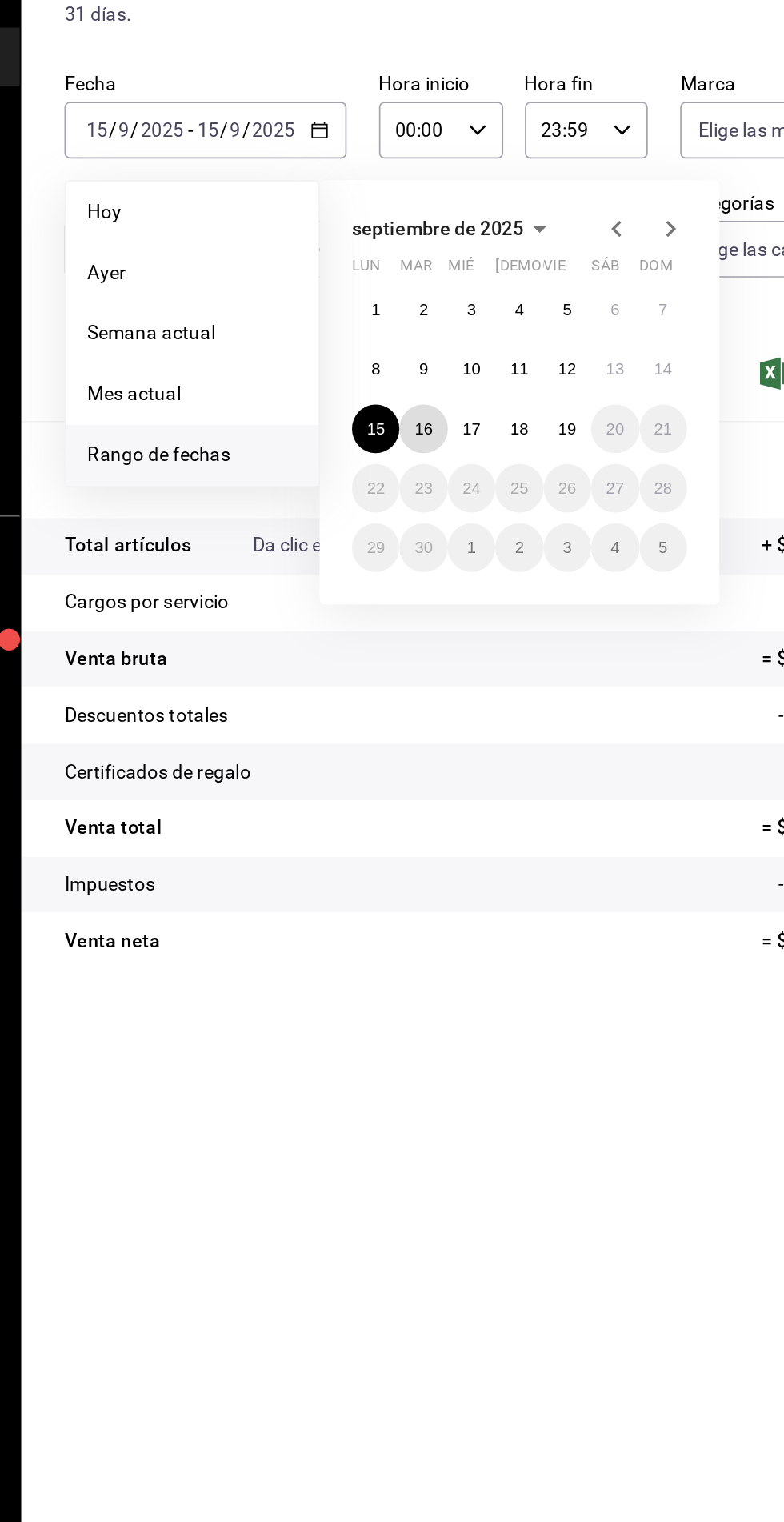
click at [445, 396] on abbr "16" at bounding box center [445, 393] width 10 height 11
click at [446, 393] on abbr "16" at bounding box center [445, 393] width 10 height 11
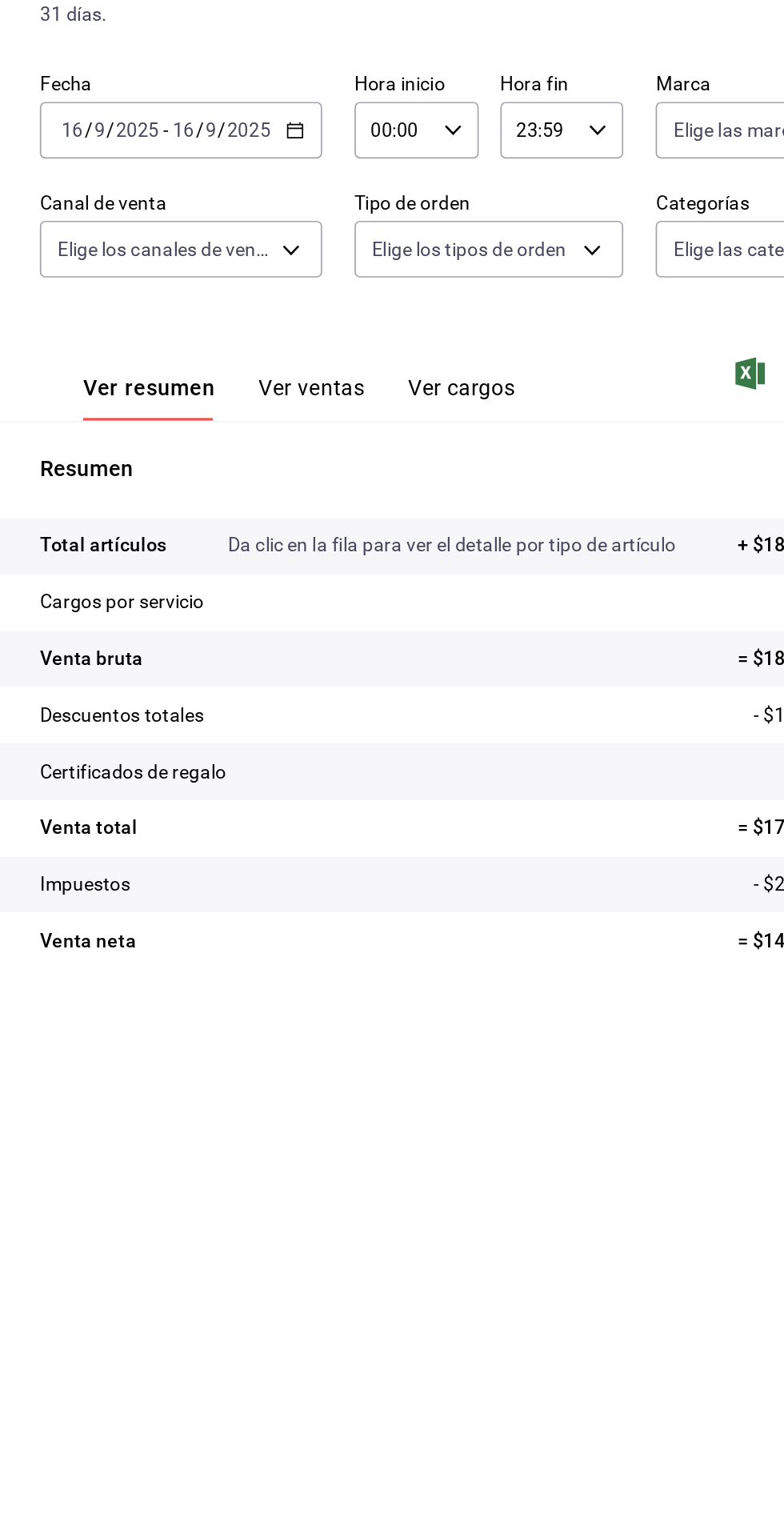
click at [389, 218] on icon "button" at bounding box center [385, 216] width 11 height 11
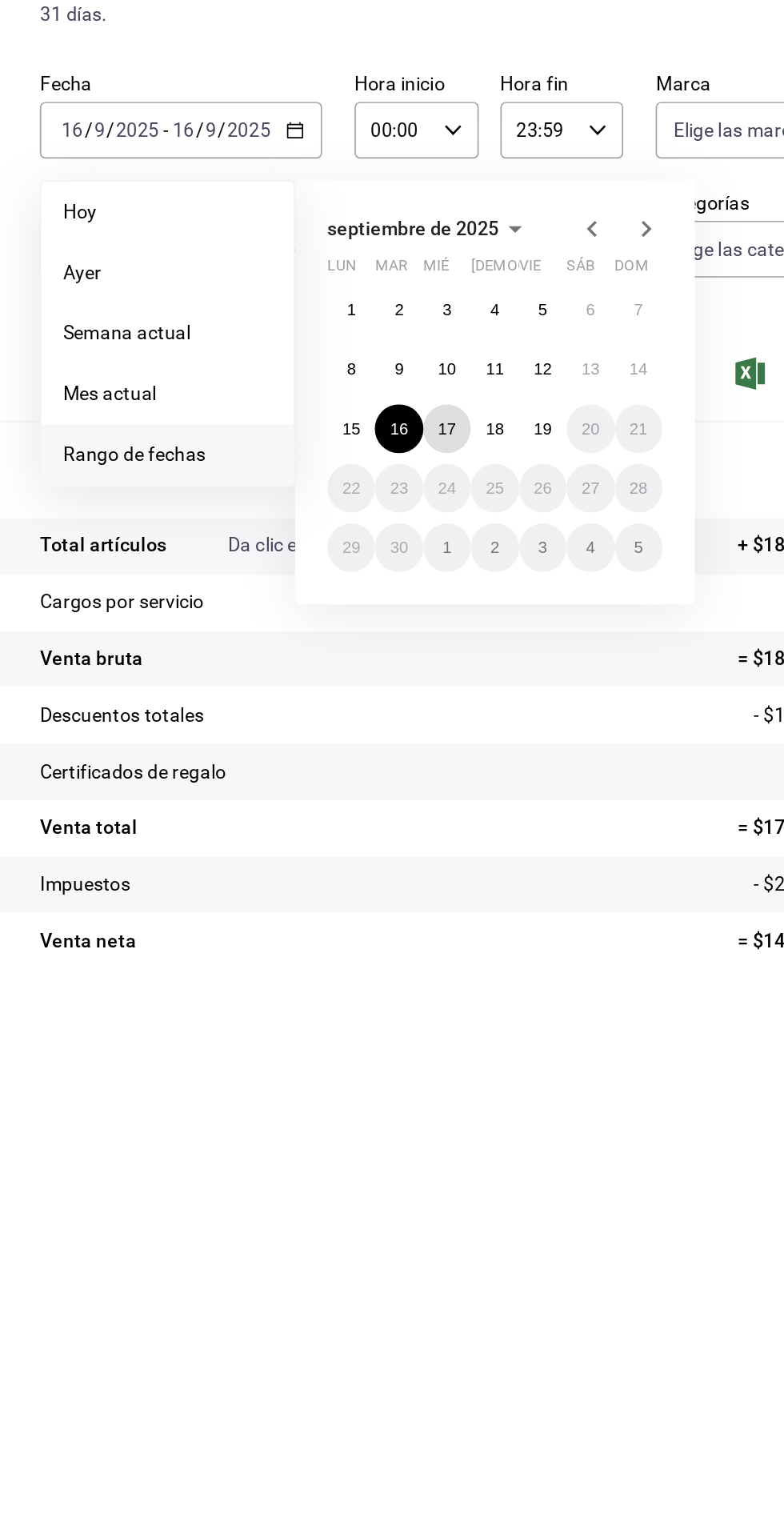
click at [478, 387] on abbr "17" at bounding box center [474, 393] width 10 height 11
click at [477, 392] on abbr "17" at bounding box center [474, 393] width 10 height 11
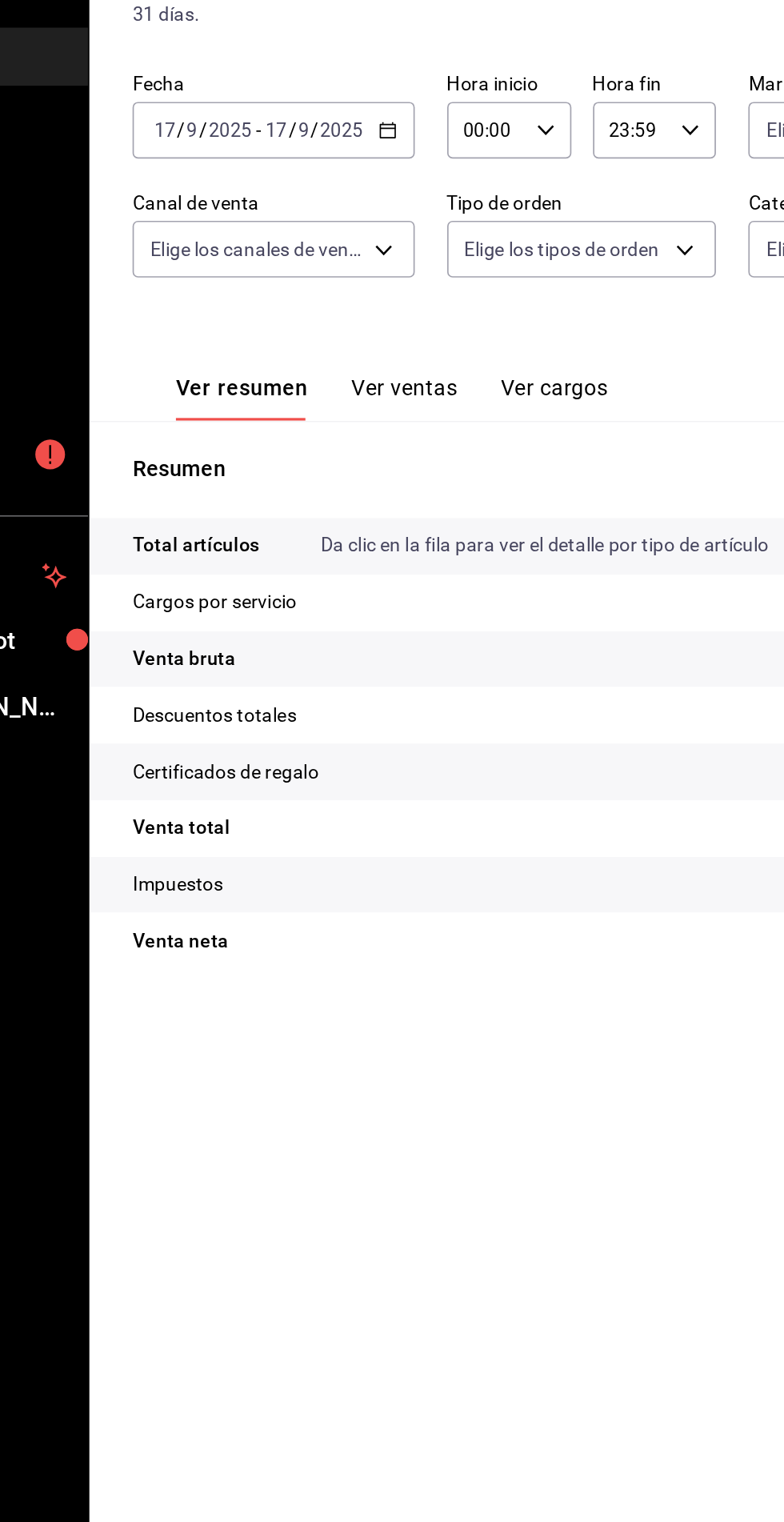
click at [382, 220] on \(Stroke\) "button" at bounding box center [385, 217] width 9 height 9
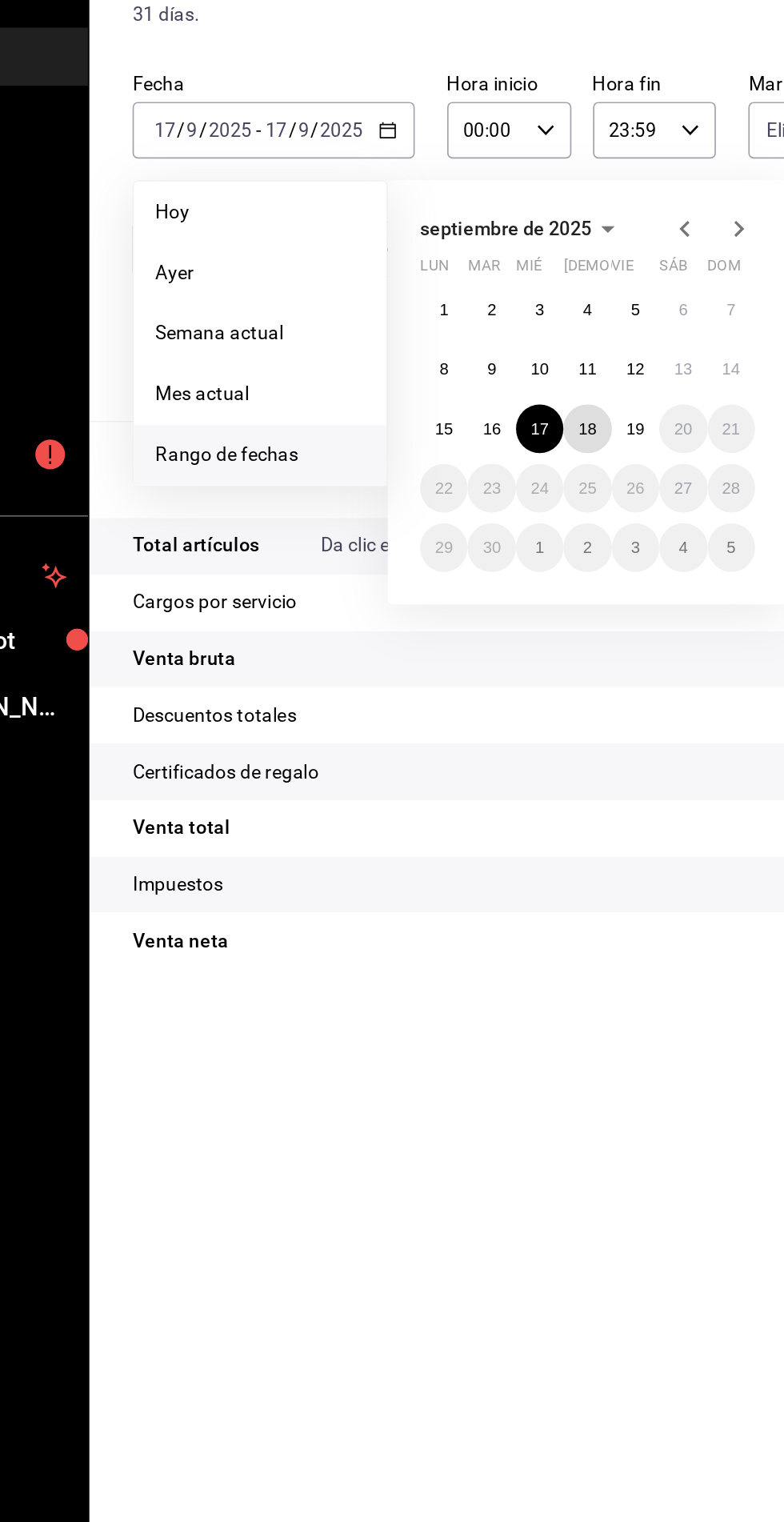
click at [503, 390] on abbr "18" at bounding box center [503, 393] width 10 height 11
click at [502, 389] on abbr "18" at bounding box center [503, 393] width 10 height 11
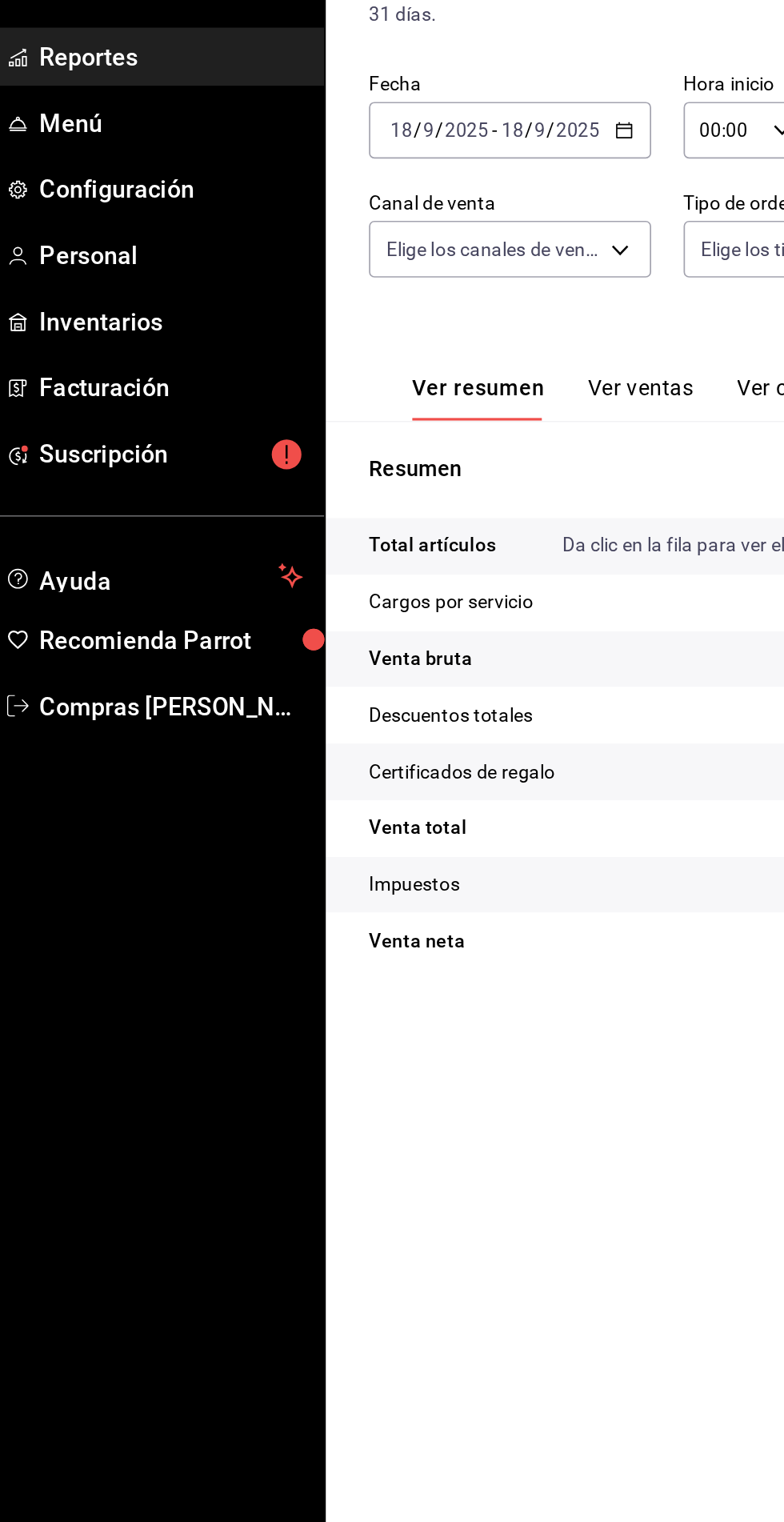
click at [93, 177] on span "Reportes" at bounding box center [116, 172] width 156 height 21
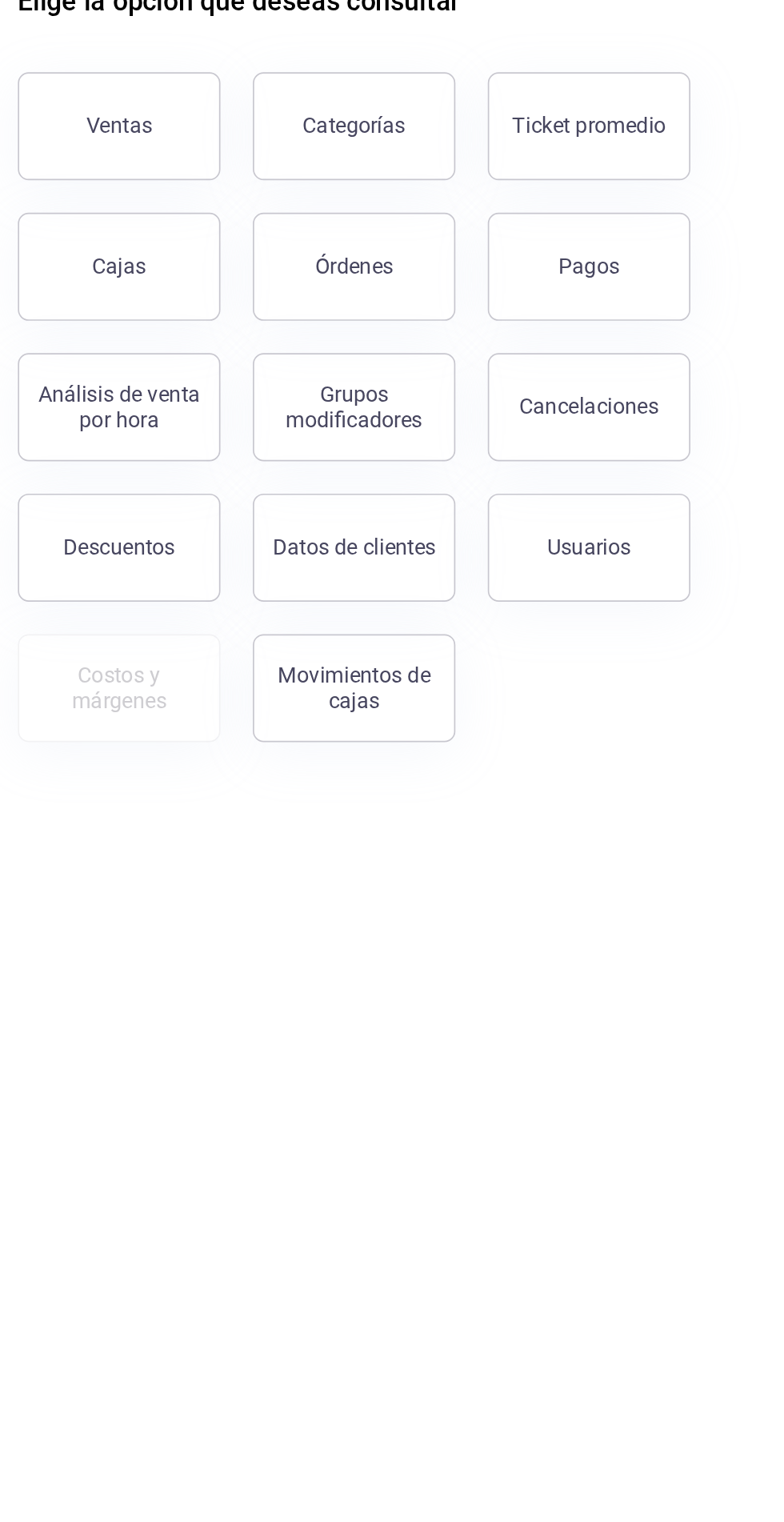
click at [288, 480] on button "Descuentos" at bounding box center [293, 463] width 120 height 64
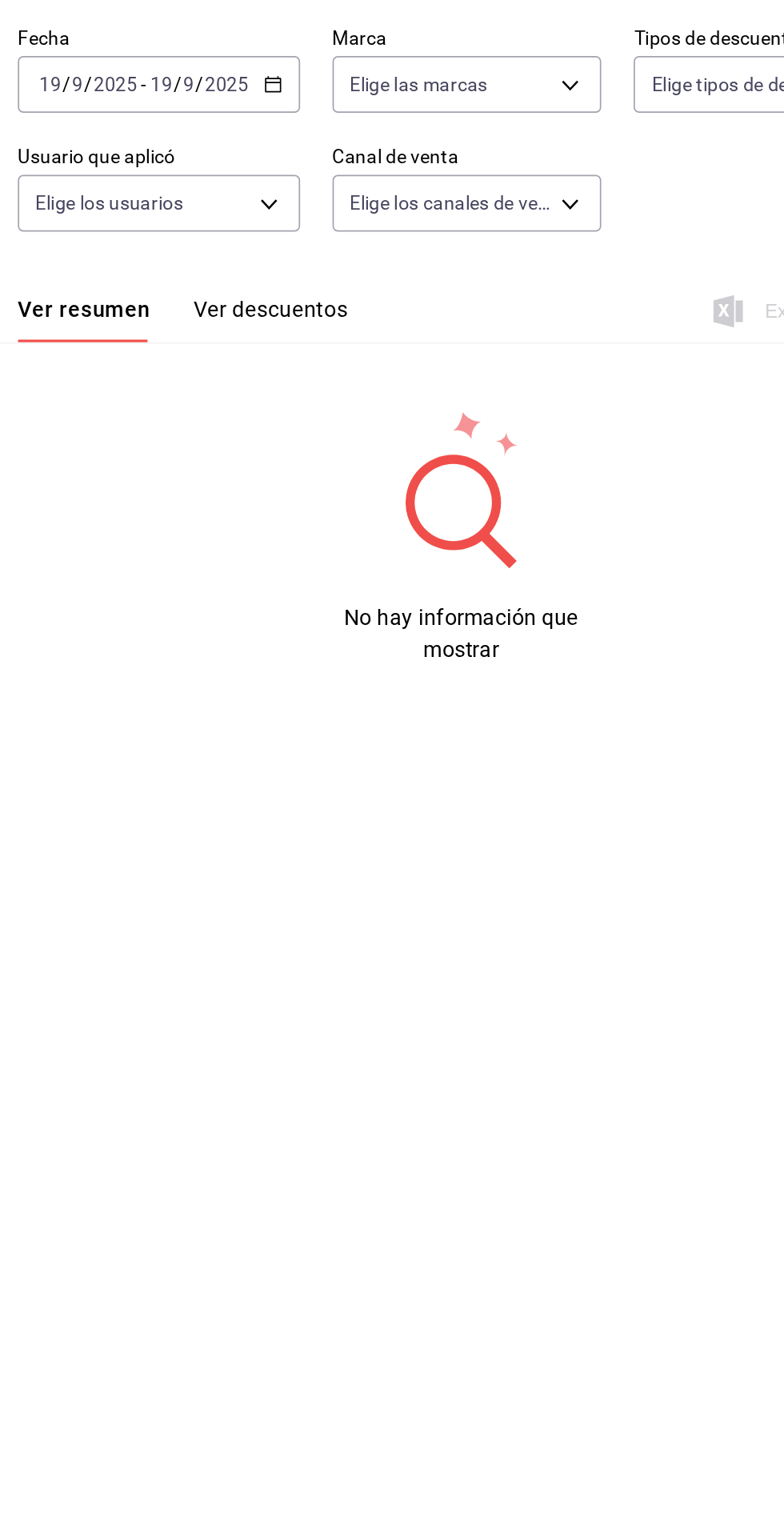
click at [384, 189] on icon "button" at bounding box center [385, 189] width 11 height 11
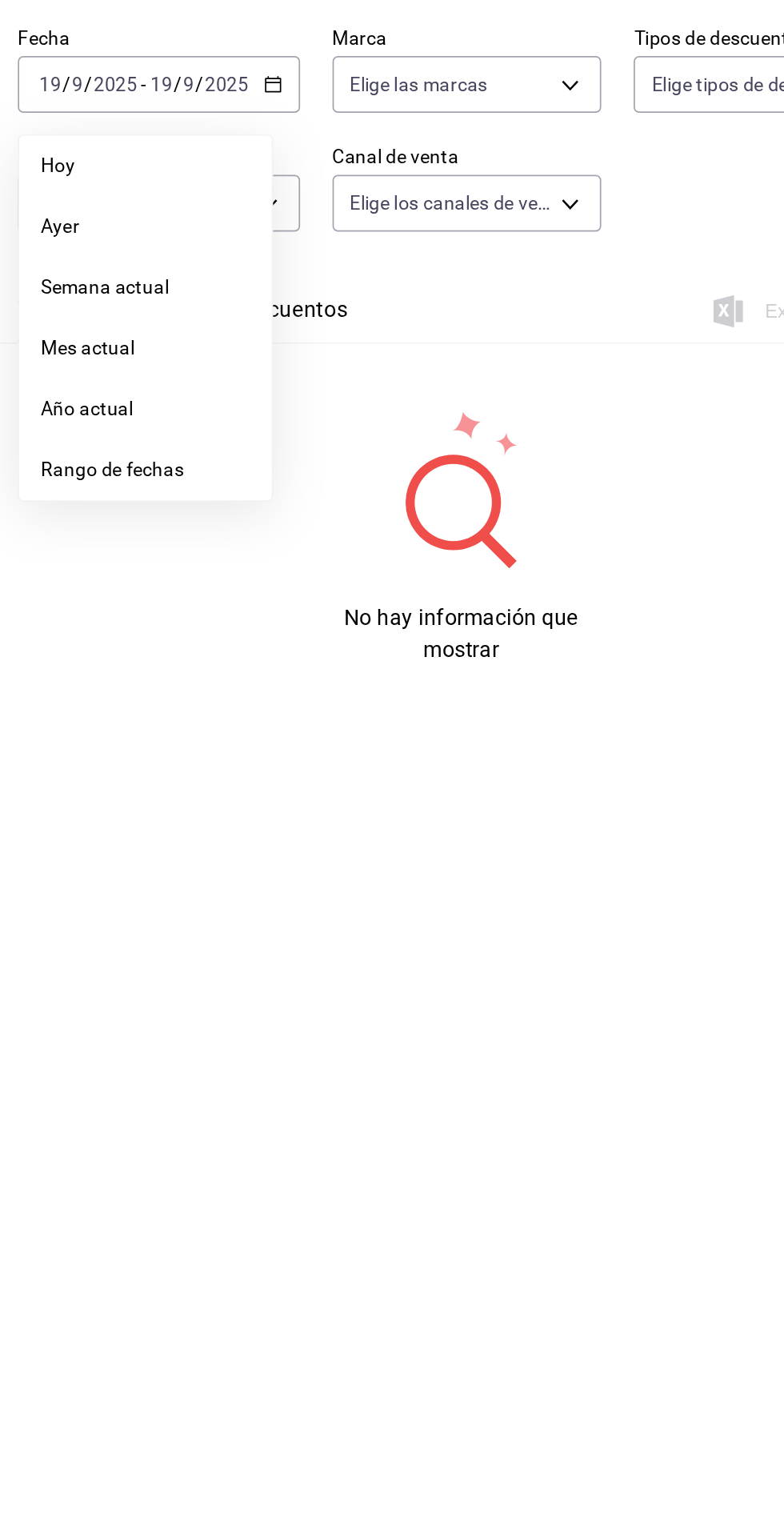
click at [314, 418] on span "Rango de fechas" at bounding box center [309, 417] width 124 height 17
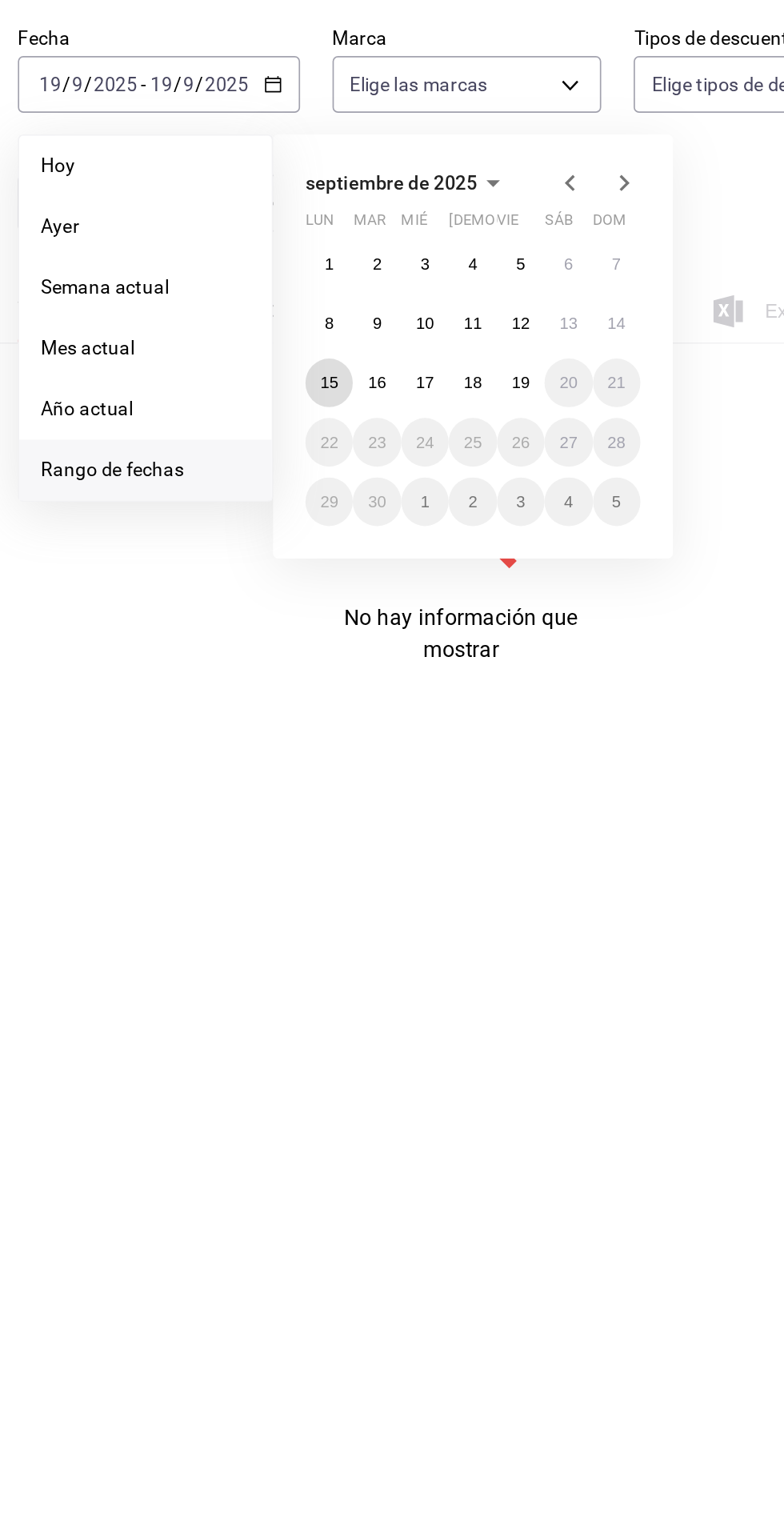
click at [418, 365] on abbr "15" at bounding box center [418, 365] width 10 height 11
click at [421, 368] on abbr "15" at bounding box center [418, 365] width 10 height 11
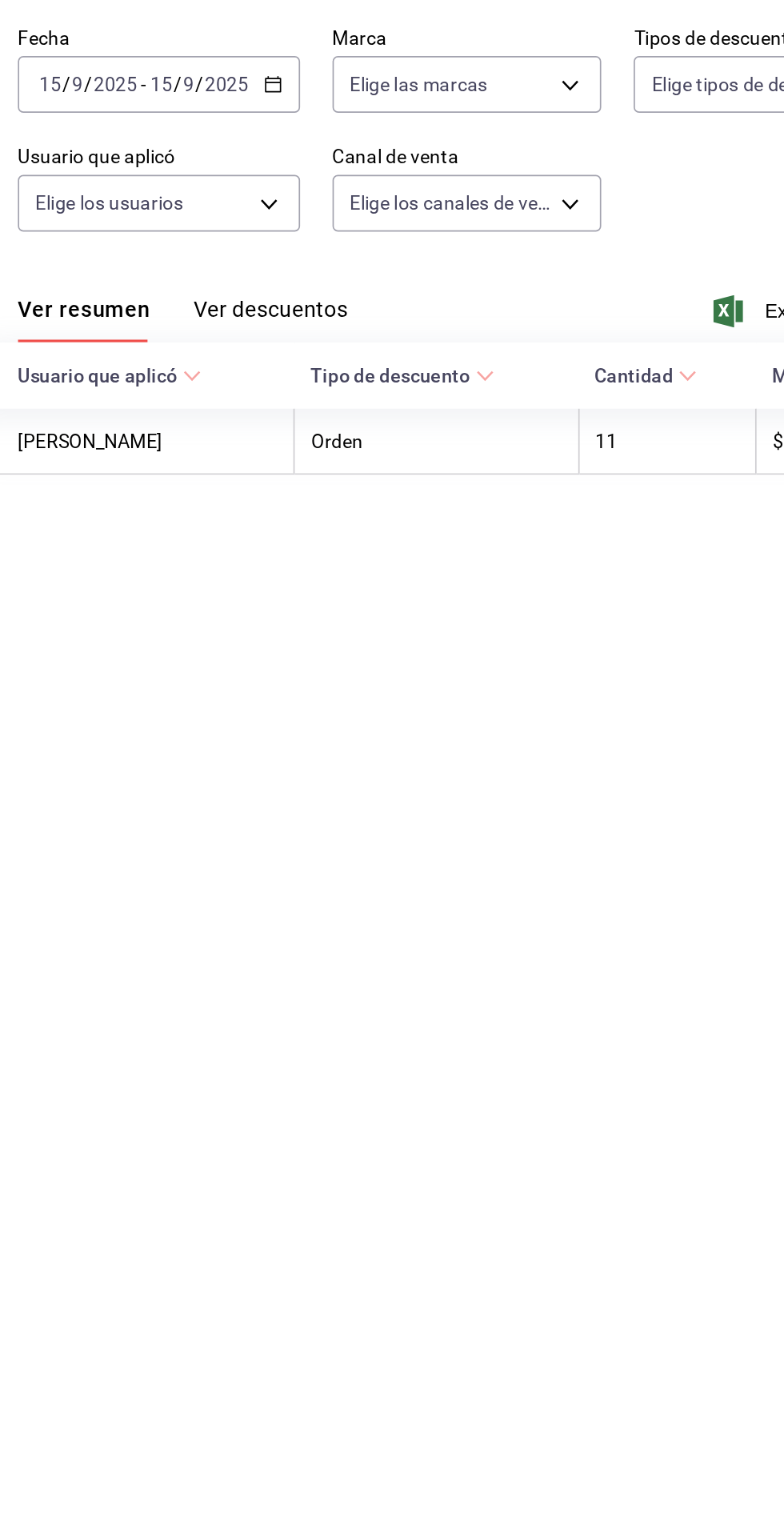
click at [389, 324] on button "Ver descuentos" at bounding box center [383, 327] width 91 height 27
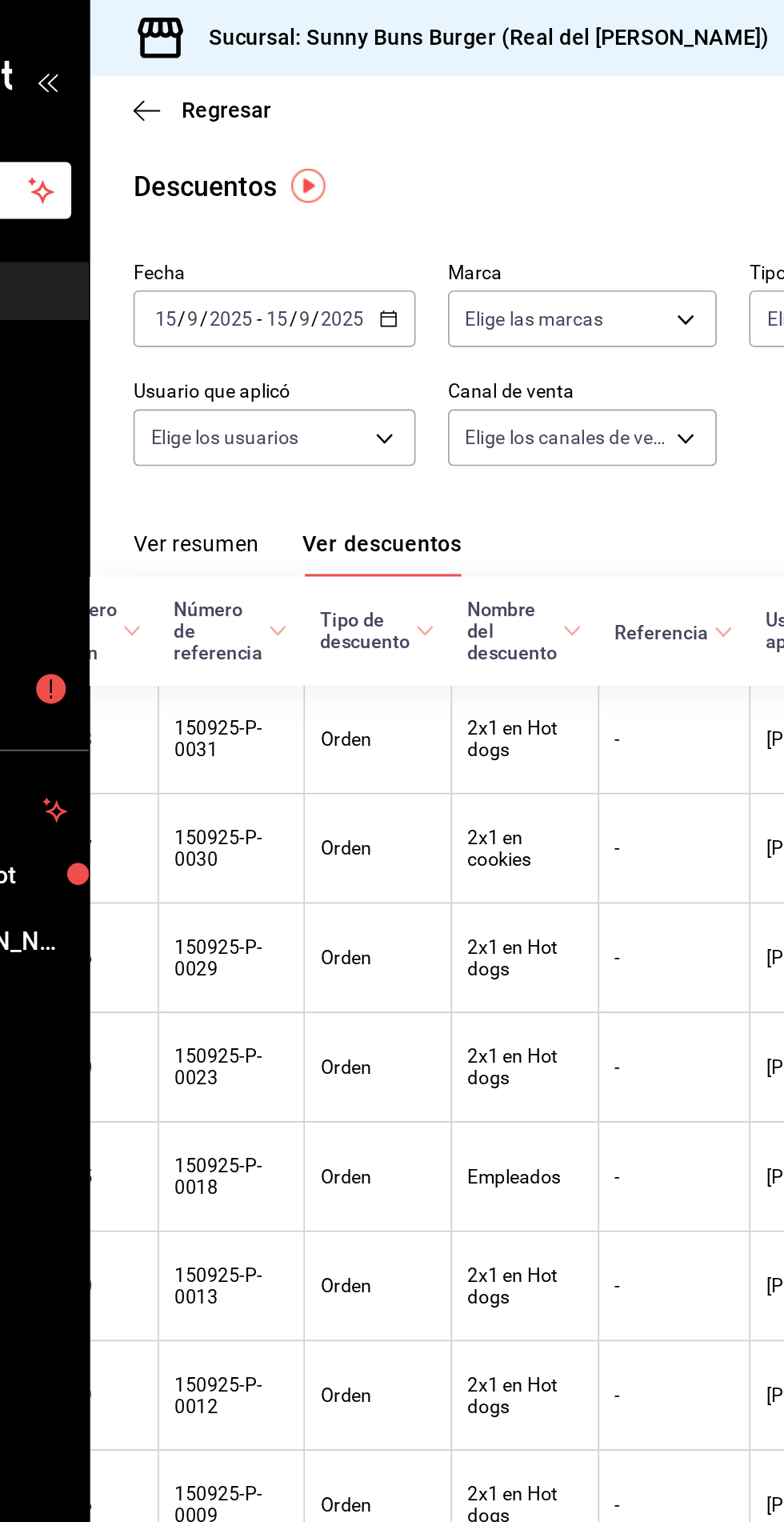
click at [384, 189] on icon "button" at bounding box center [385, 189] width 11 height 11
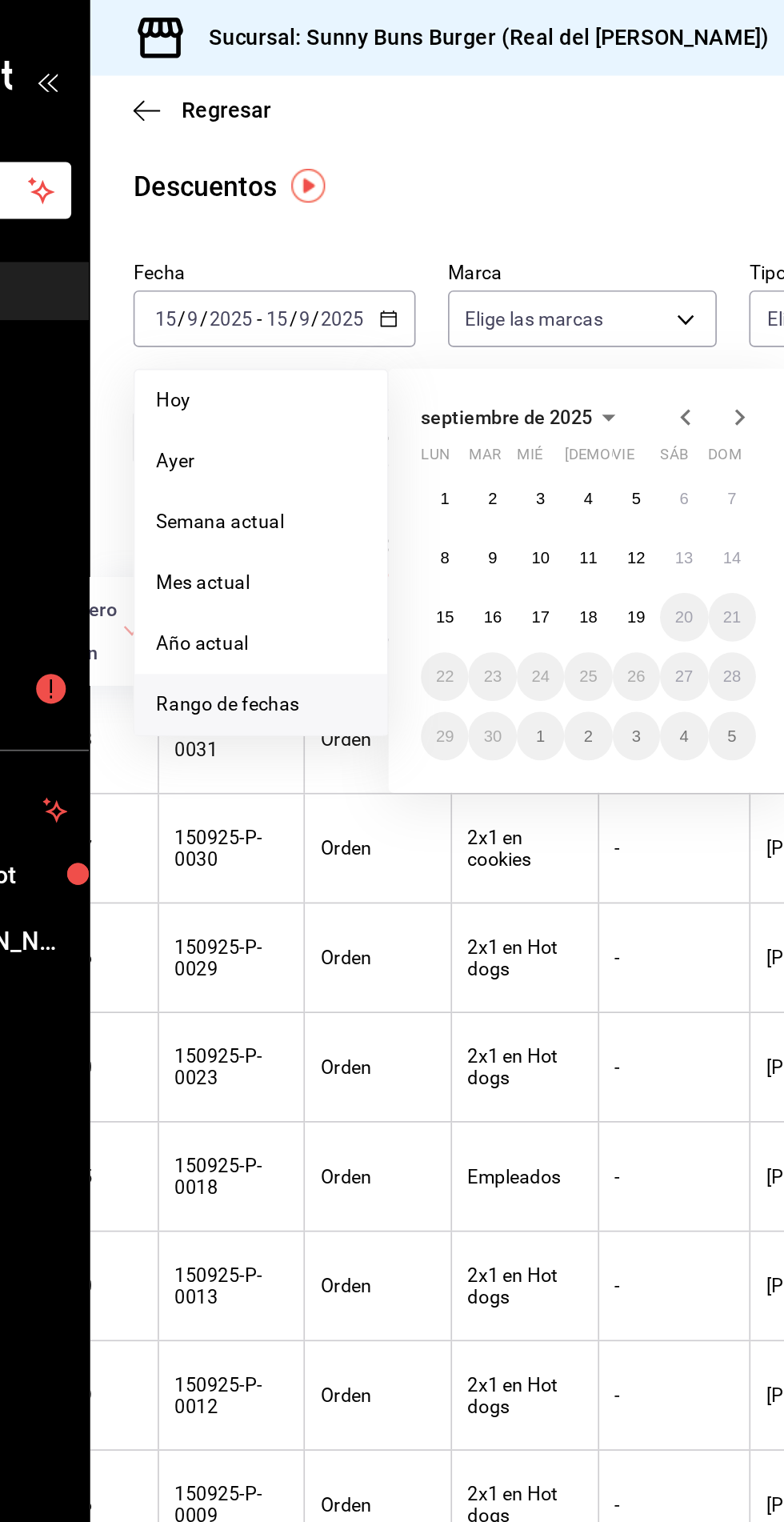
click at [291, 377] on span "Año actual" at bounding box center [309, 381] width 124 height 17
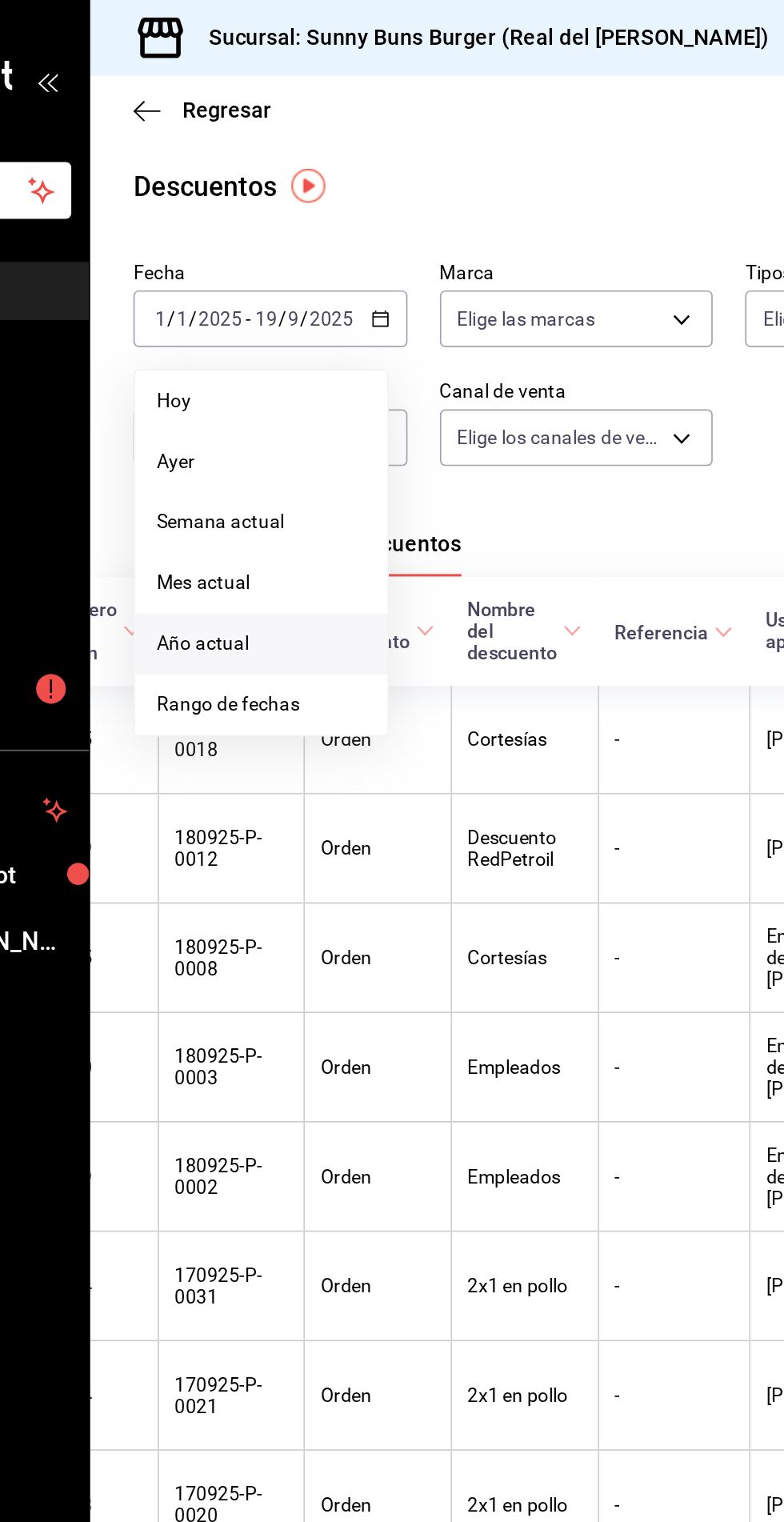
click at [300, 415] on span "Rango de fechas" at bounding box center [309, 417] width 124 height 17
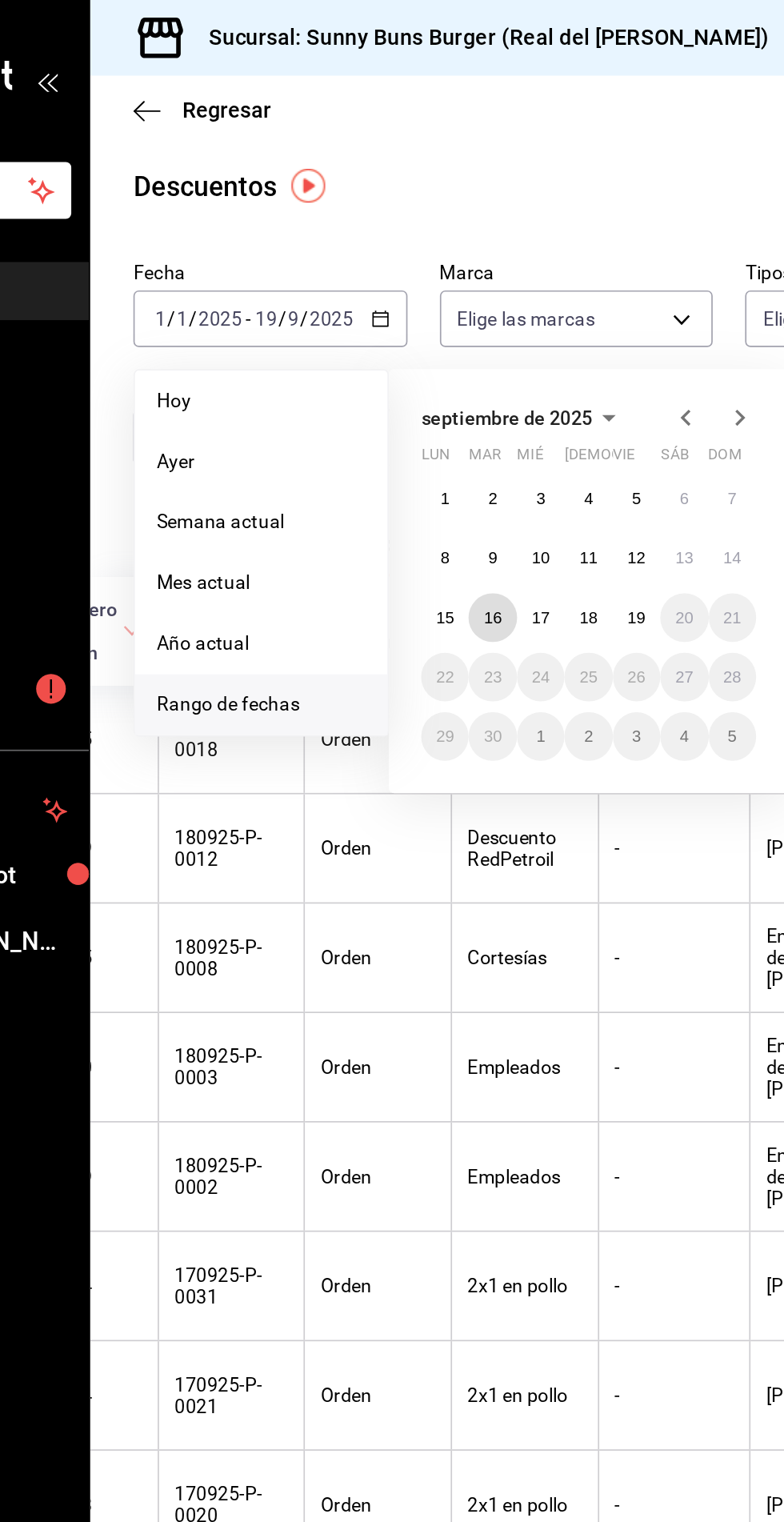
click at [446, 360] on abbr "16" at bounding box center [445, 365] width 10 height 11
click at [449, 361] on abbr "16" at bounding box center [445, 365] width 10 height 11
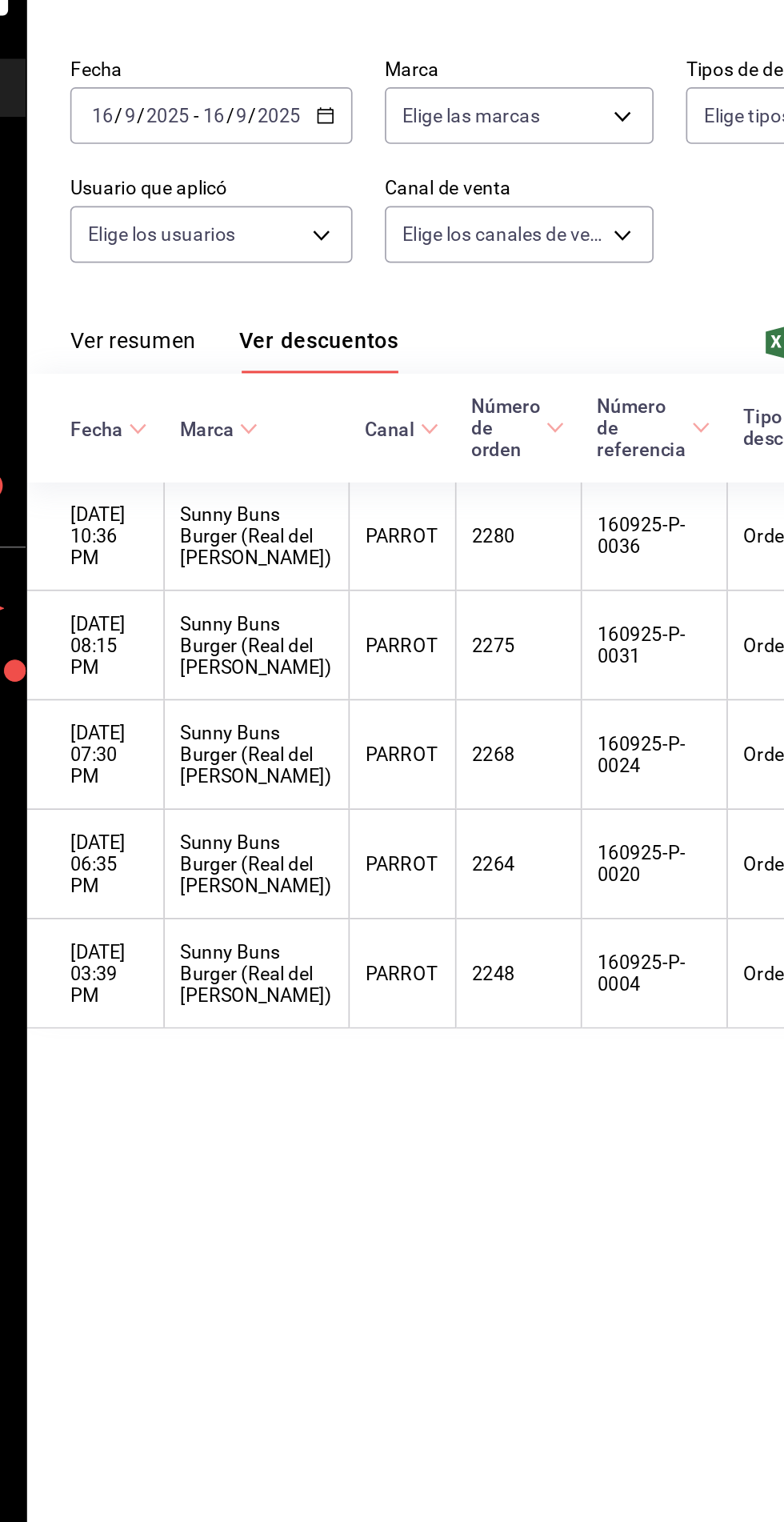
click at [389, 193] on icon "button" at bounding box center [385, 189] width 11 height 11
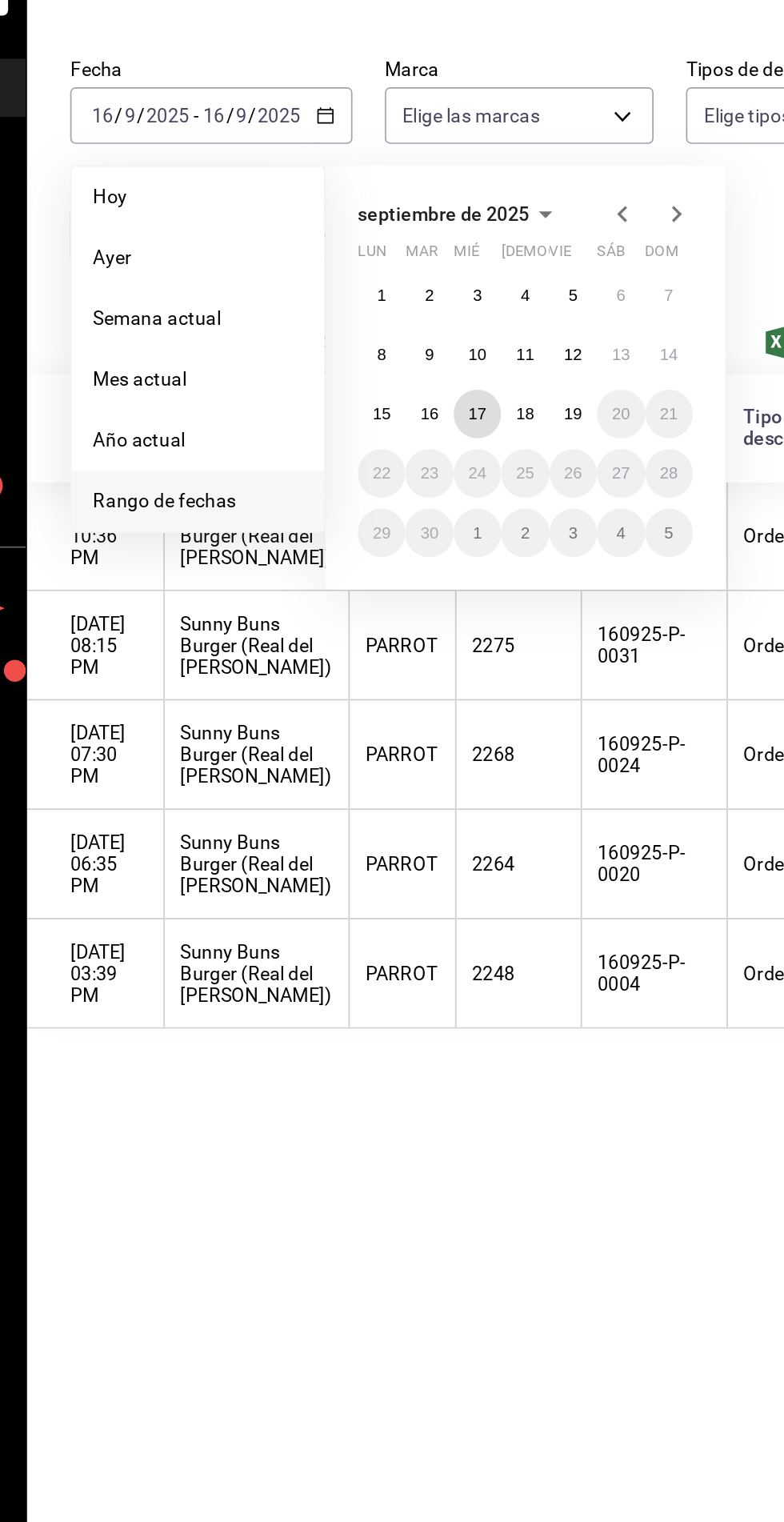
click at [474, 365] on abbr "17" at bounding box center [474, 365] width 10 height 11
click at [469, 363] on abbr "17" at bounding box center [474, 365] width 10 height 11
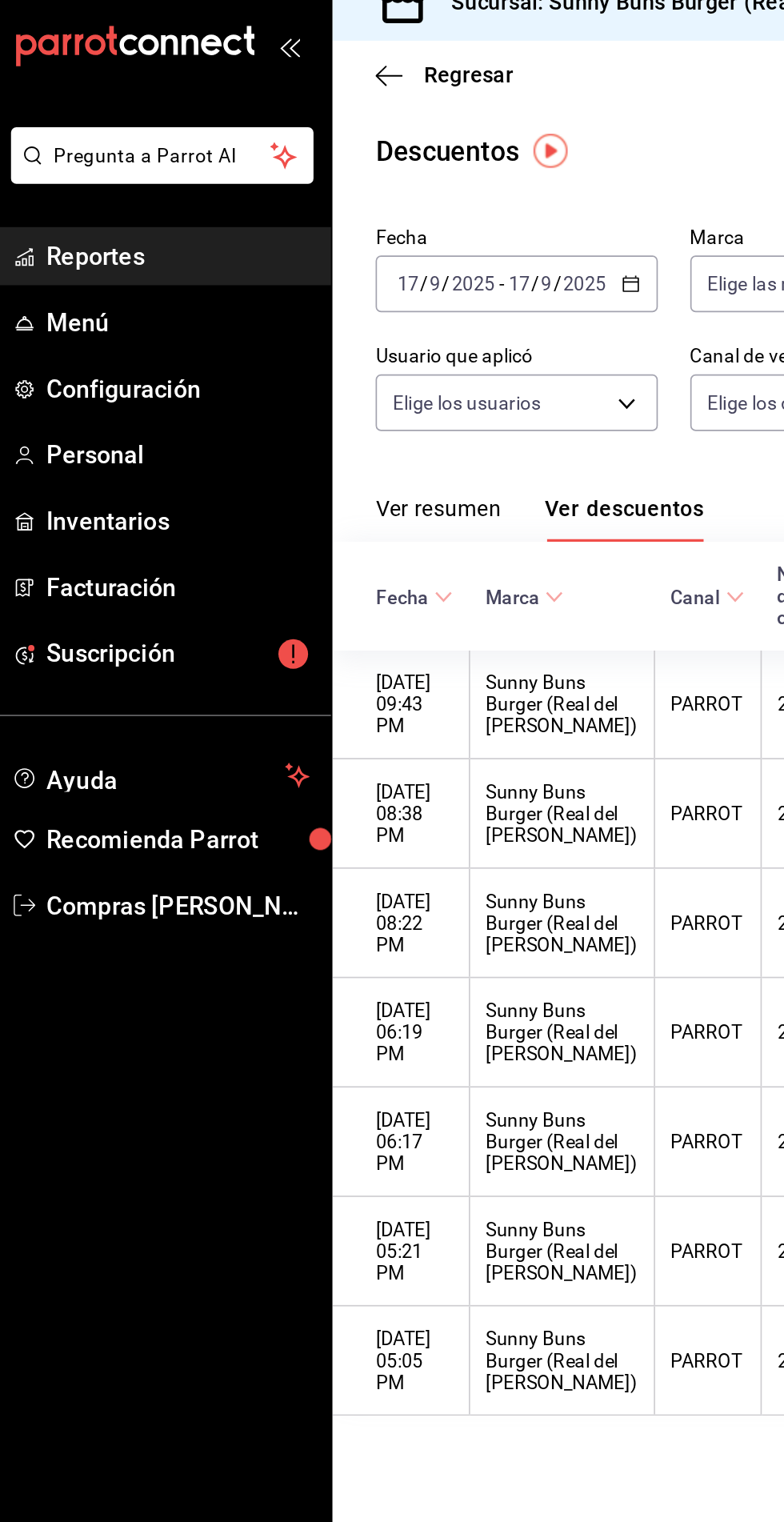
click at [384, 189] on icon "button" at bounding box center [385, 189] width 11 height 11
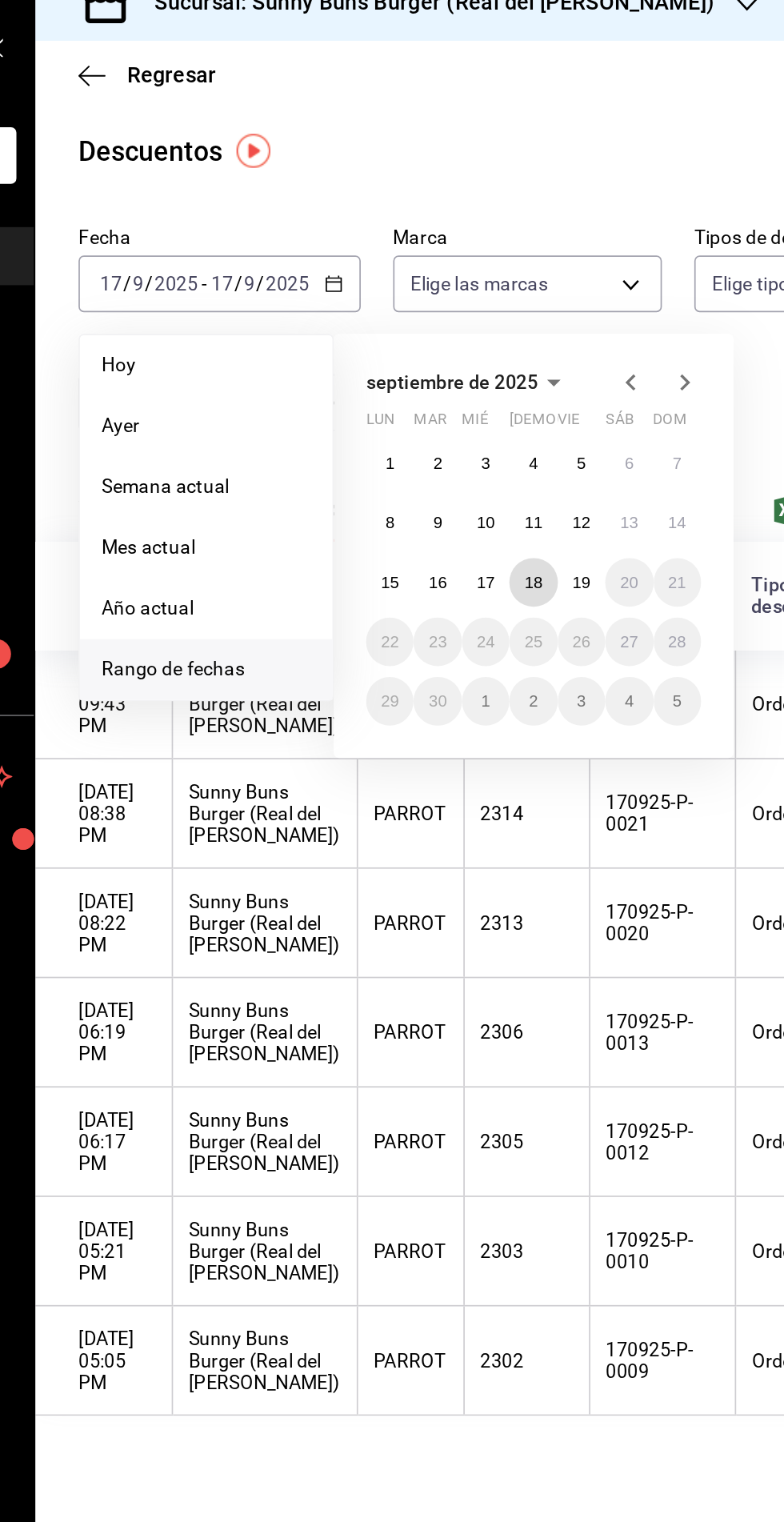
click at [500, 364] on abbr "18" at bounding box center [503, 365] width 10 height 11
click at [499, 363] on abbr "18" at bounding box center [503, 365] width 10 height 11
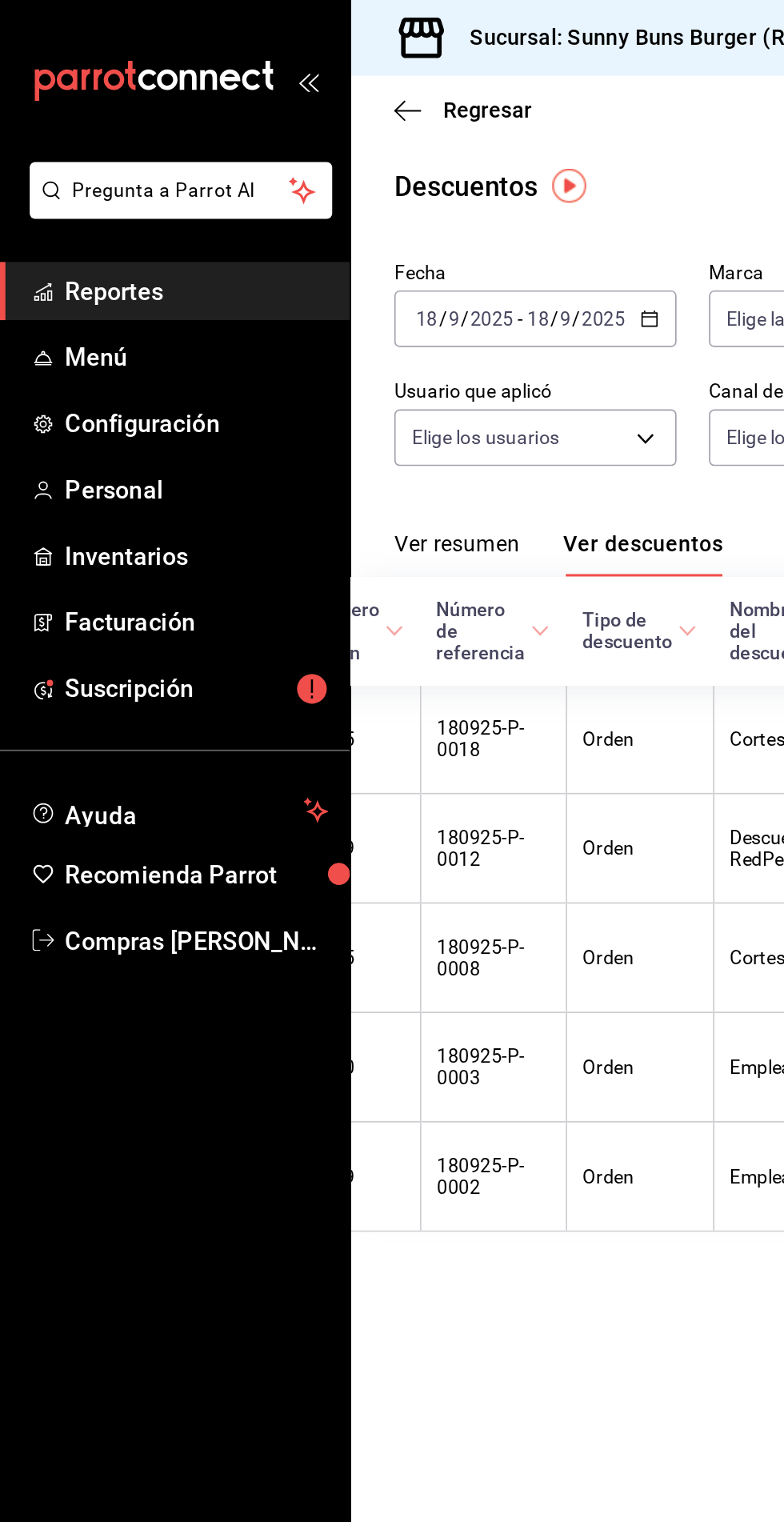
click at [115, 173] on span "Reportes" at bounding box center [116, 172] width 156 height 21
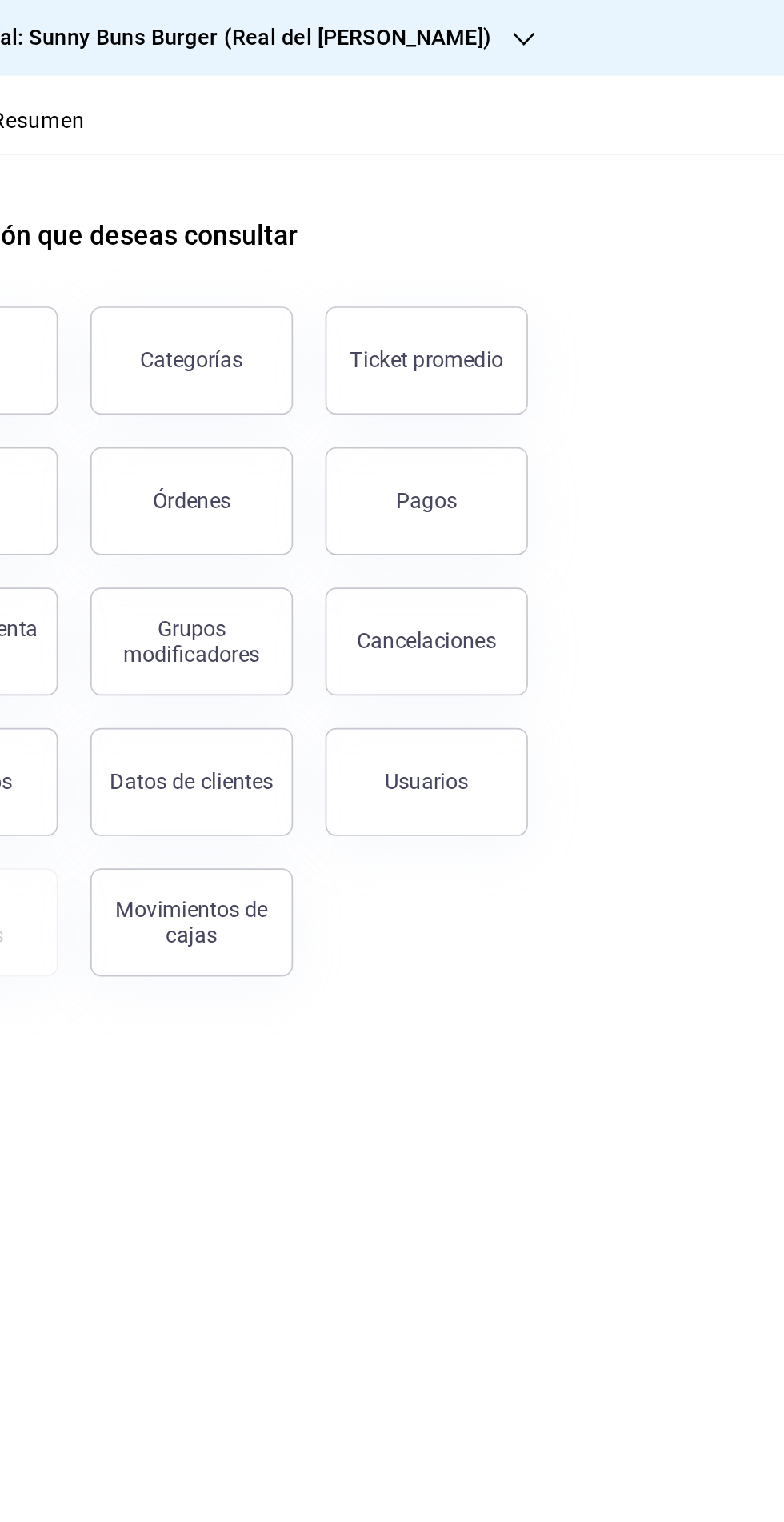
click at [579, 311] on button "Pagos" at bounding box center [572, 296] width 120 height 64
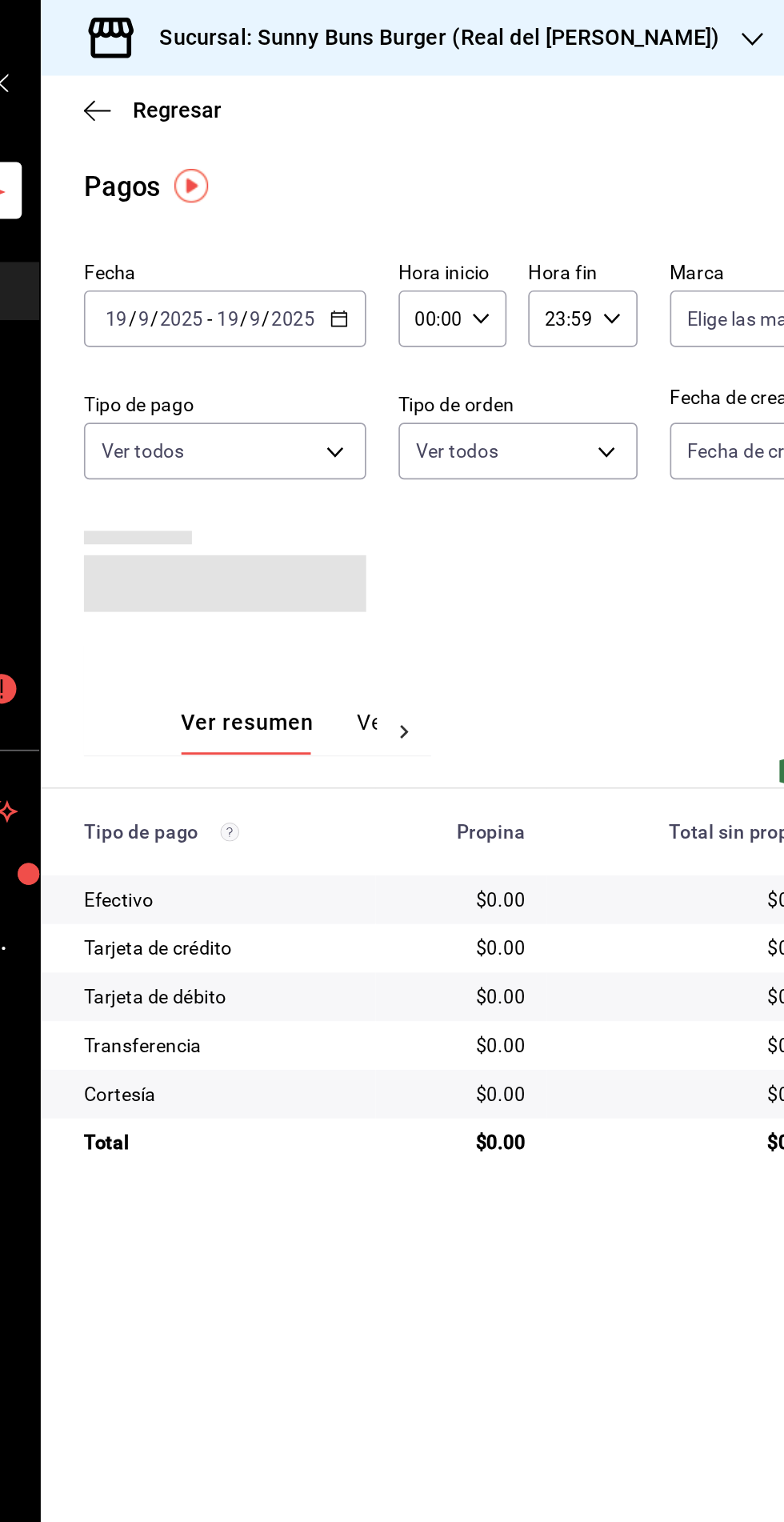
click at [387, 184] on \(Stroke\) "button" at bounding box center [387, 184] width 1 height 1
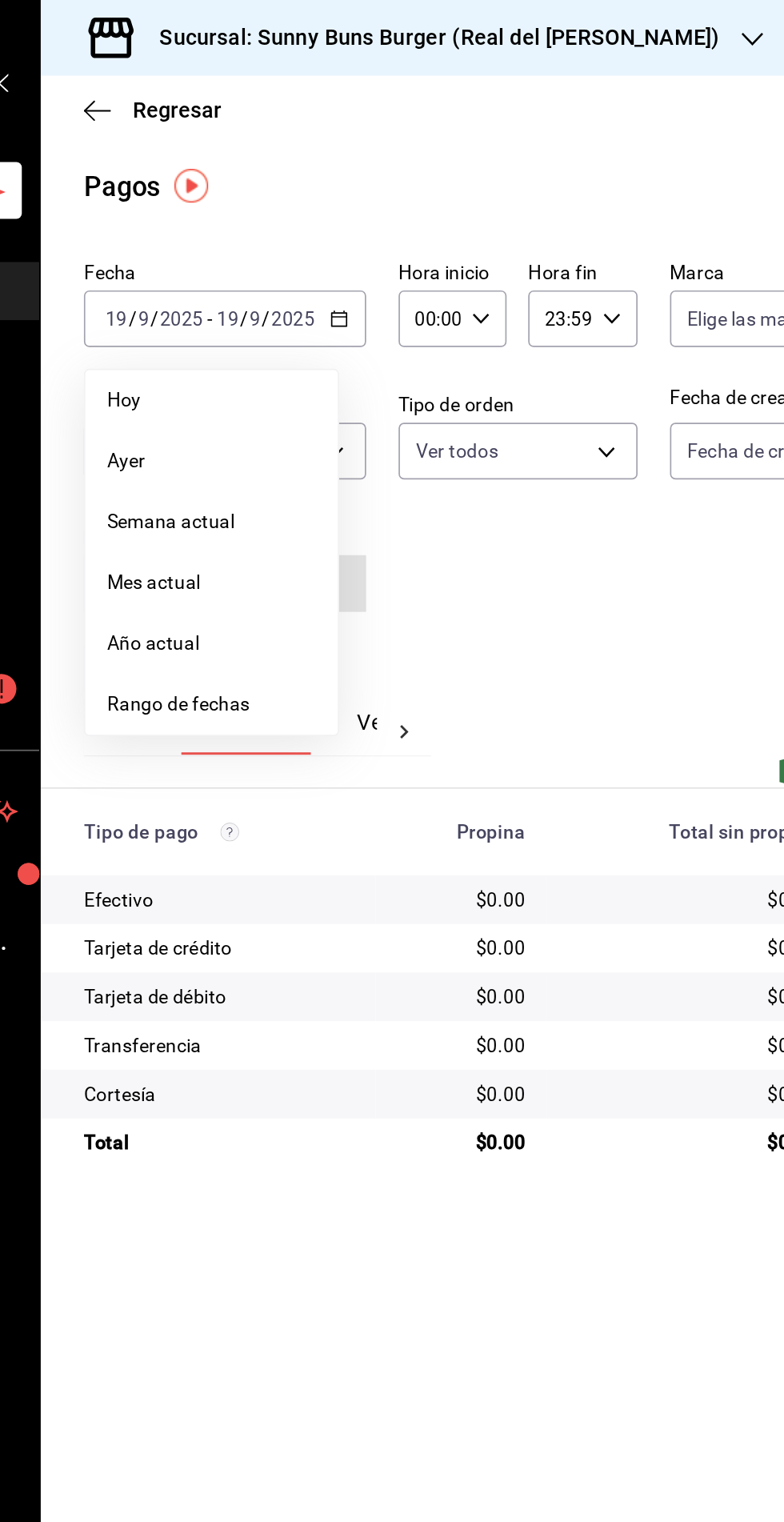
click at [304, 417] on span "Rango de fechas" at bounding box center [309, 417] width 124 height 17
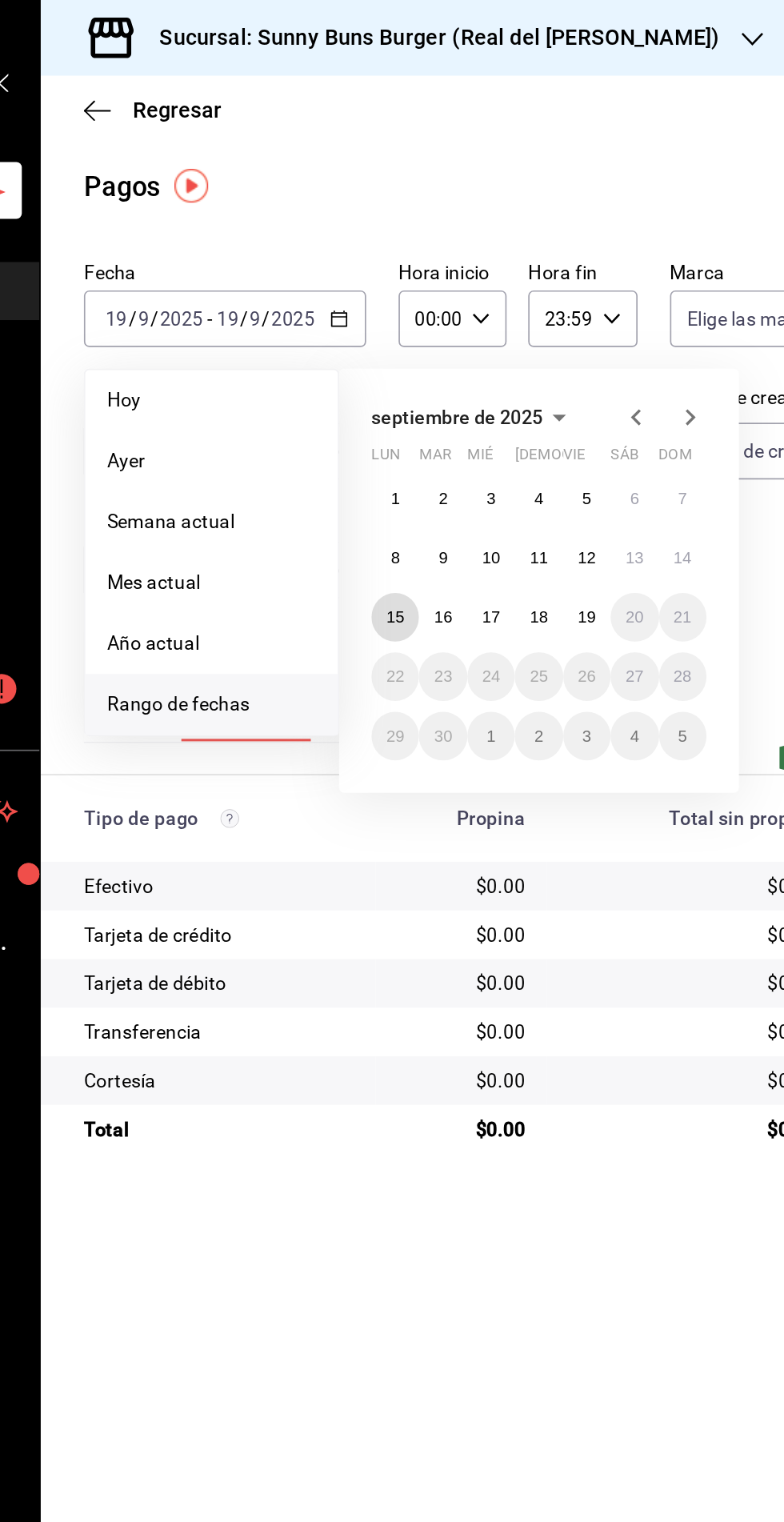
click at [421, 364] on abbr "15" at bounding box center [418, 365] width 10 height 11
click at [418, 365] on abbr "15" at bounding box center [418, 365] width 10 height 11
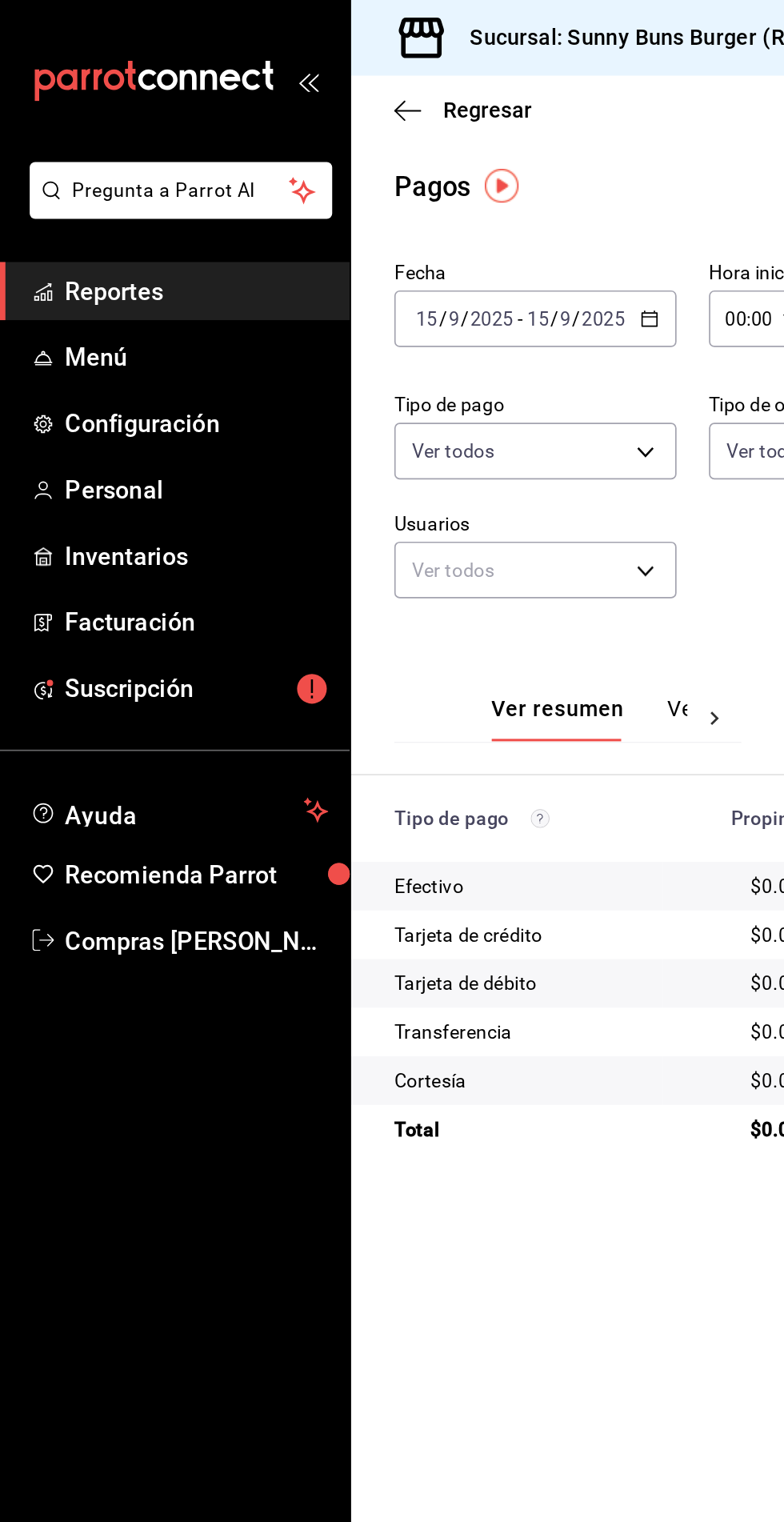
click at [84, 184] on link "Reportes" at bounding box center [103, 172] width 208 height 34
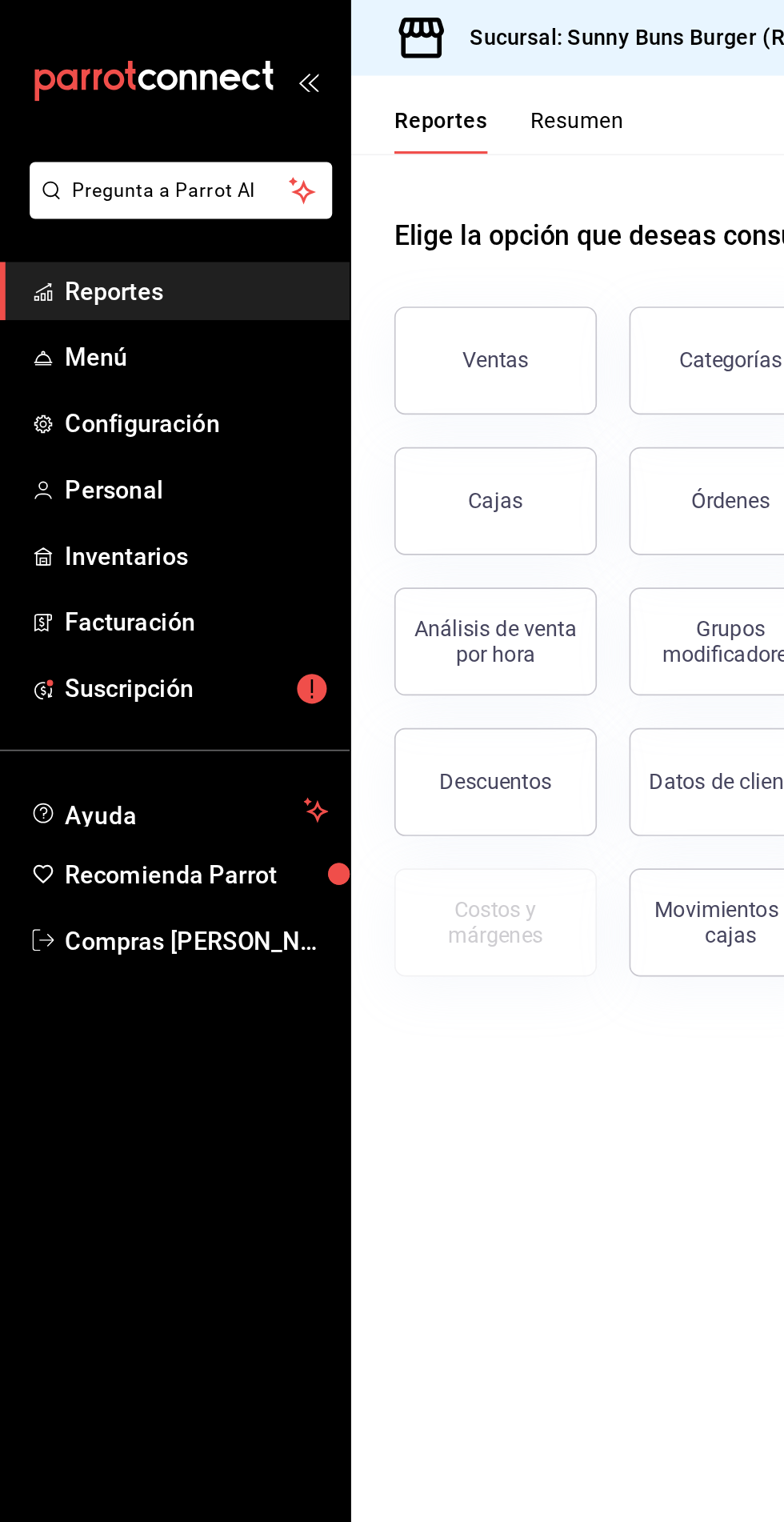
click at [316, 208] on button "Ventas" at bounding box center [293, 213] width 120 height 64
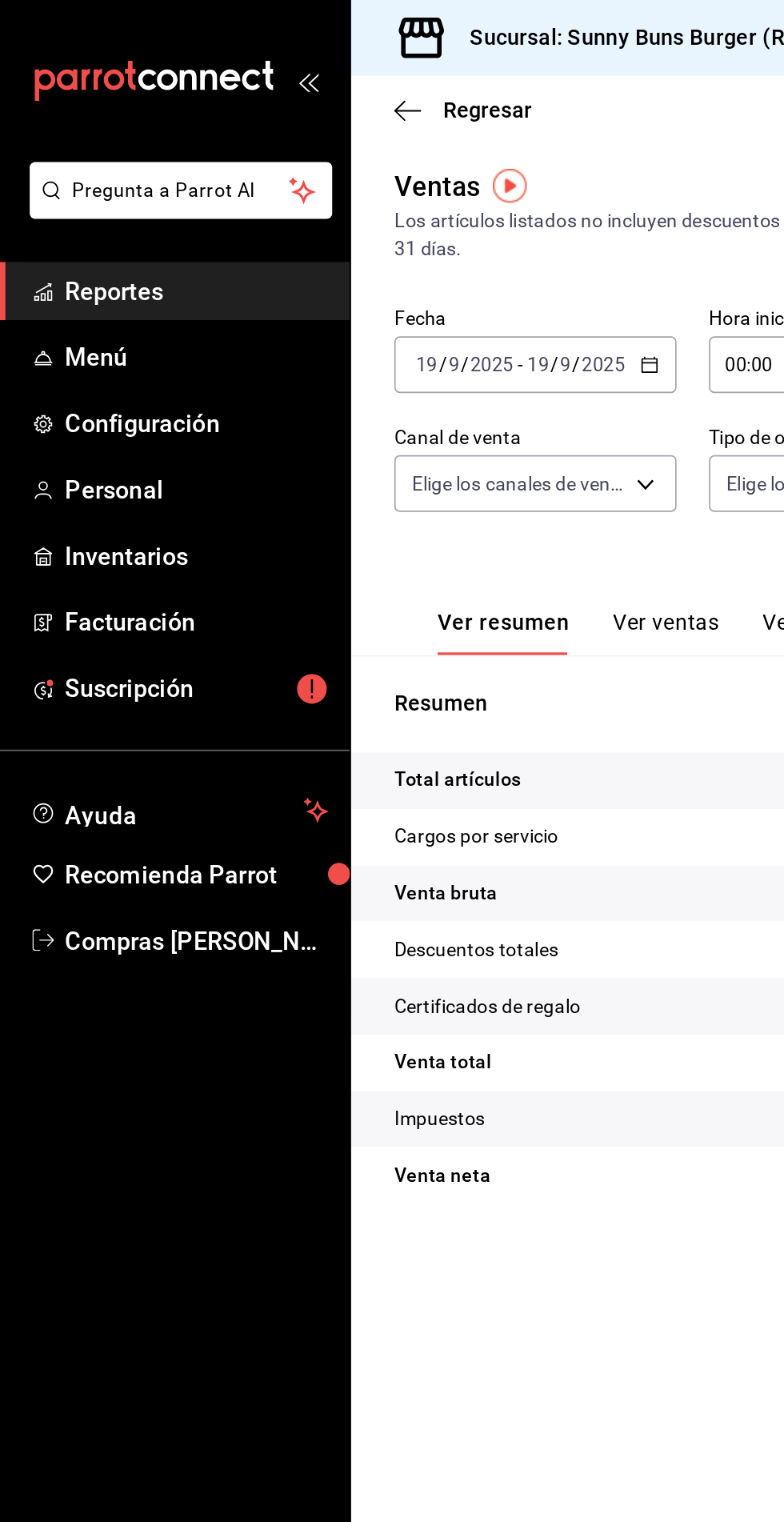
click at [385, 214] on \(Stroke\) "button" at bounding box center [385, 214] width 9 height 1
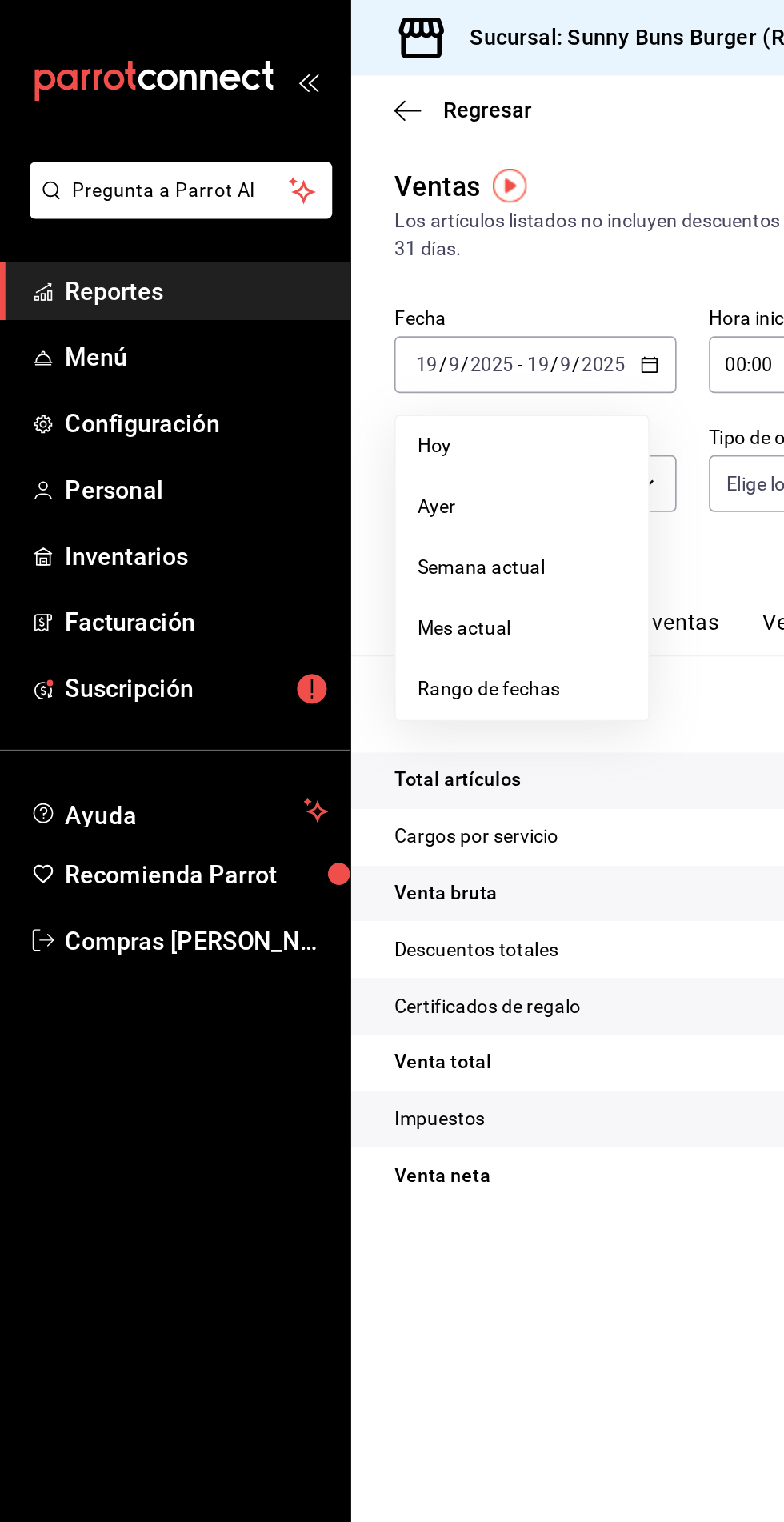
click at [296, 412] on span "Rango de fechas" at bounding box center [309, 409] width 124 height 17
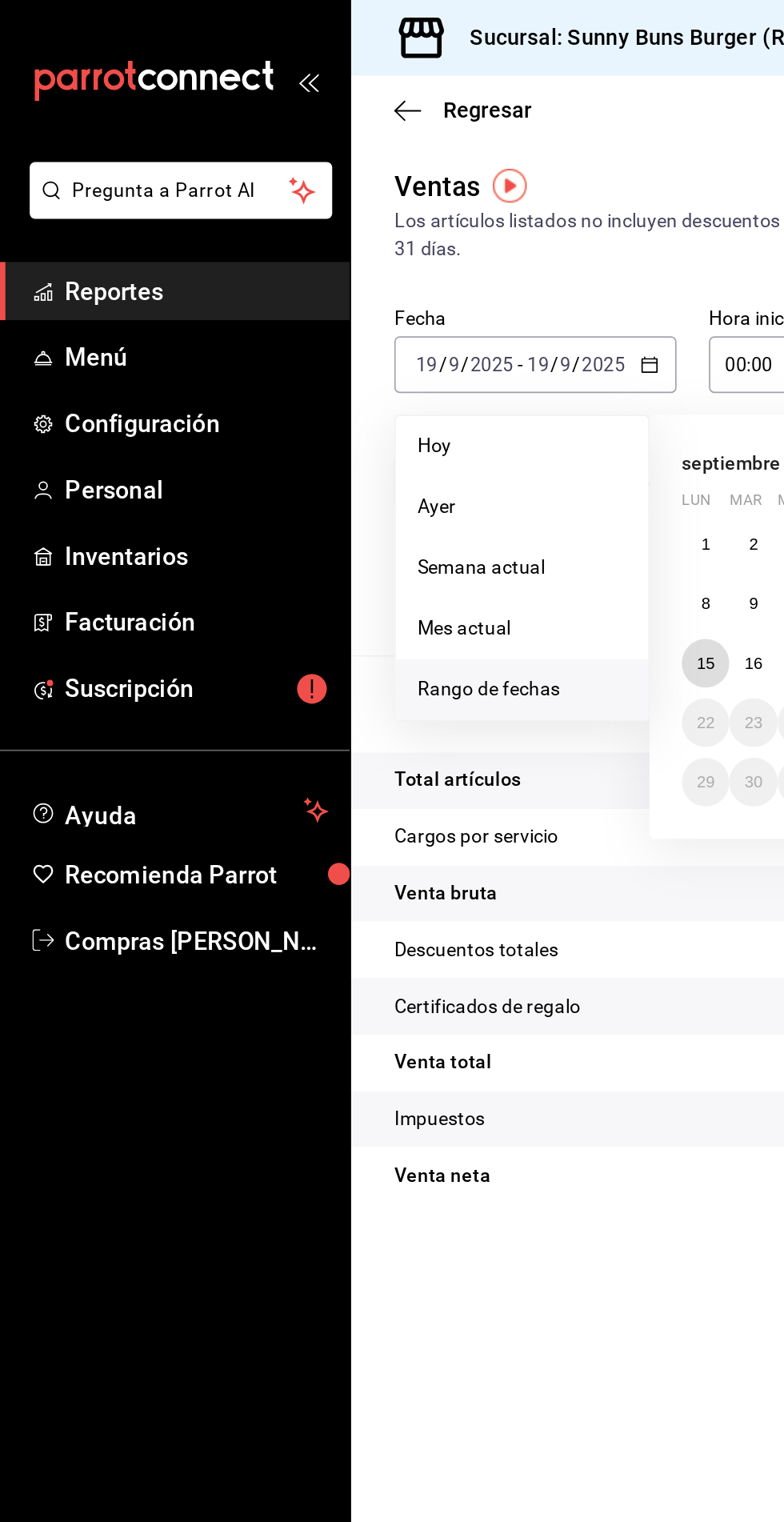
click at [421, 395] on abbr "15" at bounding box center [418, 393] width 10 height 11
click at [420, 389] on abbr "15" at bounding box center [418, 393] width 10 height 11
